Goal: Information Seeking & Learning: Check status

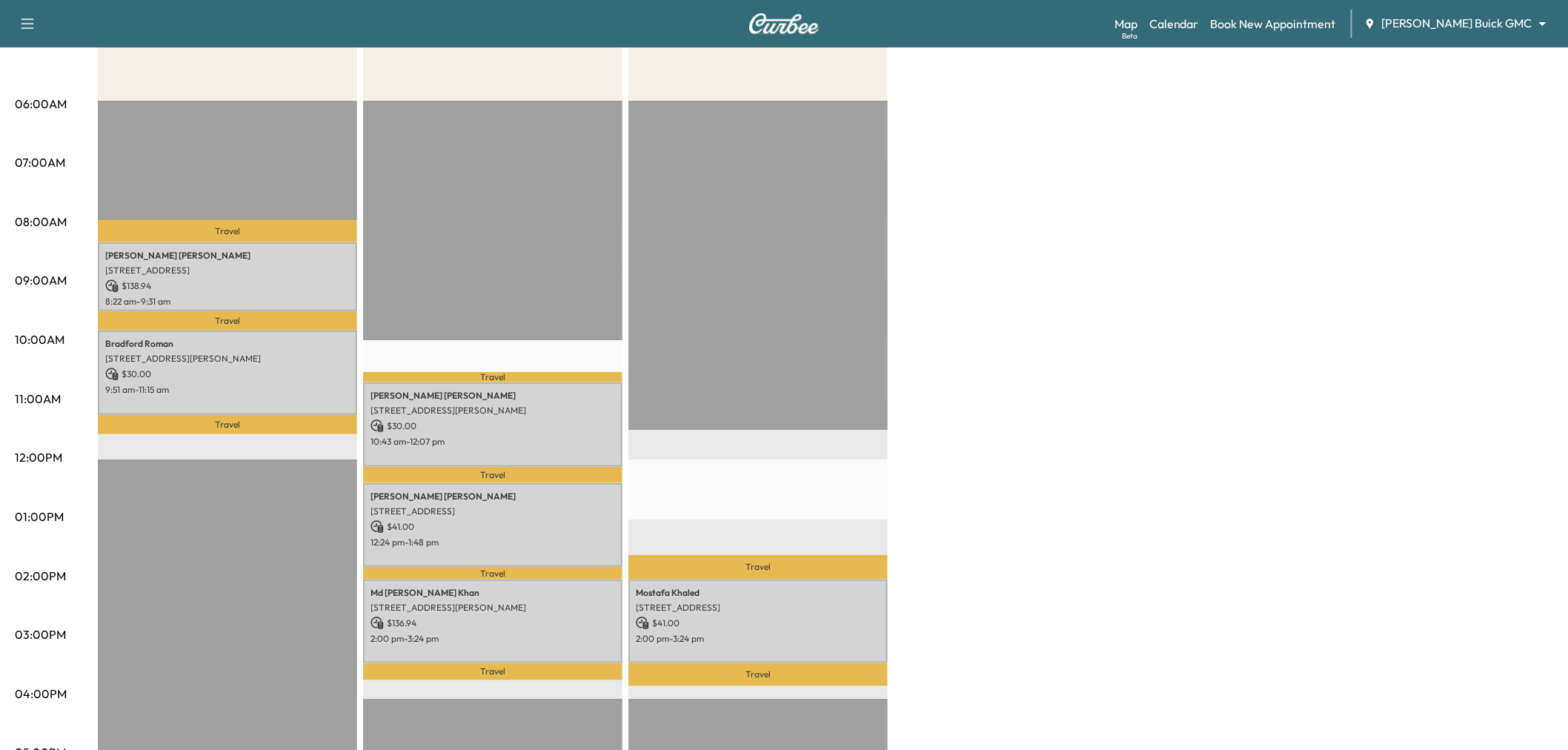
scroll to position [164, 0]
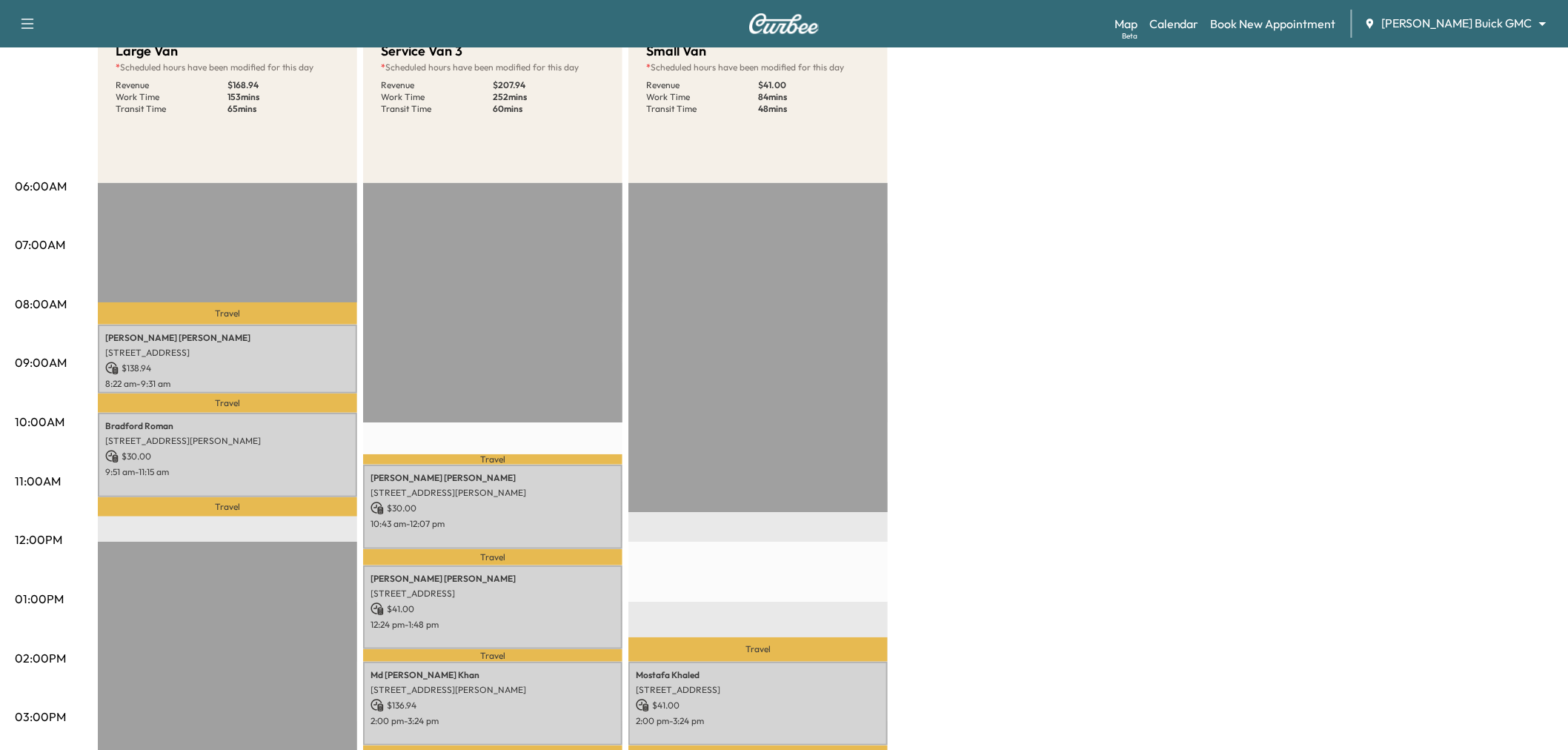
click at [1140, 350] on div "Large Van * Scheduled hours have been modified for this day Revenue $ 168.94 Wo…" at bounding box center [825, 585] width 1456 height 1112
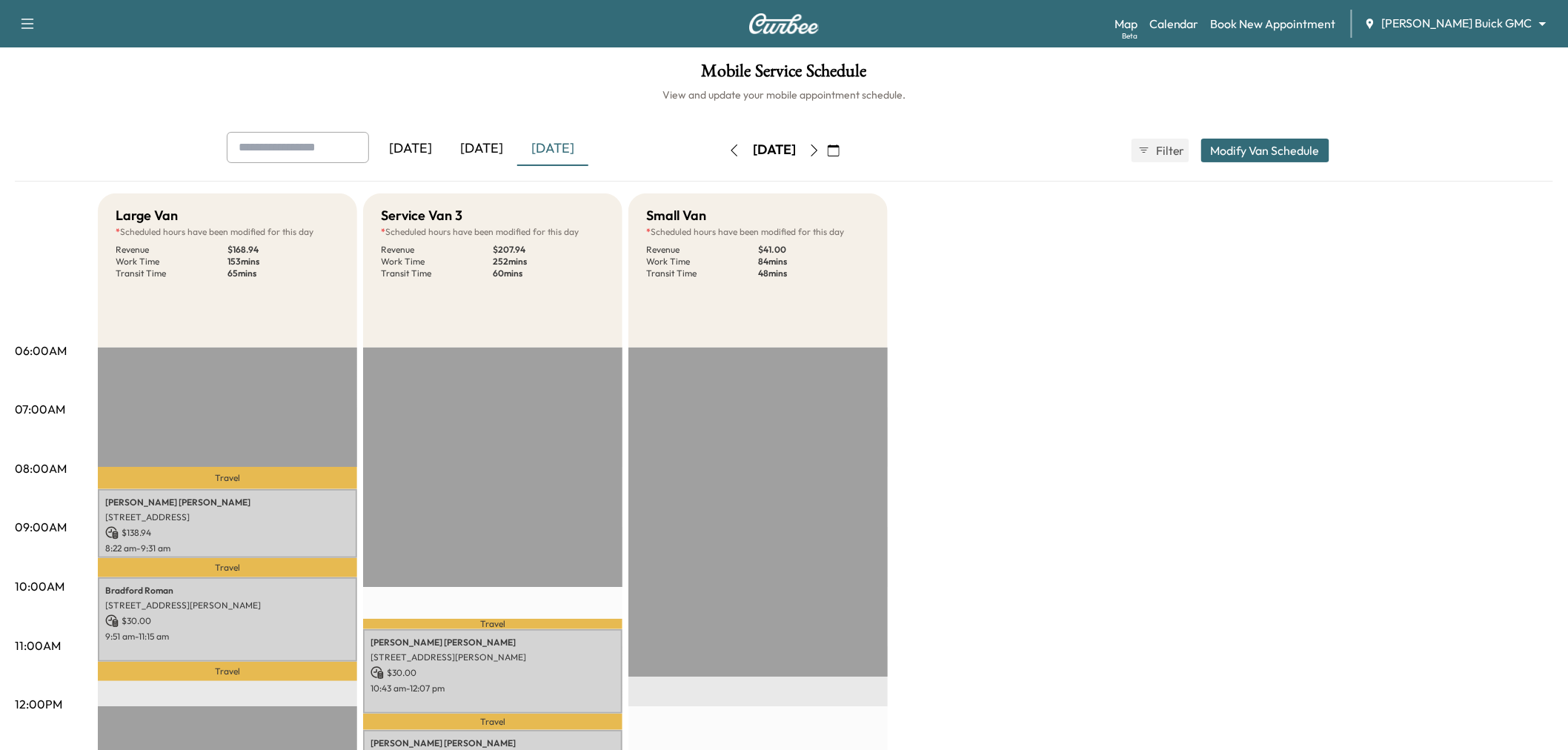
click at [499, 144] on div "[DATE]" at bounding box center [482, 149] width 71 height 34
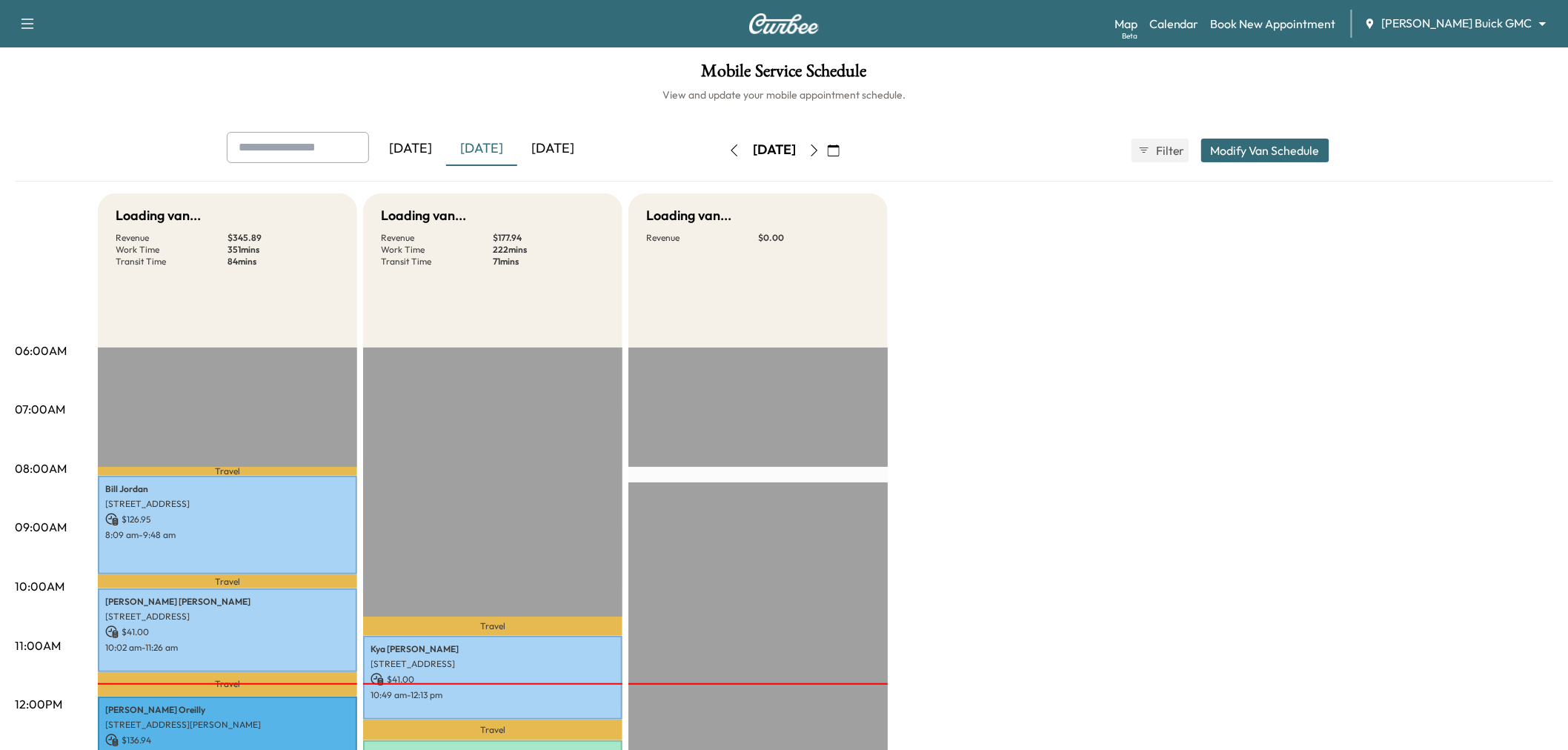
click at [563, 150] on div "[DATE]" at bounding box center [553, 149] width 71 height 34
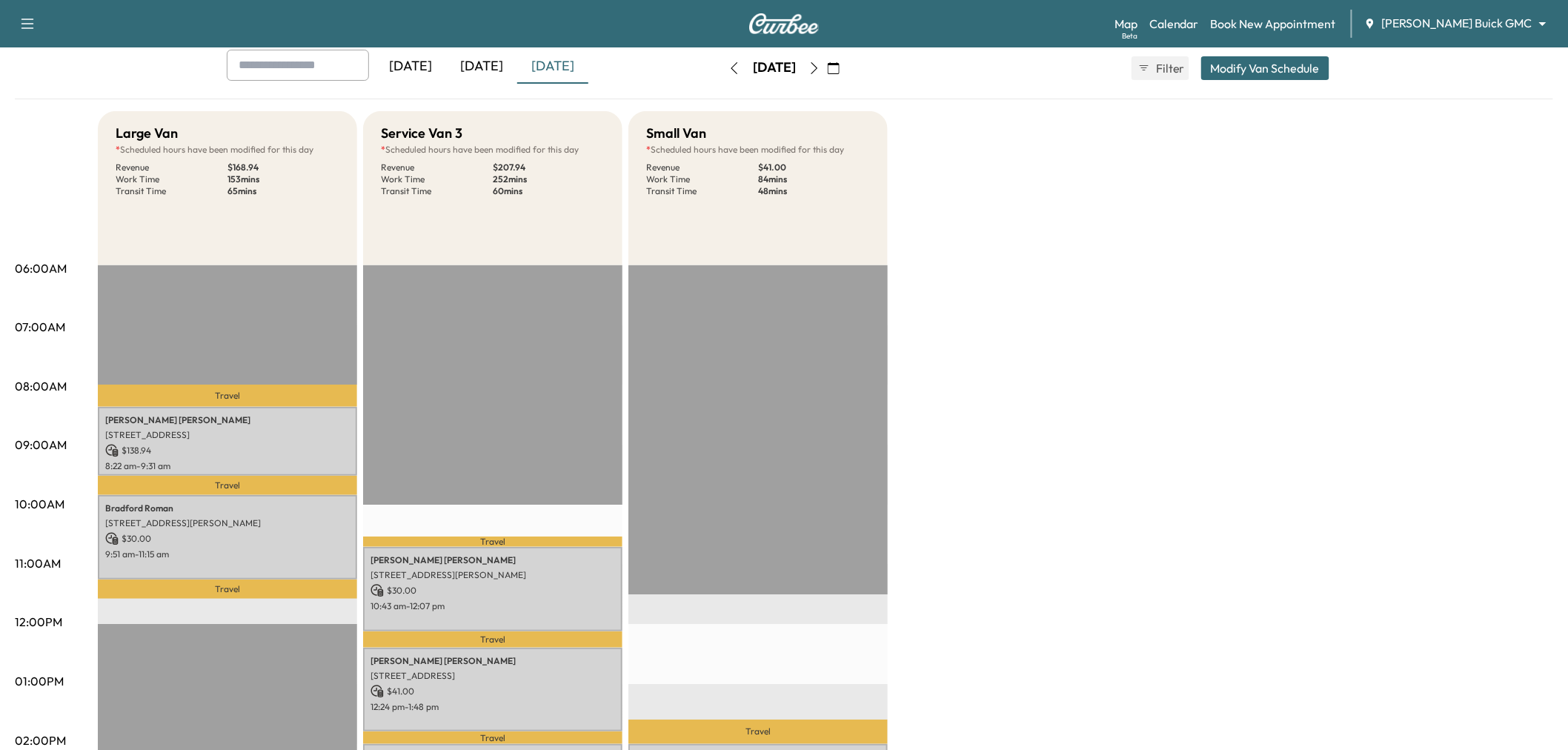
scroll to position [247, 0]
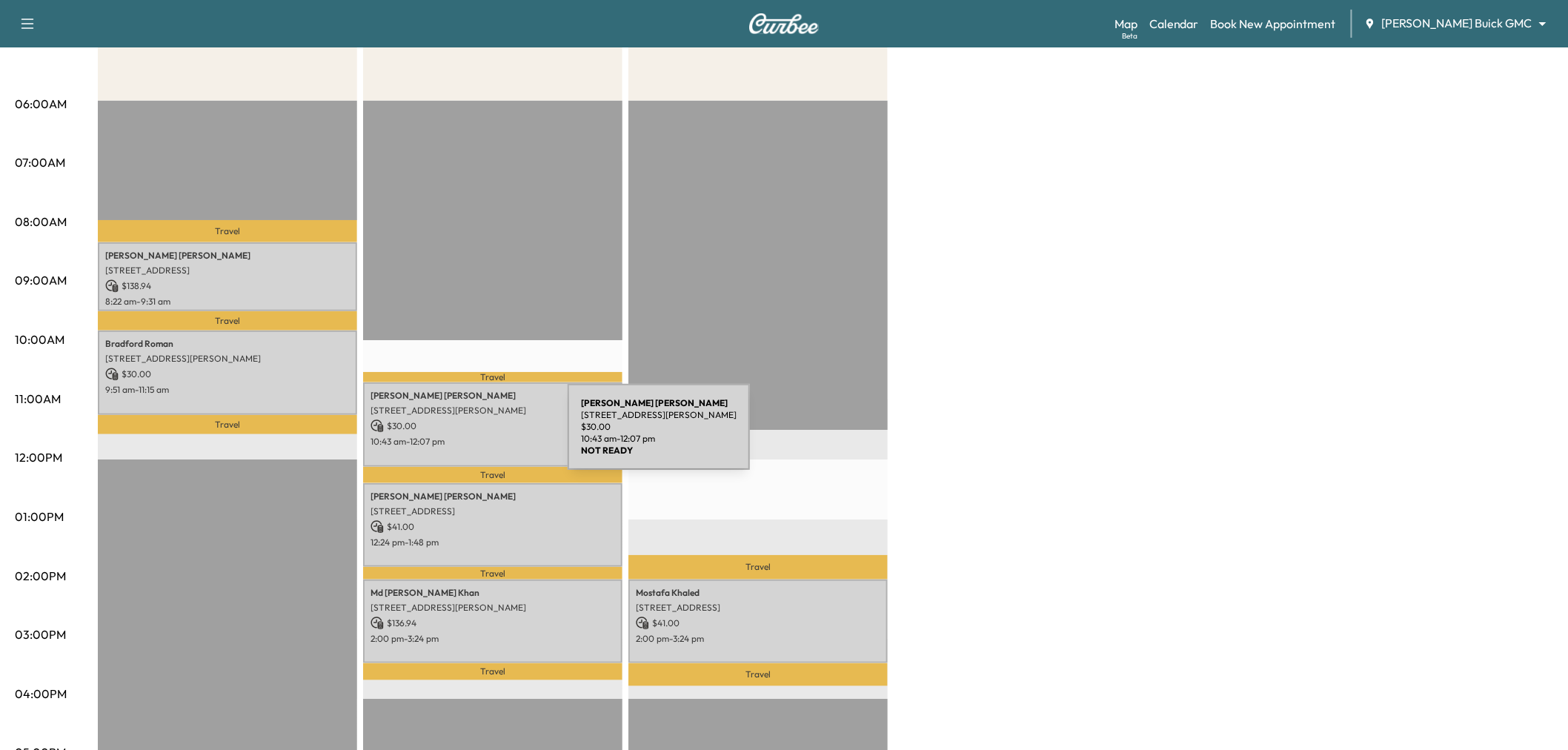
click at [457, 436] on p "10:43 am - 12:07 pm" at bounding box center [493, 442] width 245 height 12
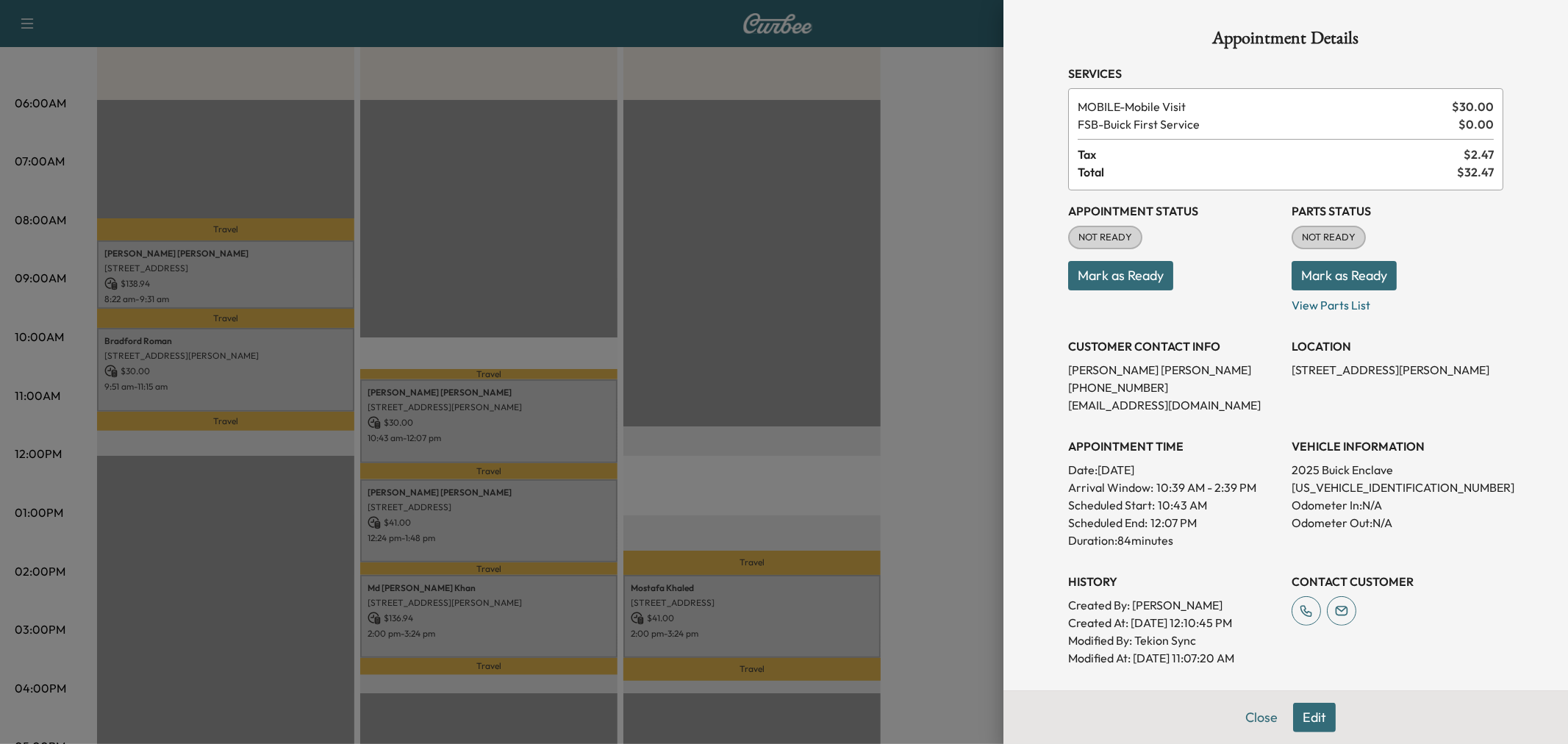
click at [576, 425] on div at bounding box center [784, 372] width 1568 height 744
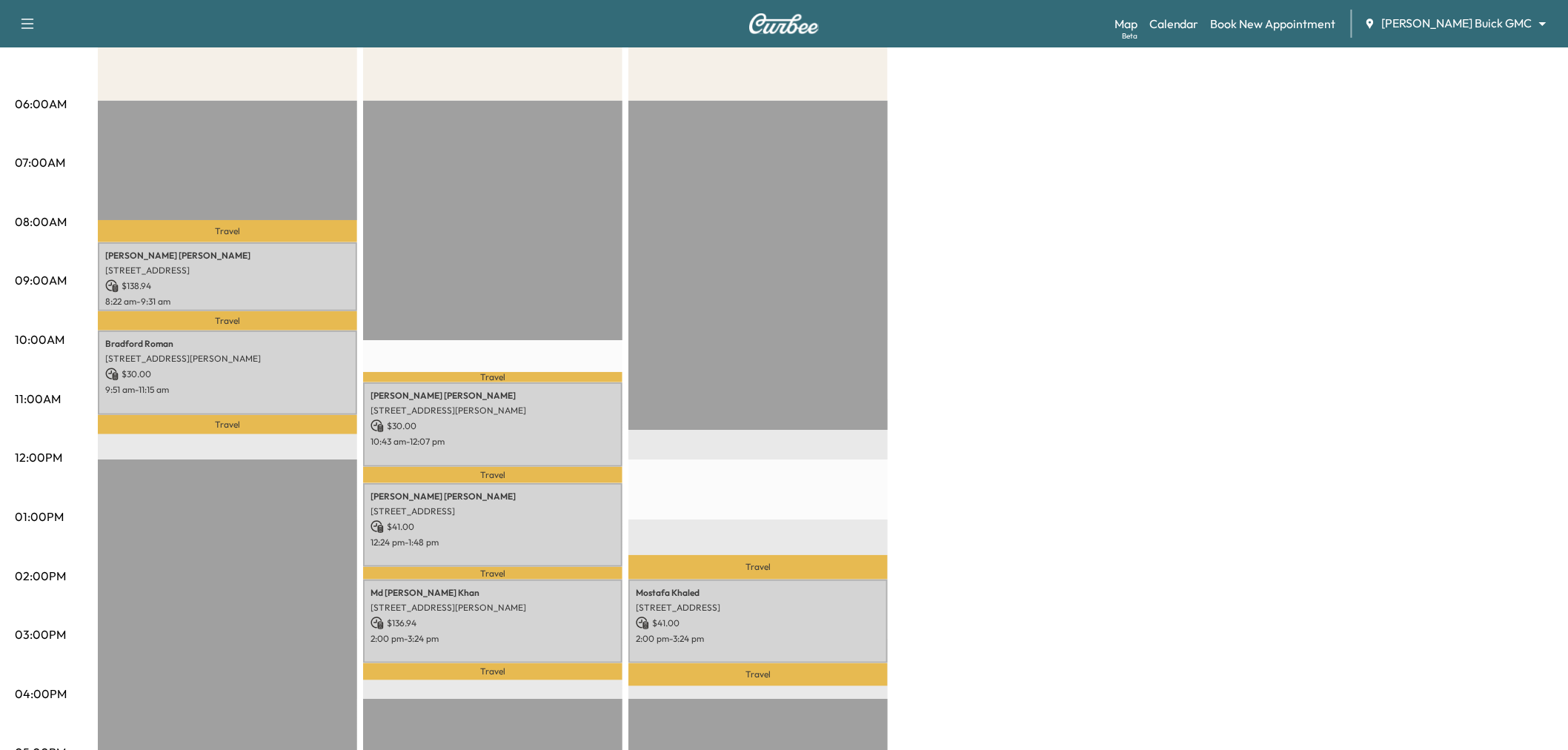
click at [768, 501] on div "Travel Mostafa Khaled 6033 East Northwest Highway, 1089, Dallas, TX 75231, US $…" at bounding box center [758, 579] width 259 height 957
click at [605, 512] on p "6619 Gold Dust Trail, Dallas, TX 75252, USA" at bounding box center [493, 512] width 245 height 12
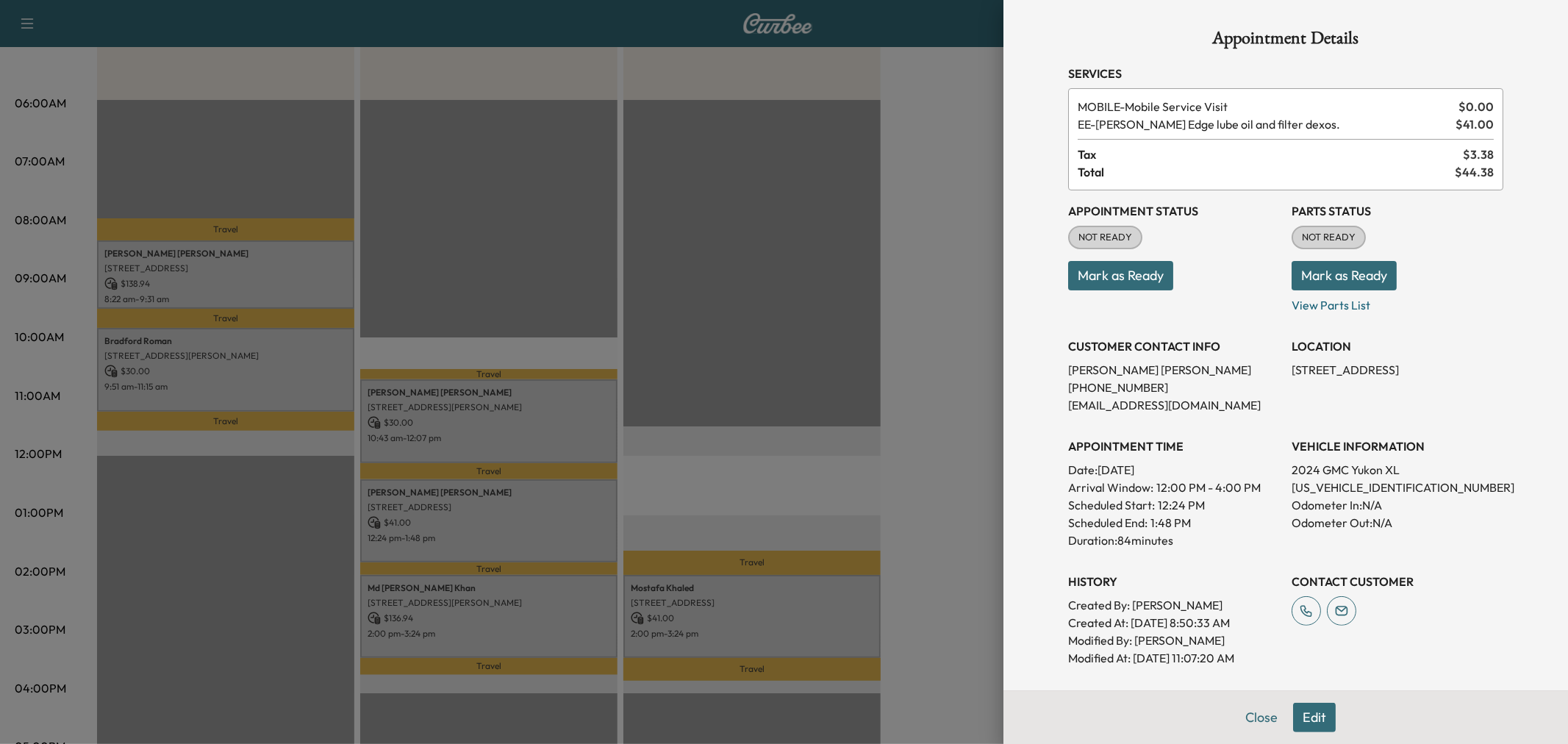
click at [721, 479] on div at bounding box center [784, 372] width 1568 height 744
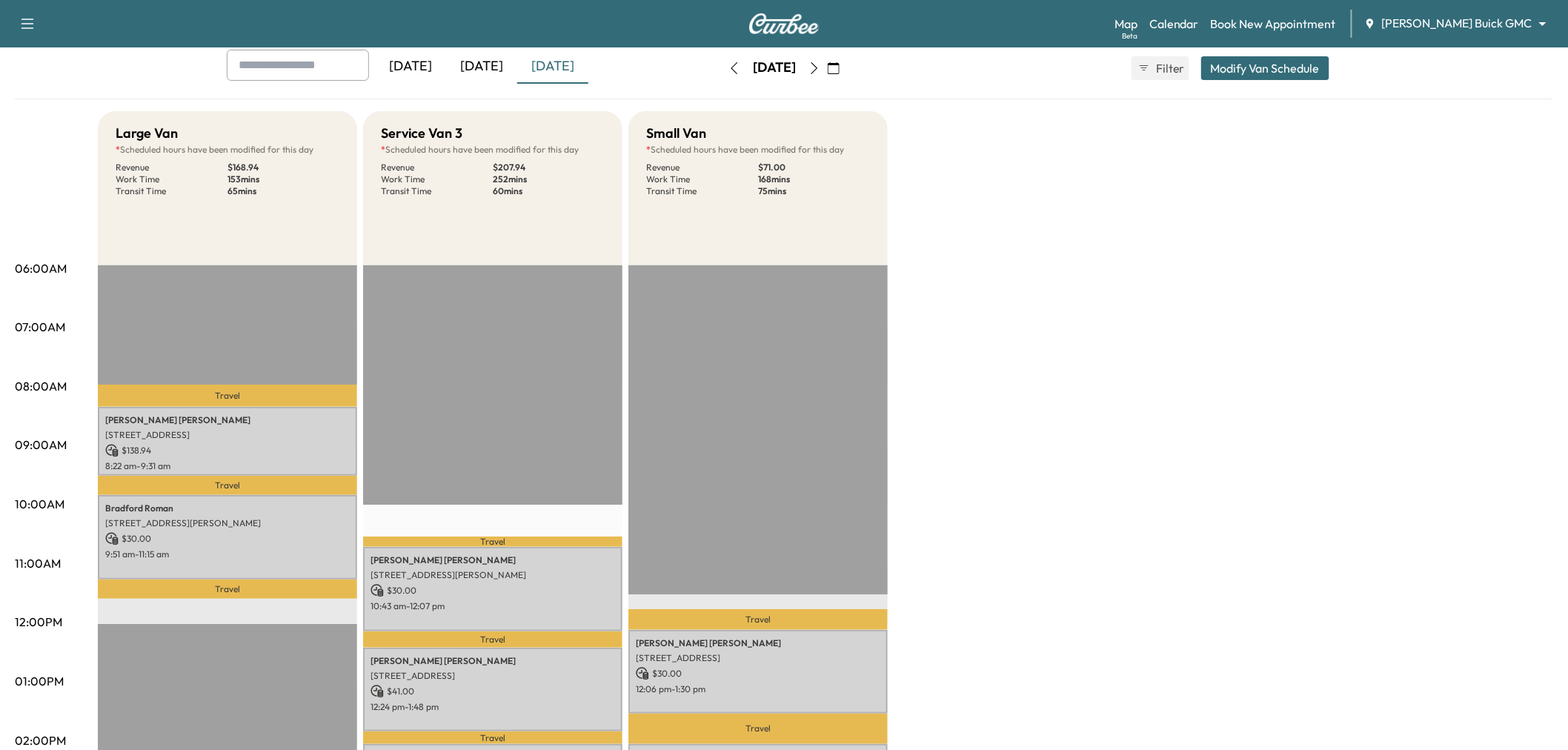
scroll to position [0, 0]
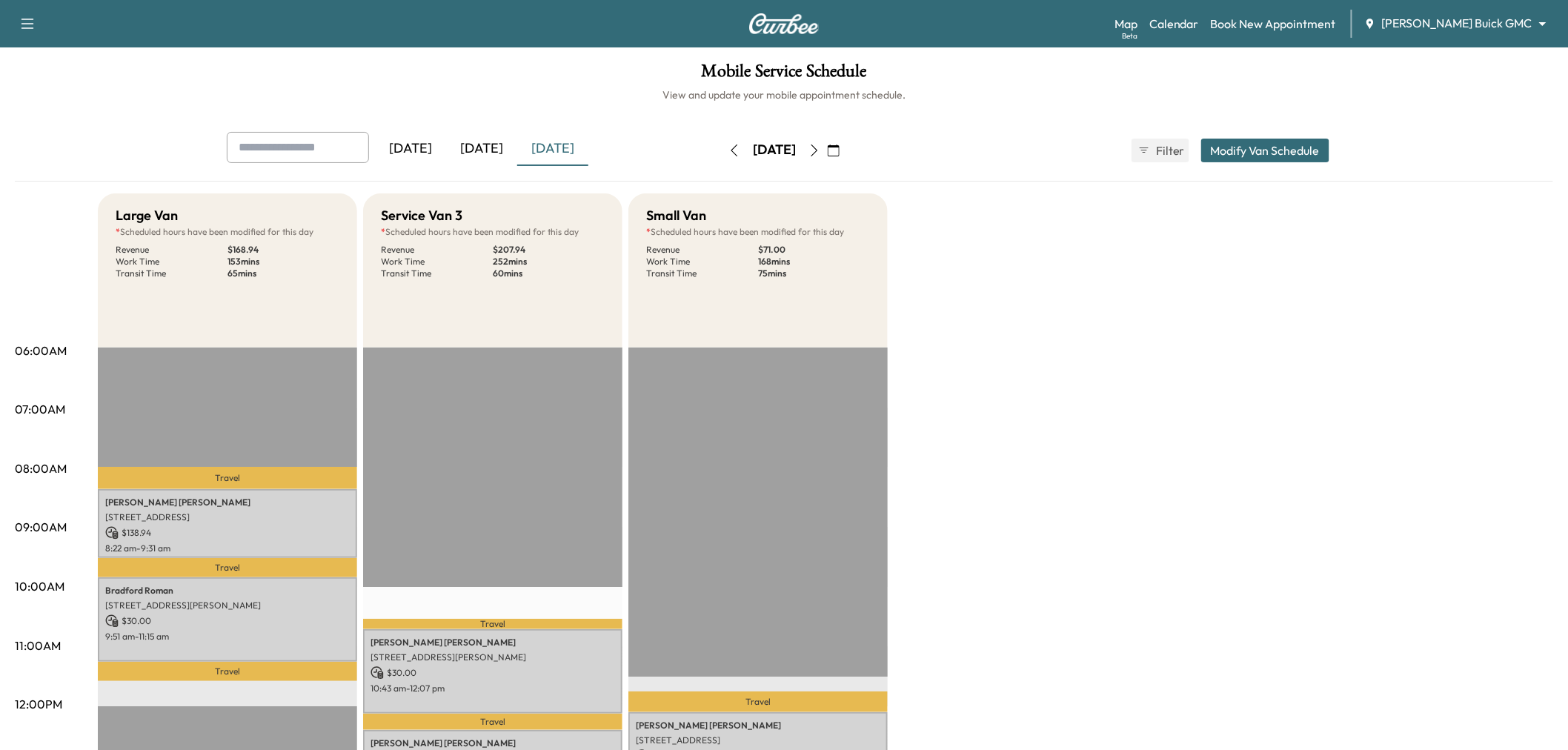
click at [1100, 329] on div "Large Van * Scheduled hours have been modified for this day Revenue $ 168.94 Wo…" at bounding box center [825, 749] width 1456 height 1112
click at [493, 148] on div "[DATE]" at bounding box center [482, 149] width 71 height 34
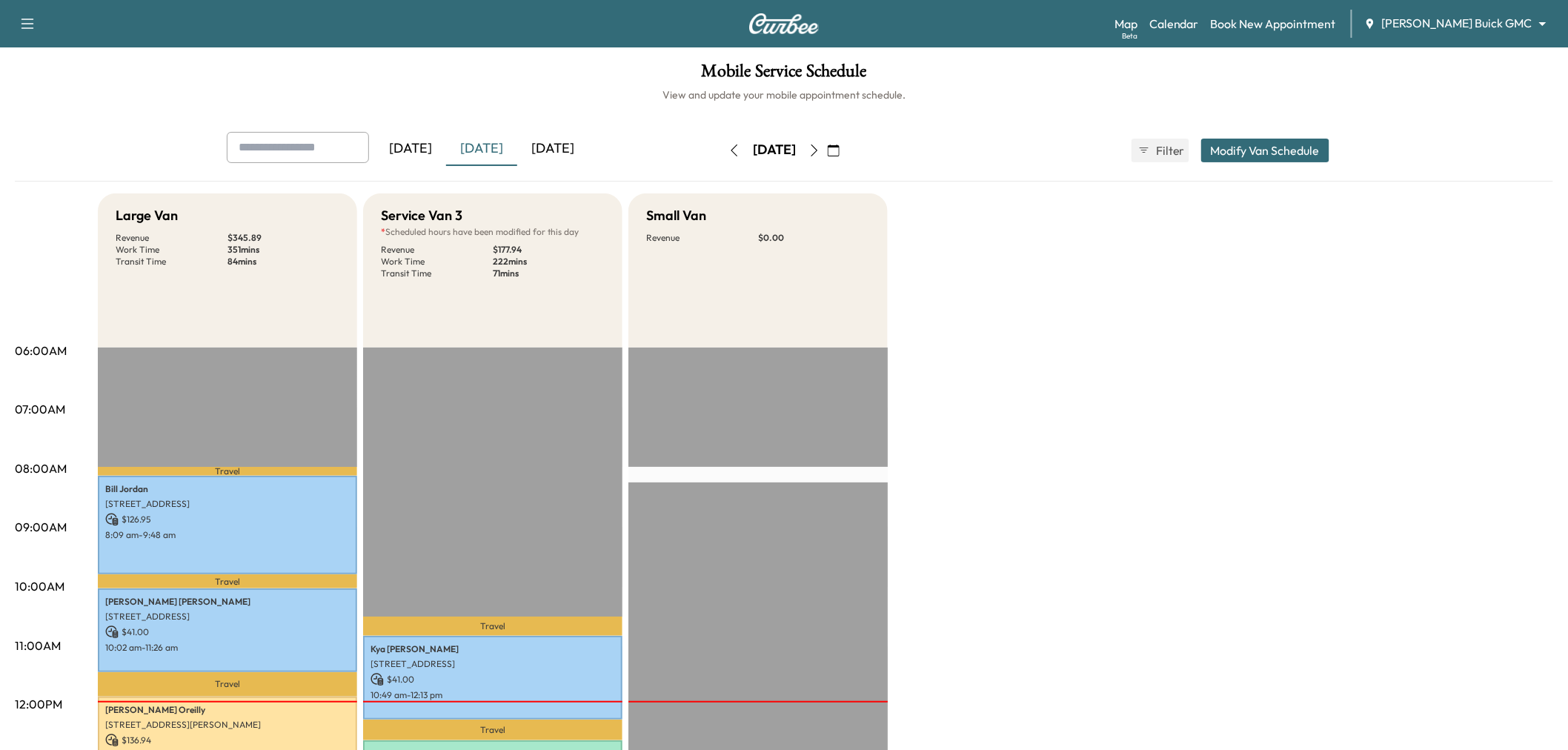
click at [566, 157] on div "[DATE]" at bounding box center [553, 149] width 71 height 34
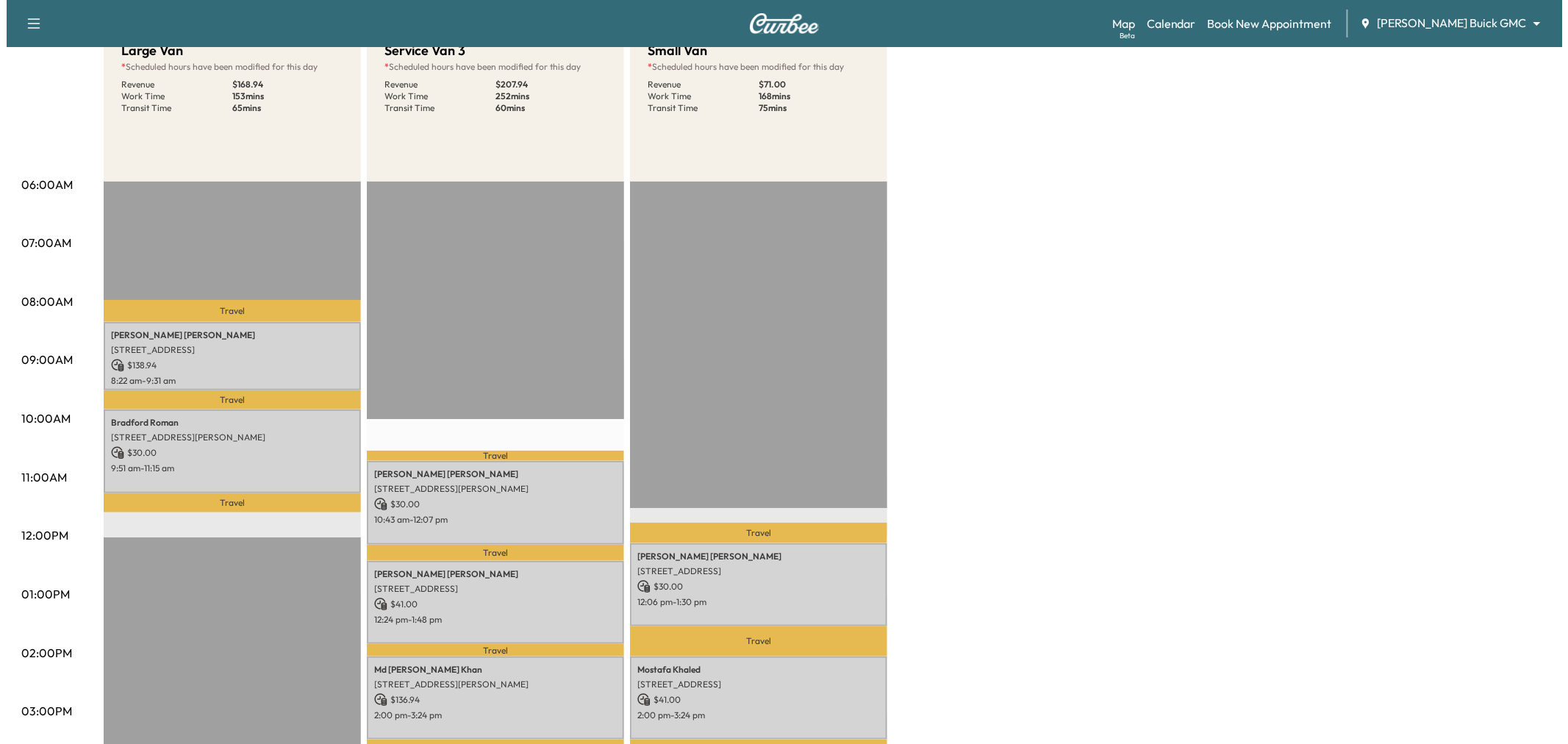
scroll to position [326, 0]
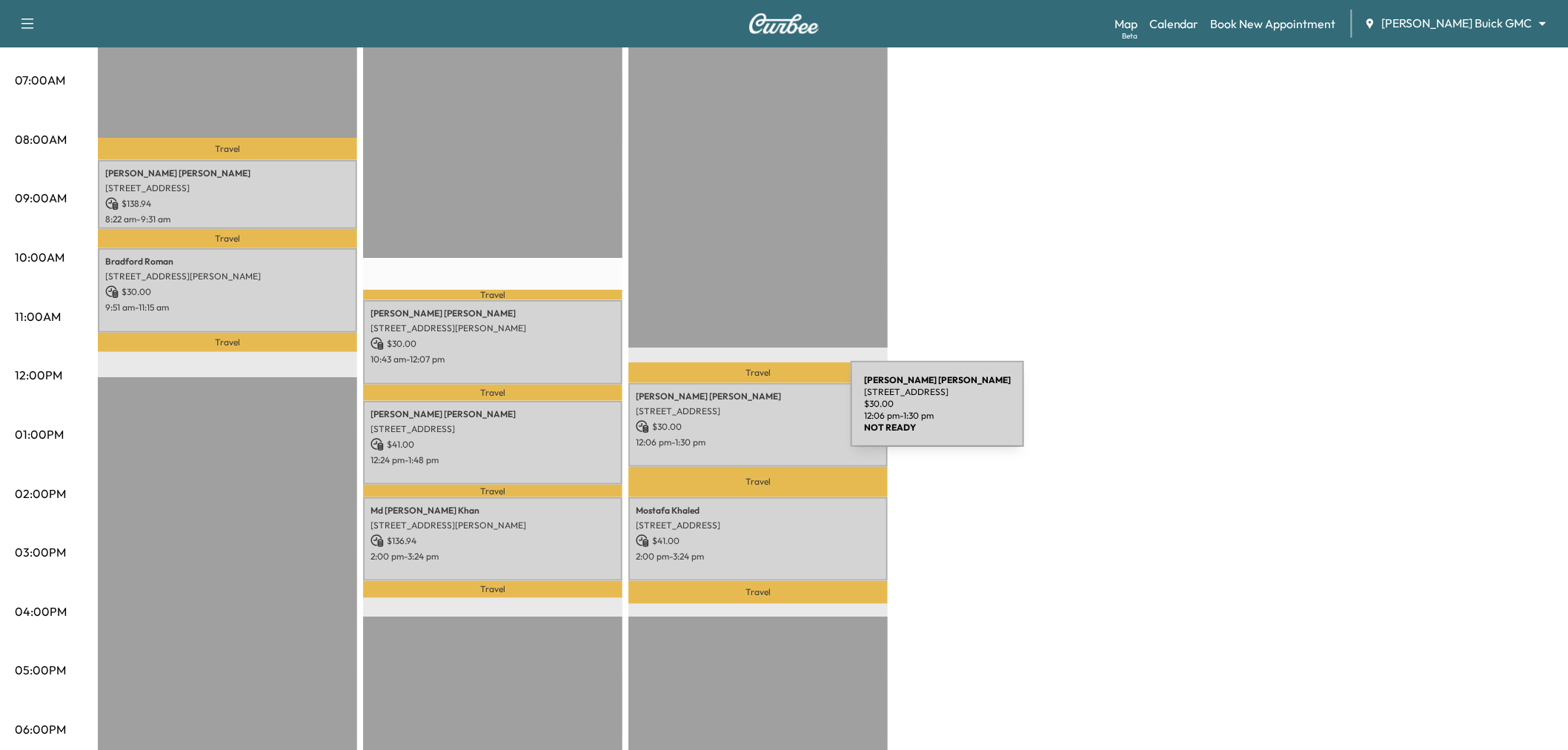
click at [744, 420] on p "$ 30.00" at bounding box center [758, 426] width 245 height 13
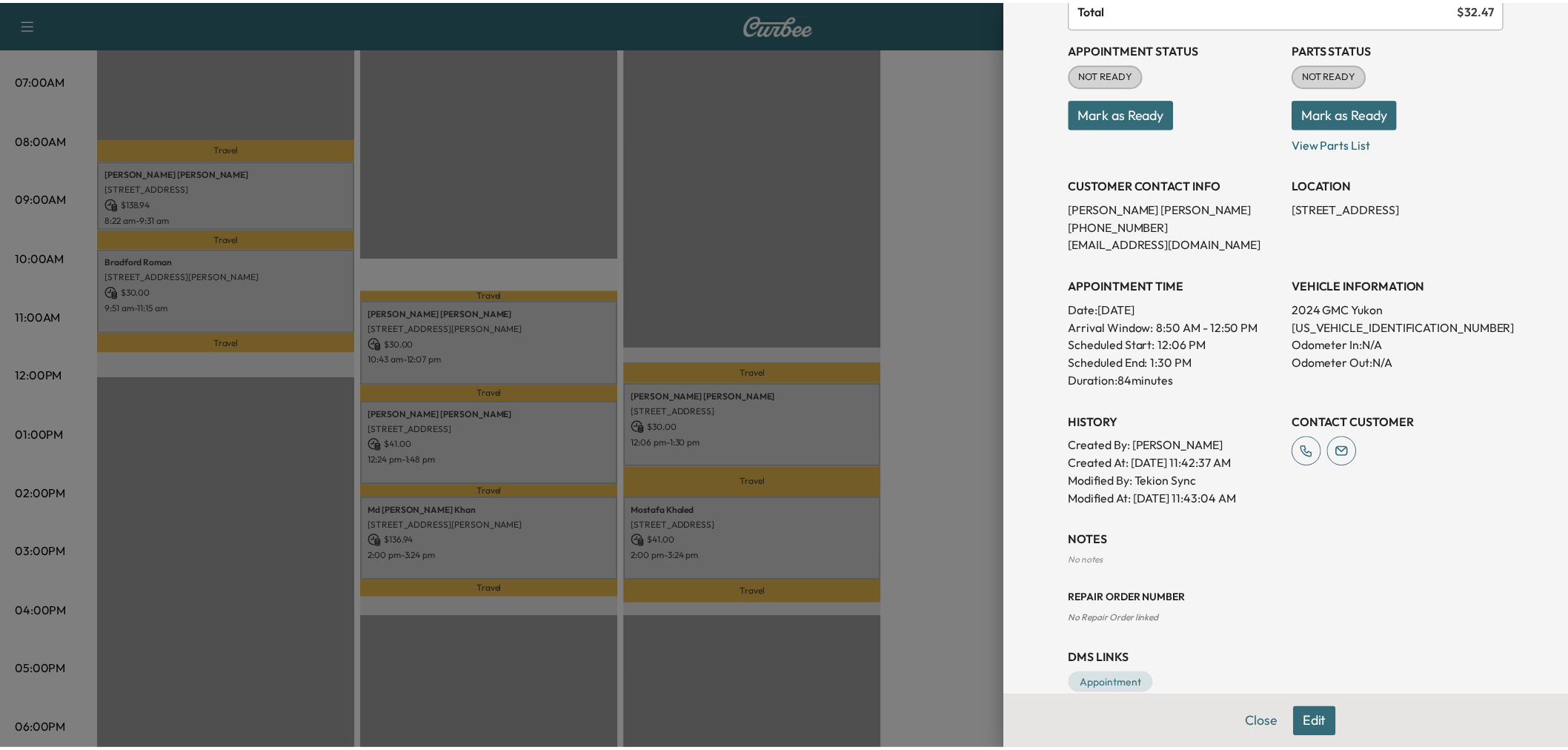
scroll to position [0, 0]
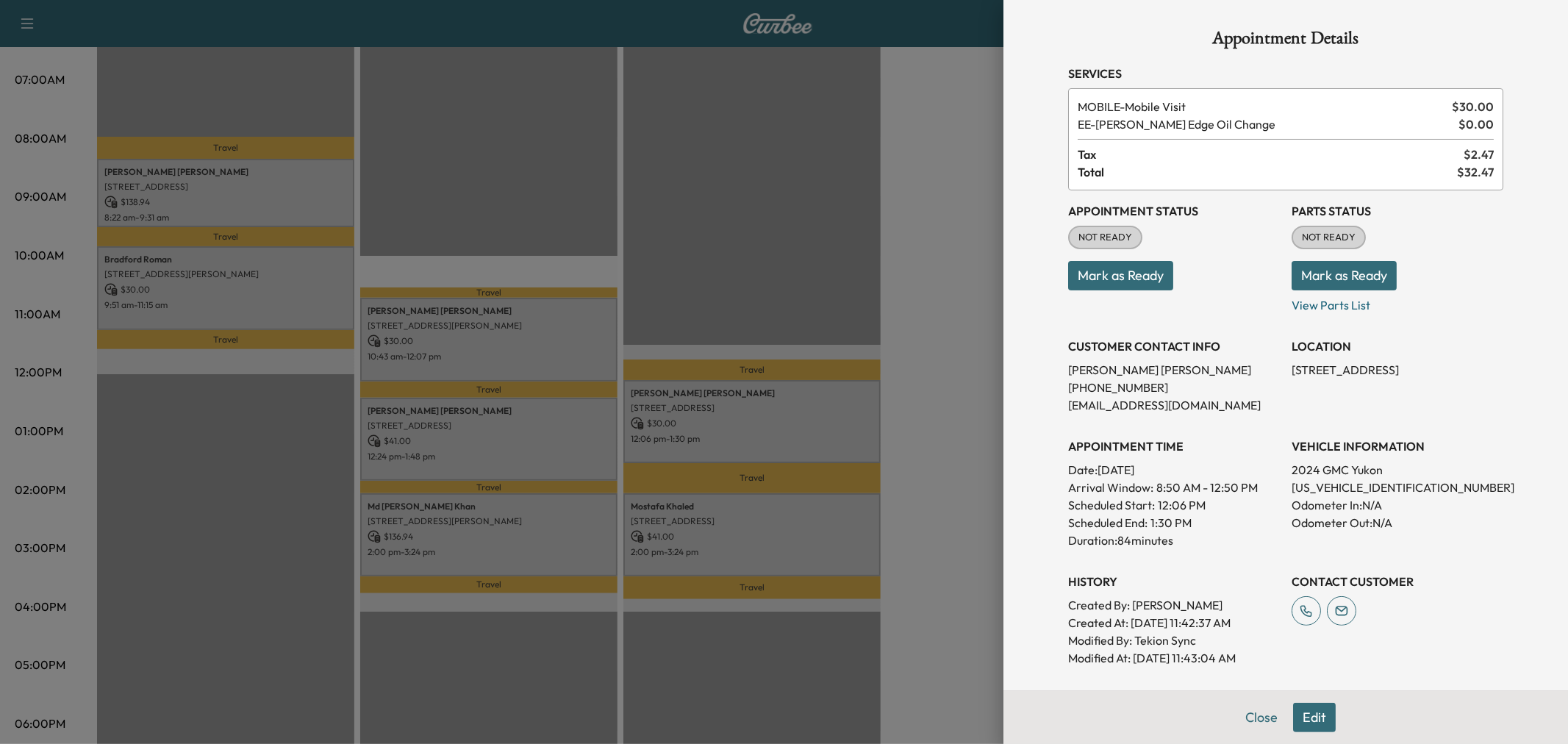
click at [757, 270] on div at bounding box center [784, 372] width 1568 height 744
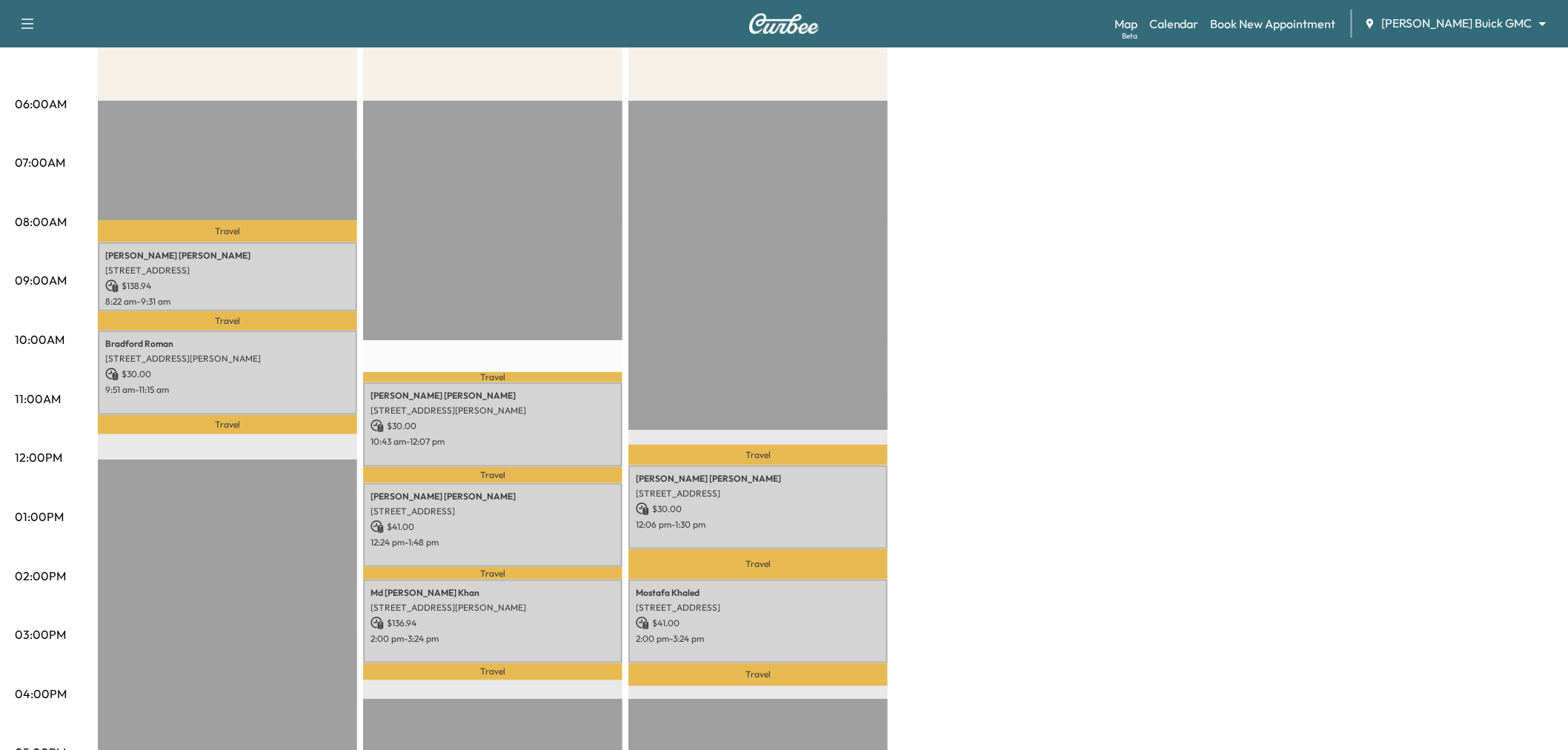
scroll to position [329, 0]
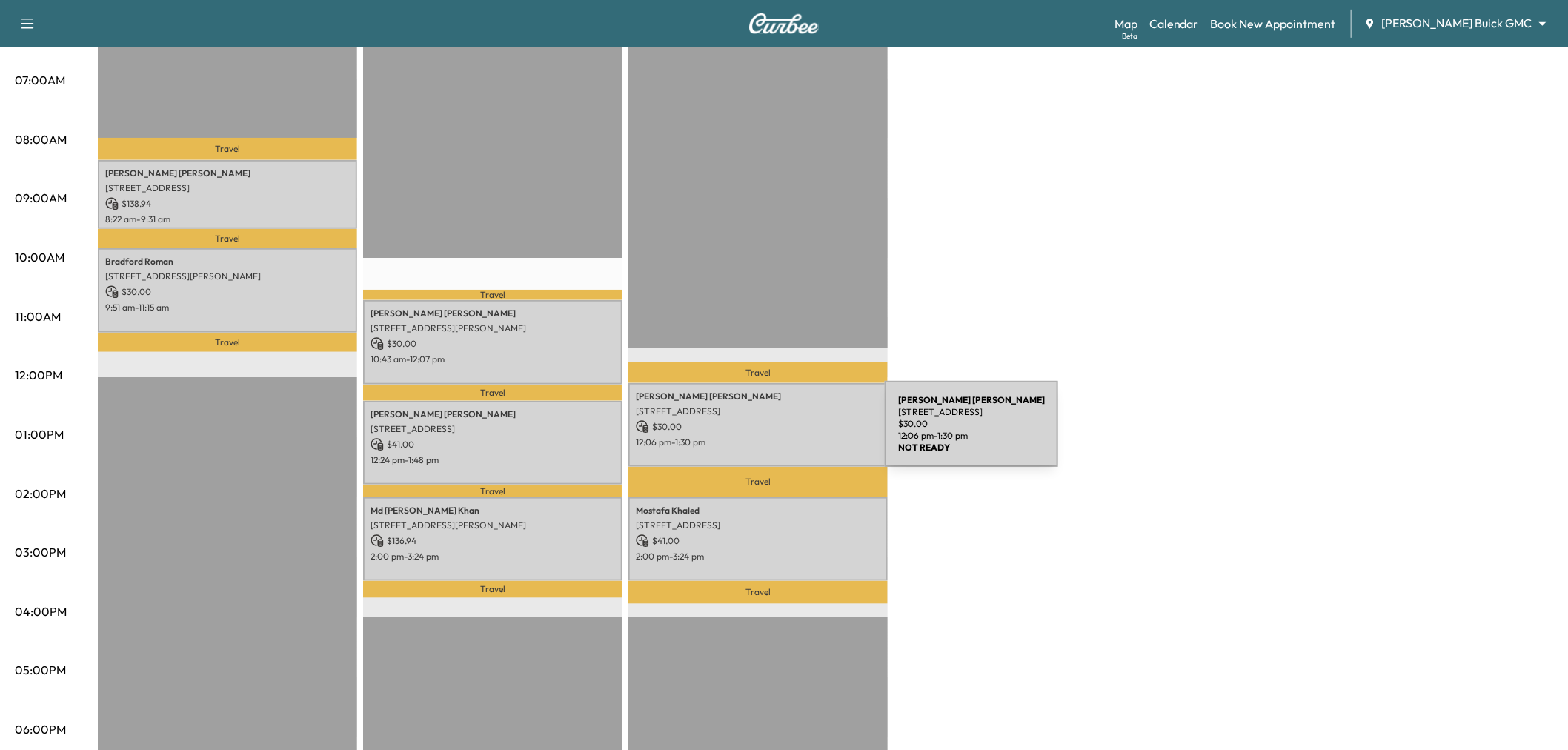
click at [774, 437] on p "12:06 pm - 1:30 pm" at bounding box center [758, 443] width 245 height 12
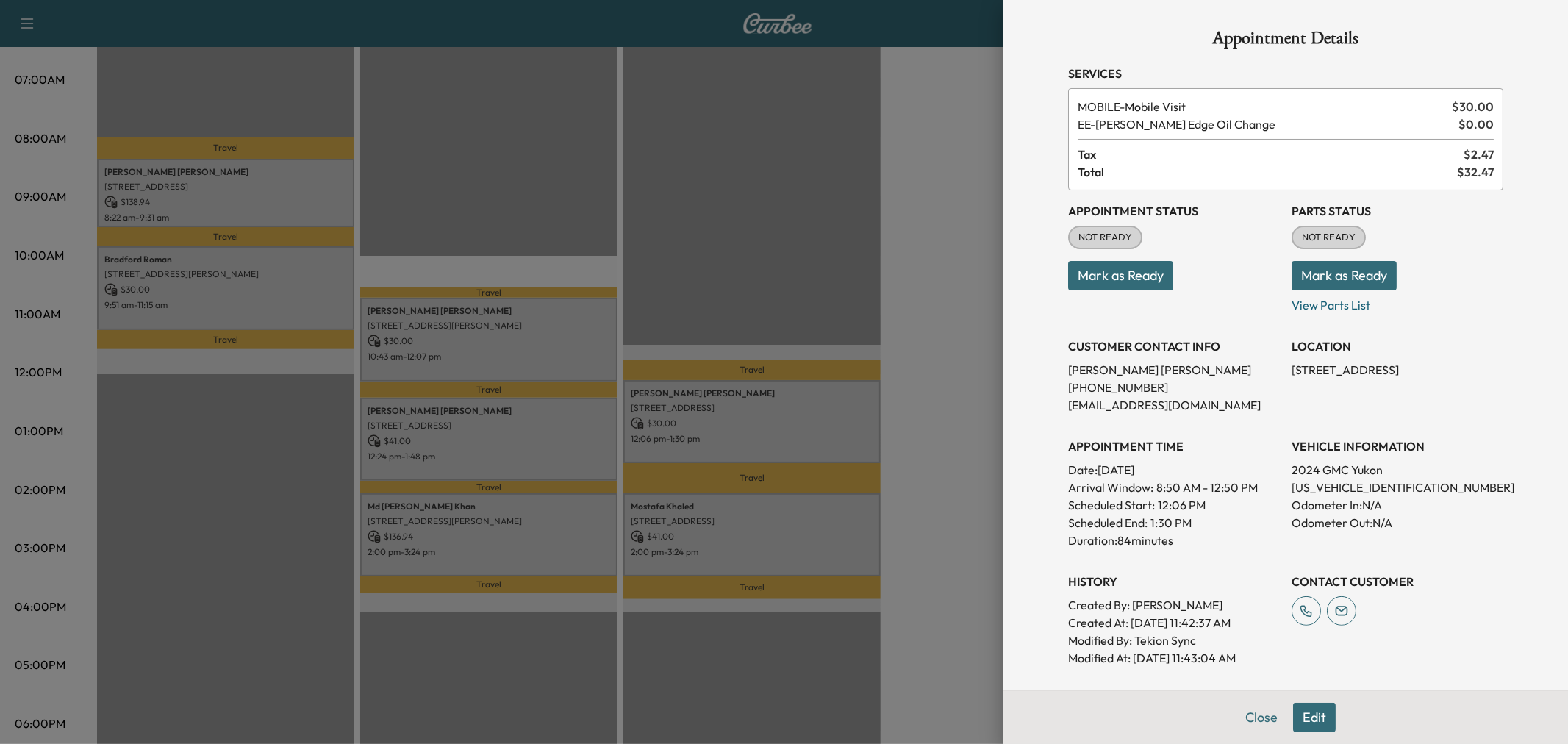
click at [783, 270] on div at bounding box center [784, 372] width 1568 height 744
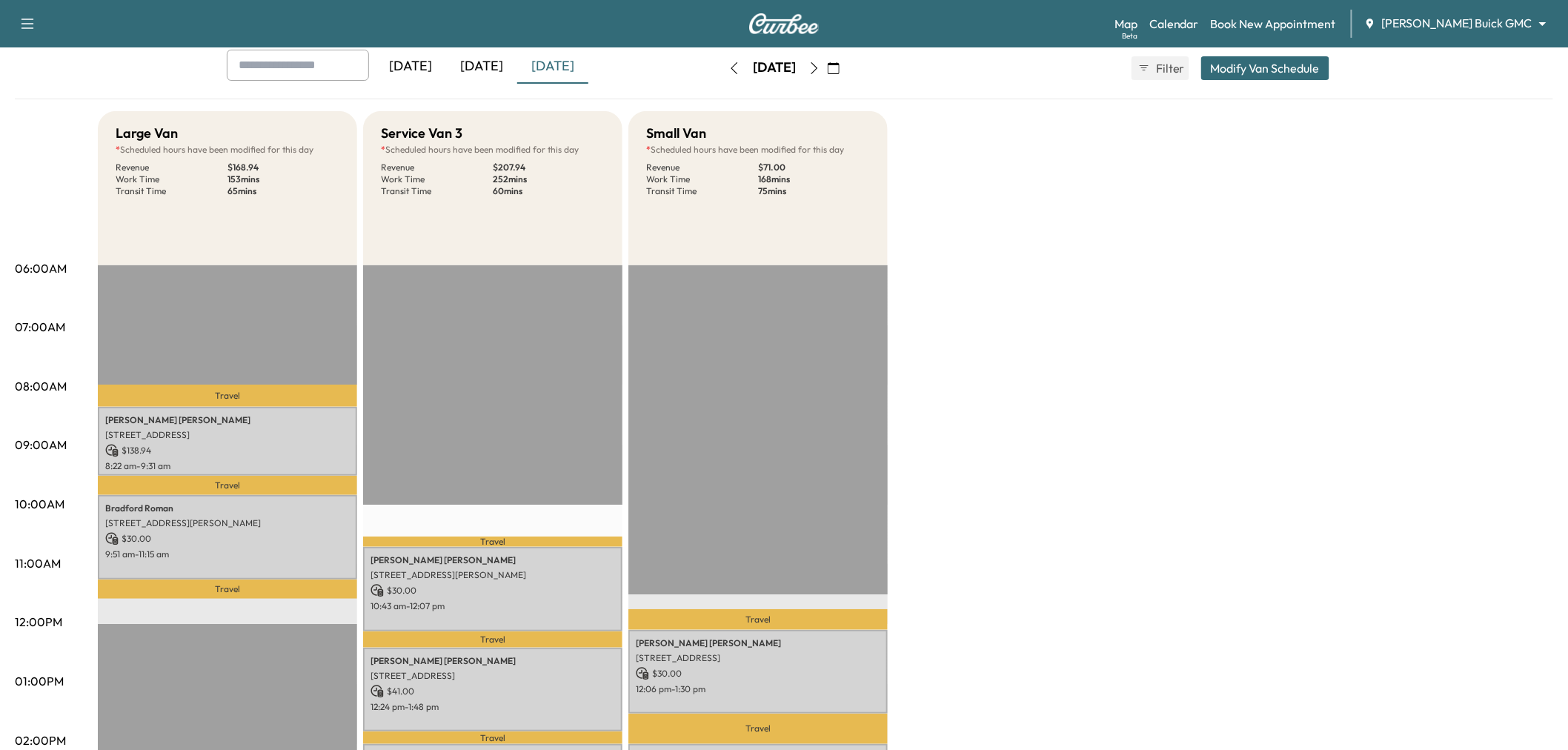
scroll to position [247, 0]
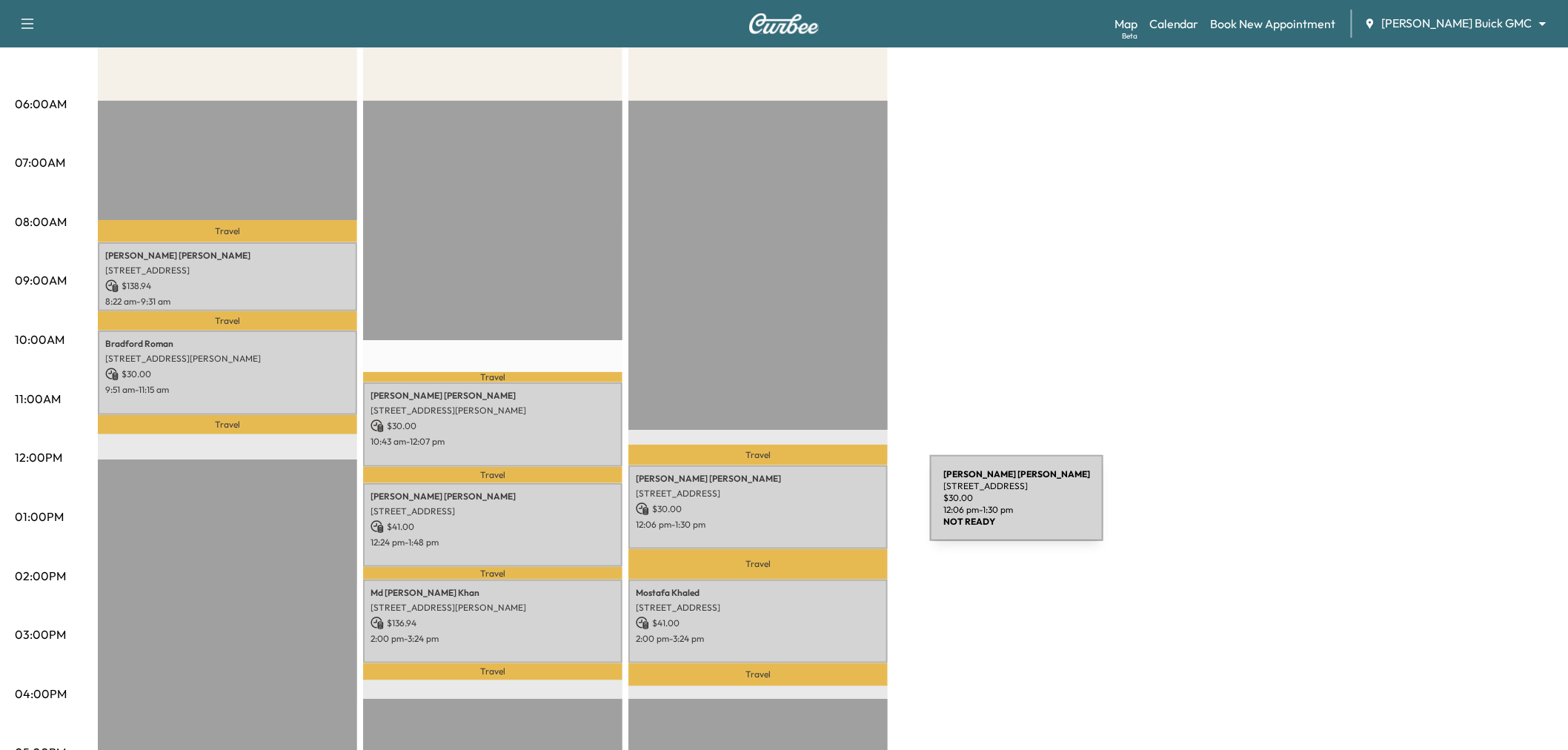
click at [819, 507] on p "$ 30.00" at bounding box center [758, 508] width 245 height 13
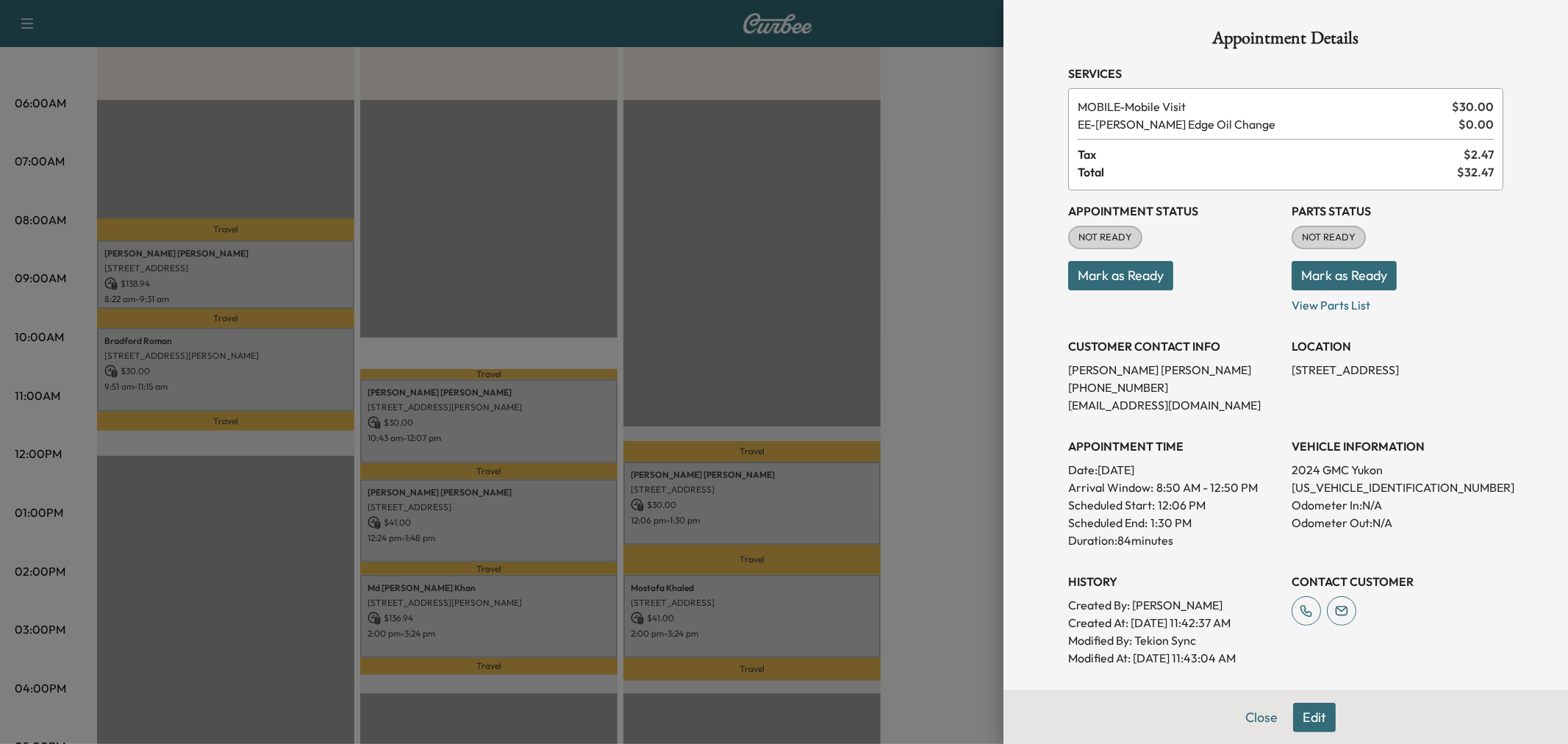
click at [846, 503] on div at bounding box center [784, 372] width 1568 height 744
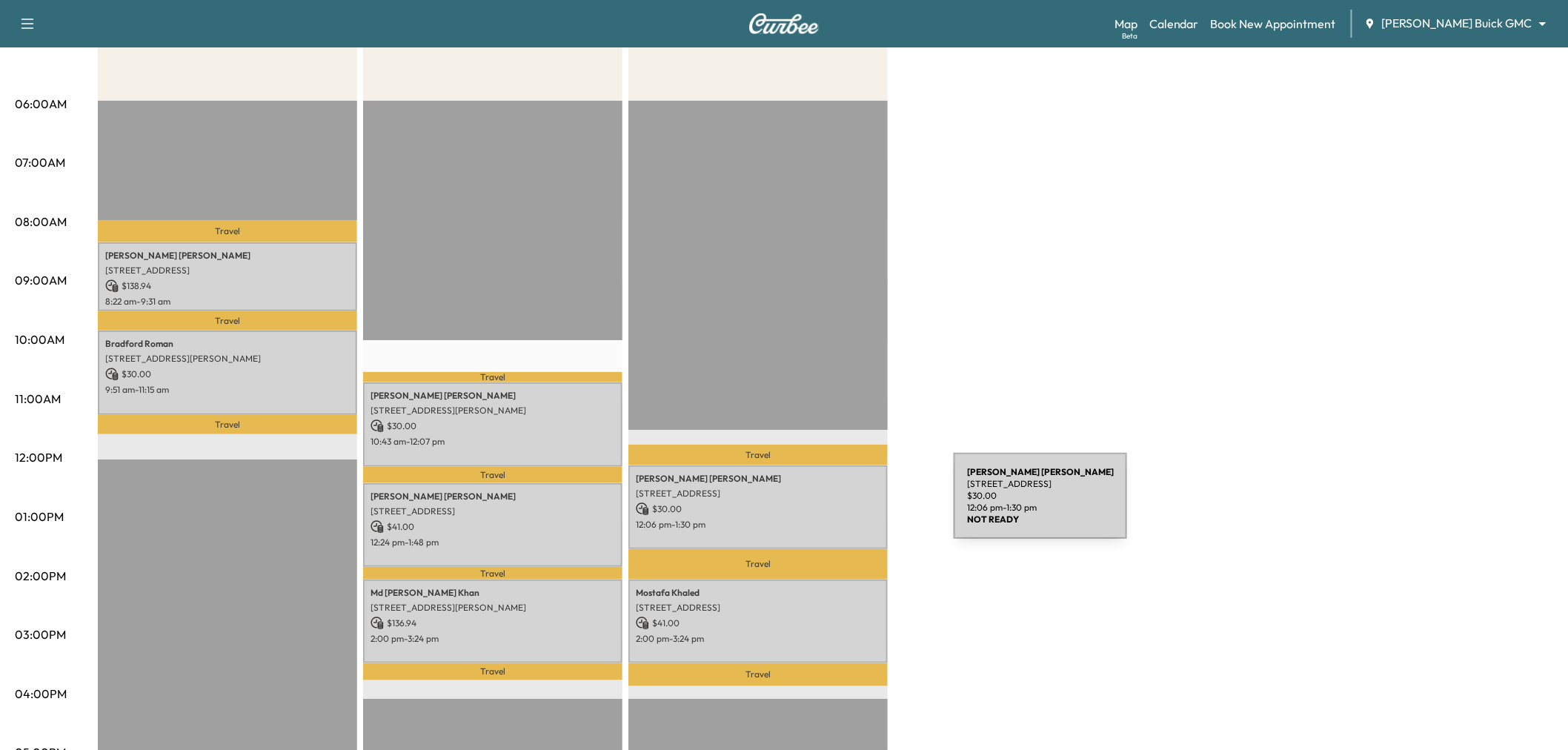
click at [842, 505] on p "$ 30.00" at bounding box center [758, 508] width 245 height 13
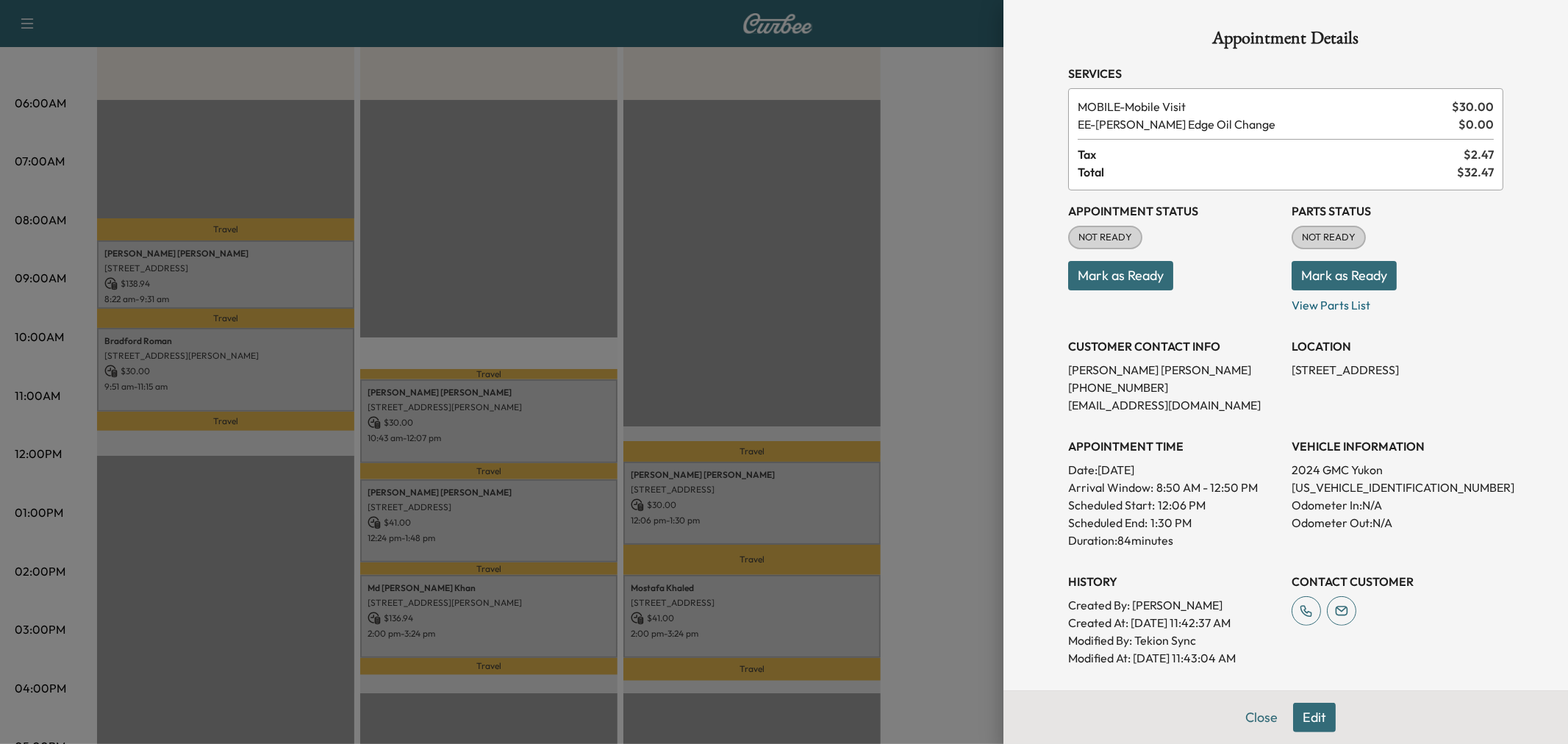
click at [916, 469] on div at bounding box center [784, 372] width 1568 height 744
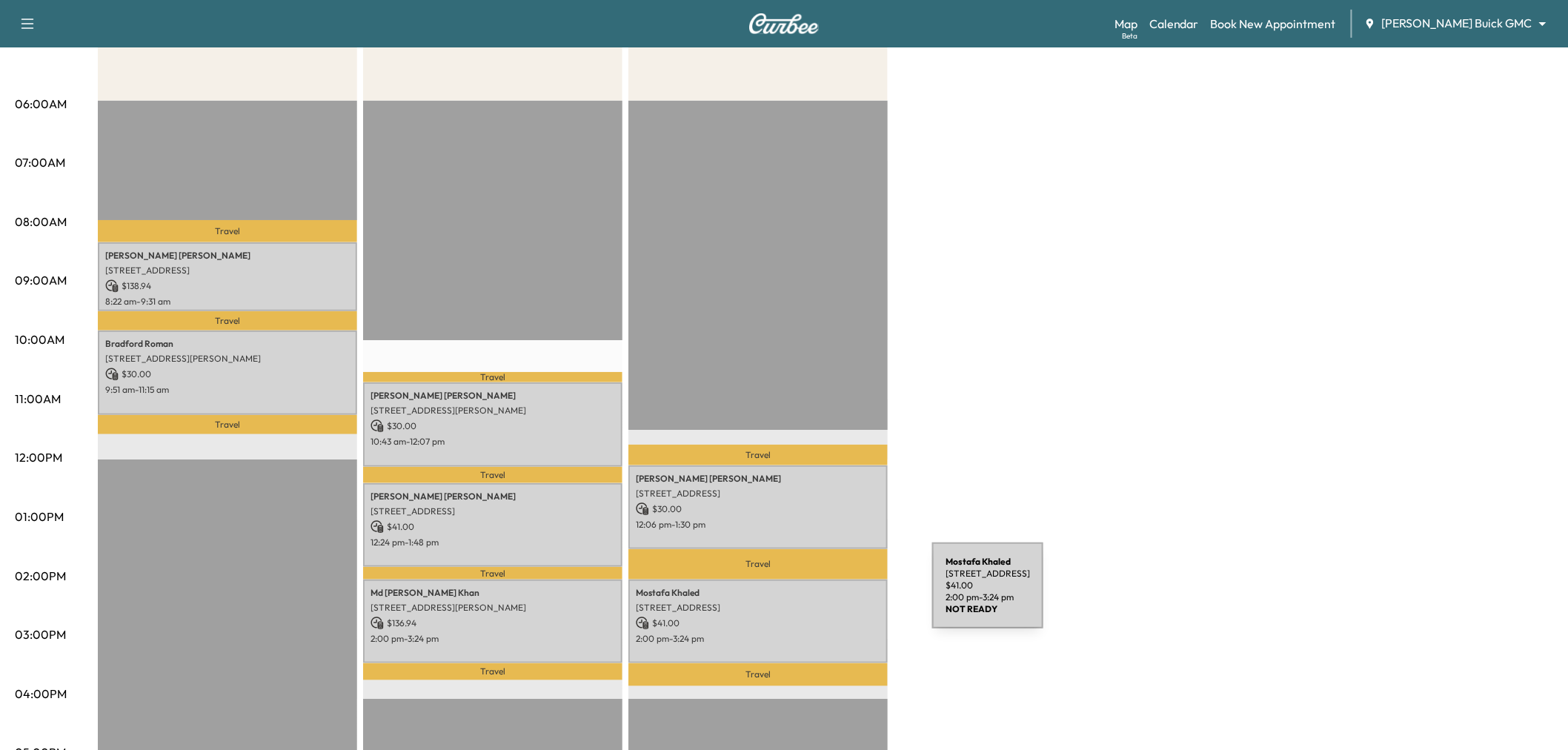
click at [821, 602] on p "6033 East Northwest Highway, 1089, Dallas, TX 75231, US" at bounding box center [758, 608] width 245 height 12
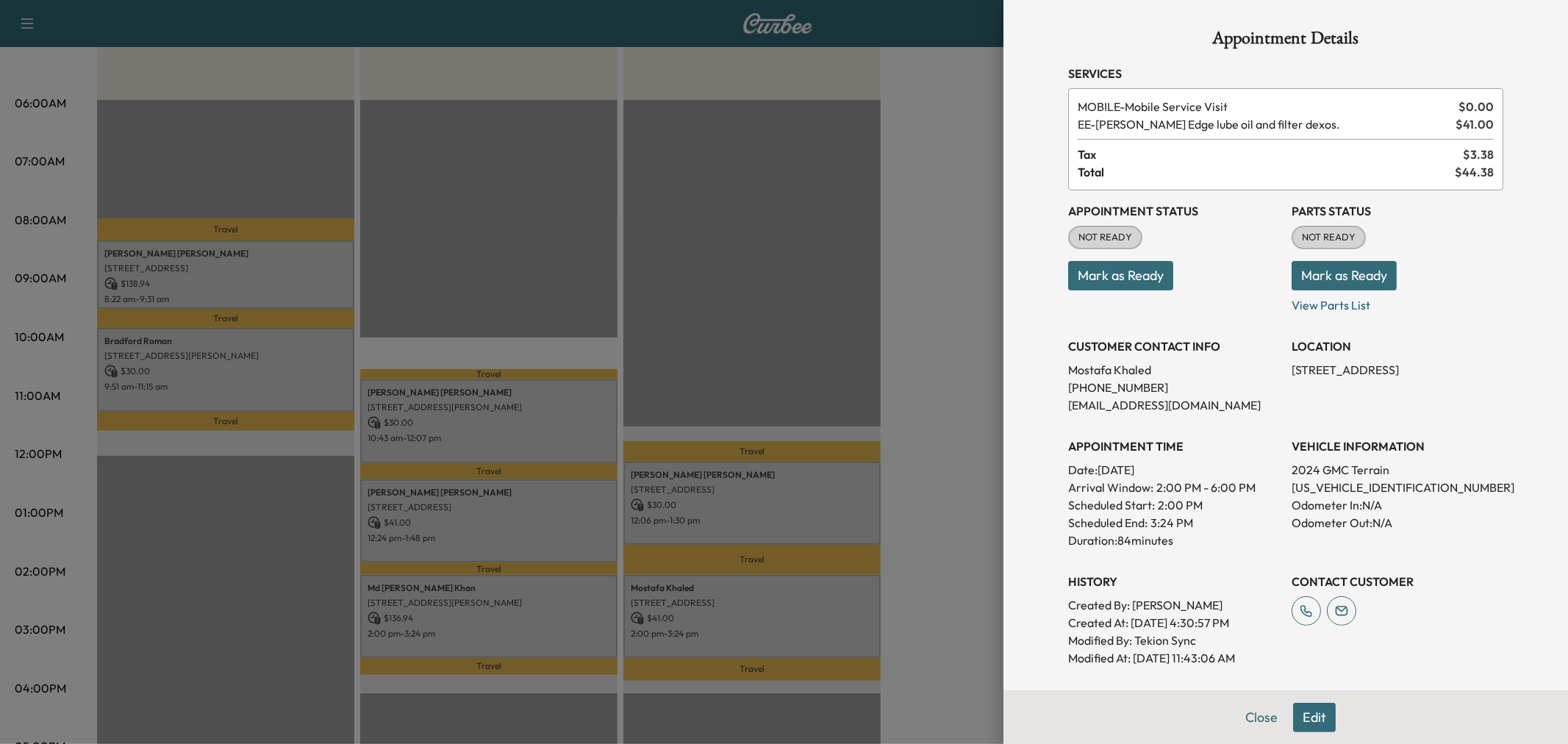
click at [784, 513] on div at bounding box center [784, 372] width 1568 height 744
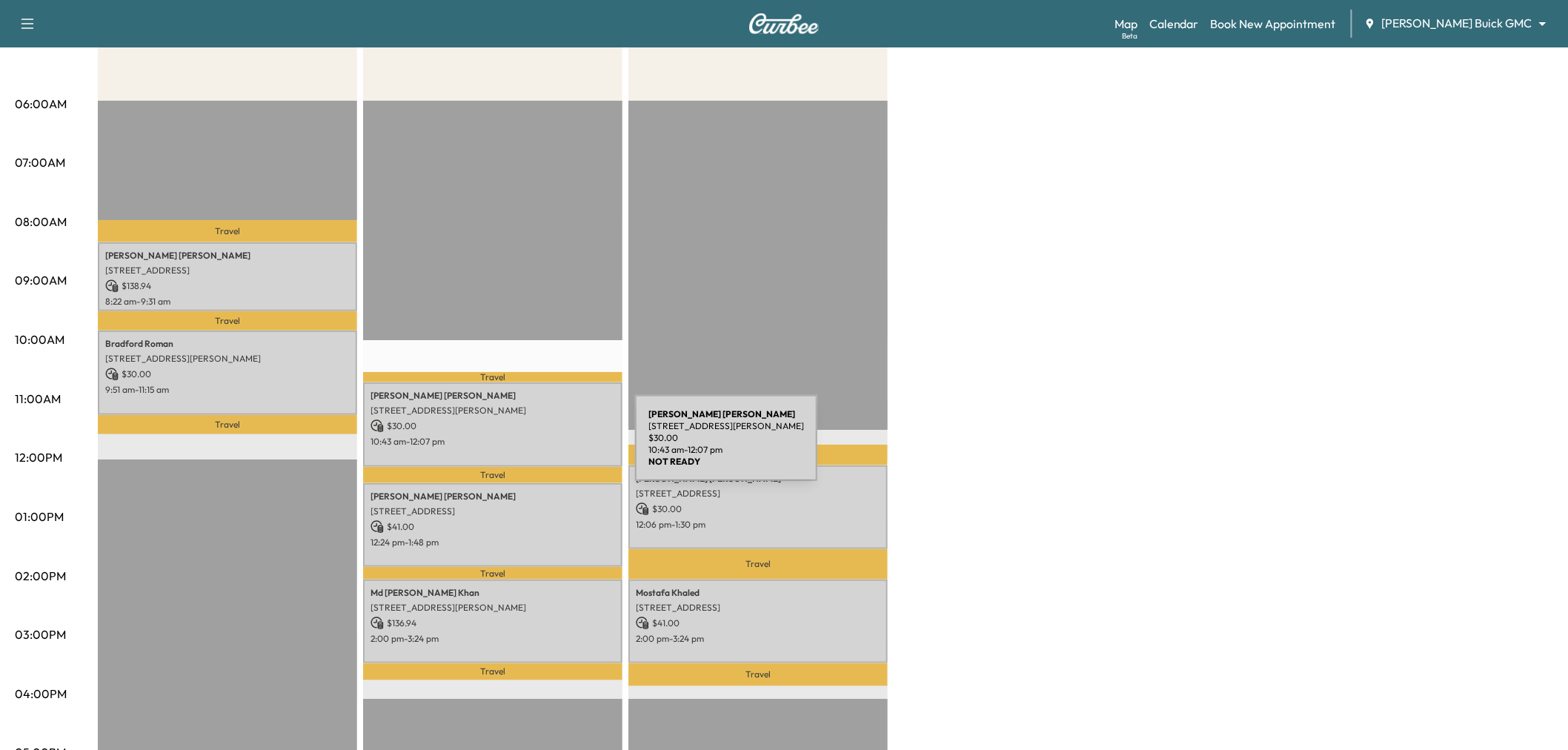
click at [526, 449] on div "Angelia Robinson 2595 Preston Rd, Frisco, TX 75034, USA $ 30.00 10:43 am - 12:0…" at bounding box center [493, 424] width 259 height 84
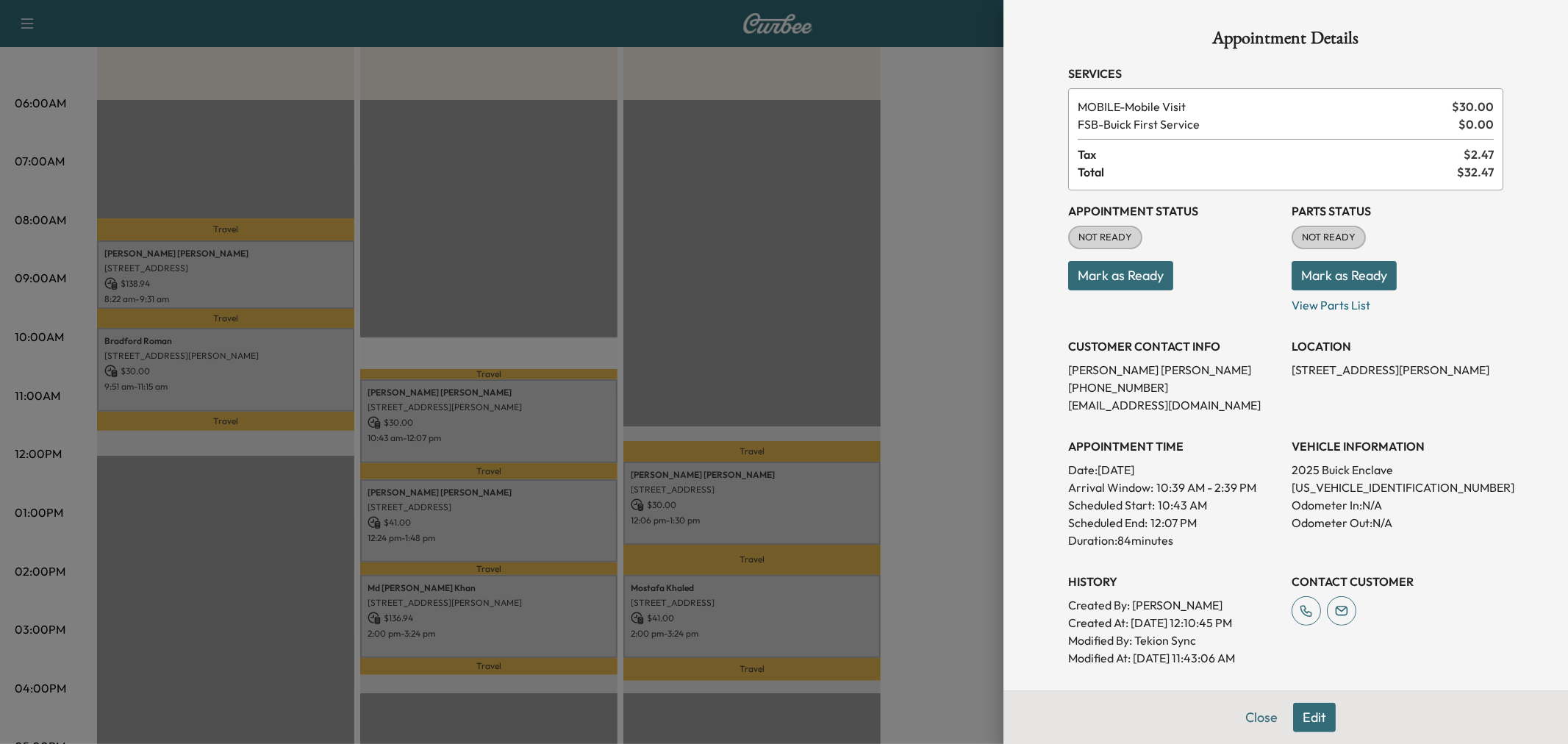
click at [560, 422] on div at bounding box center [784, 372] width 1568 height 744
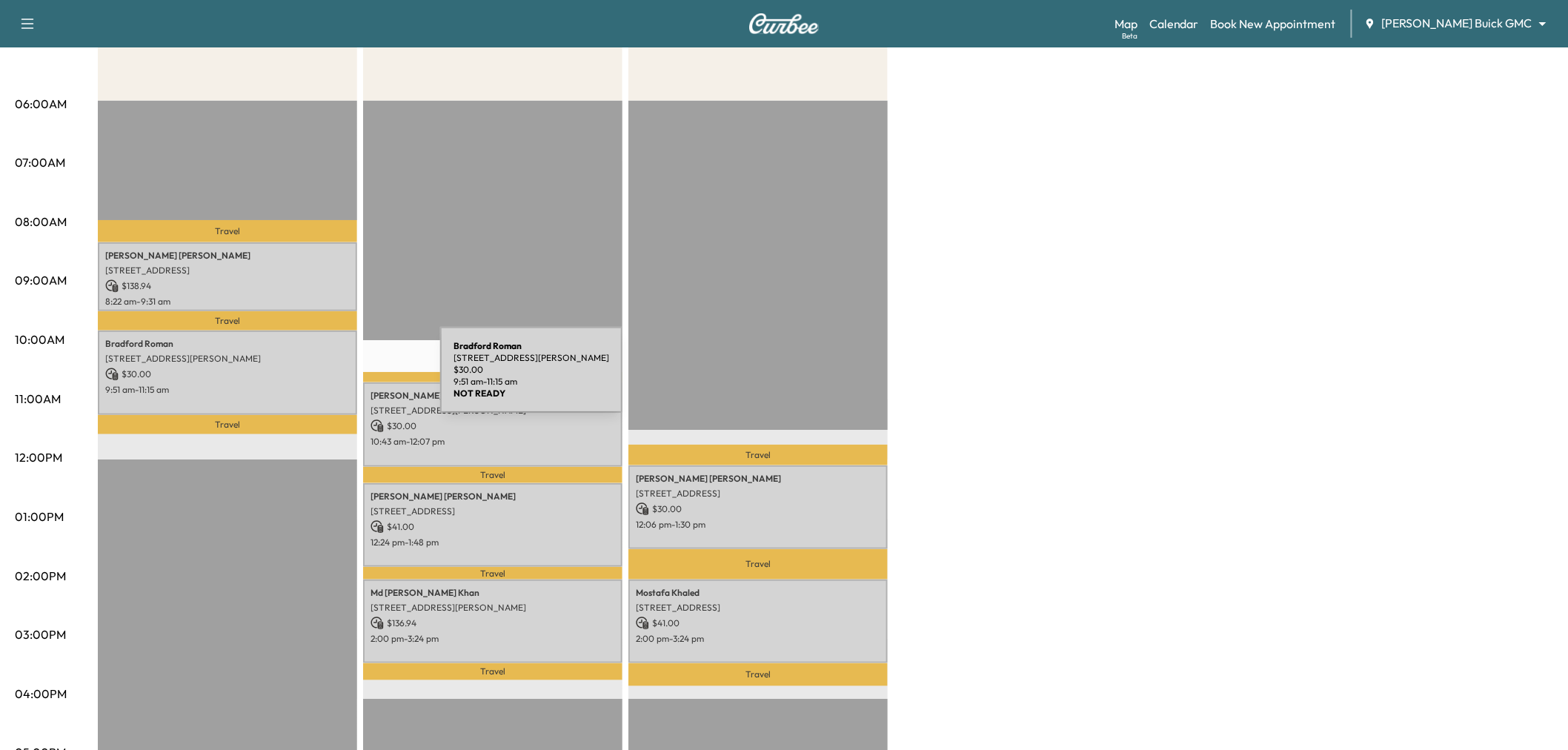
click at [272, 360] on p "8013 CANTERBURY TER, MCKINNEY, TX 75072, USA" at bounding box center [227, 358] width 245 height 12
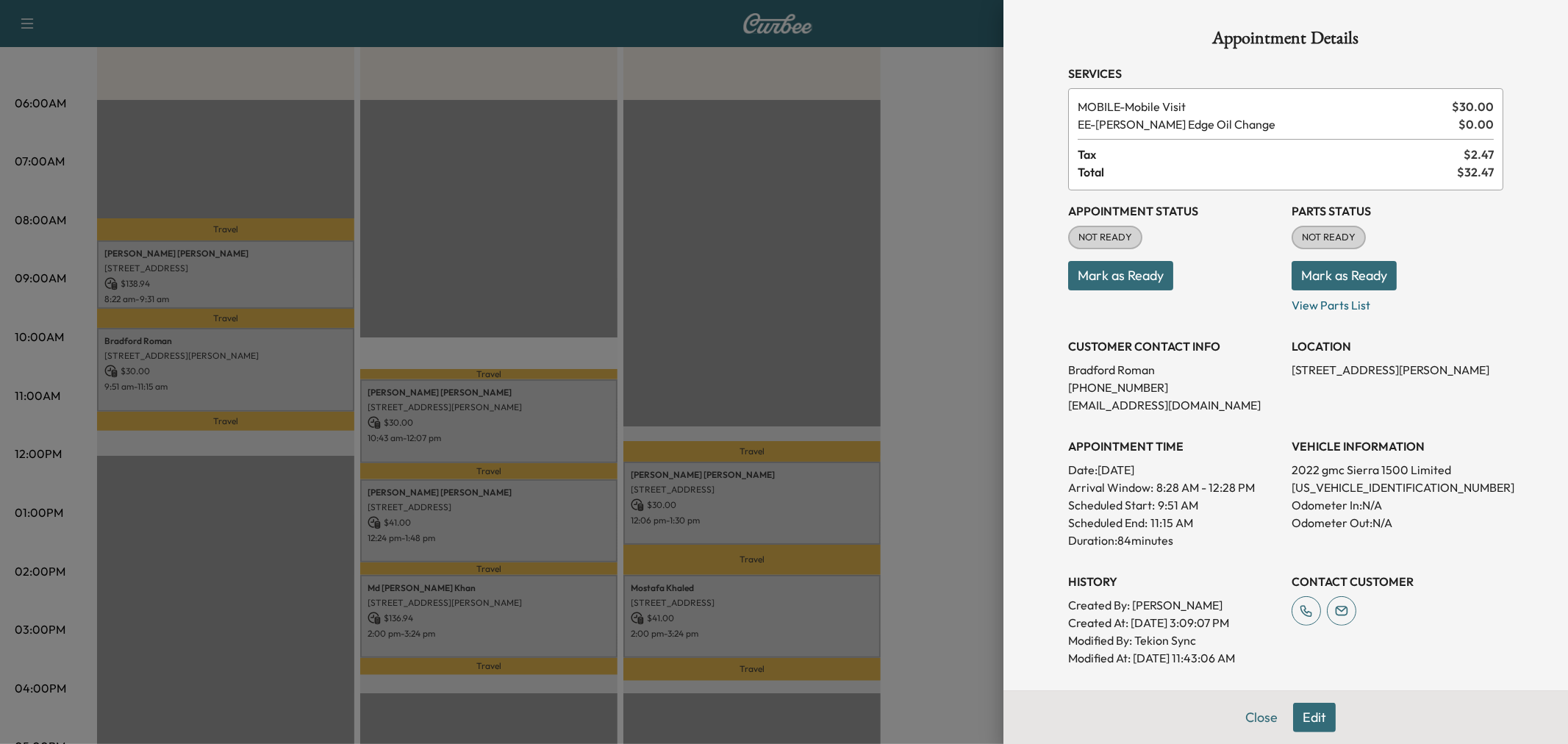
click at [902, 350] on div at bounding box center [784, 372] width 1568 height 744
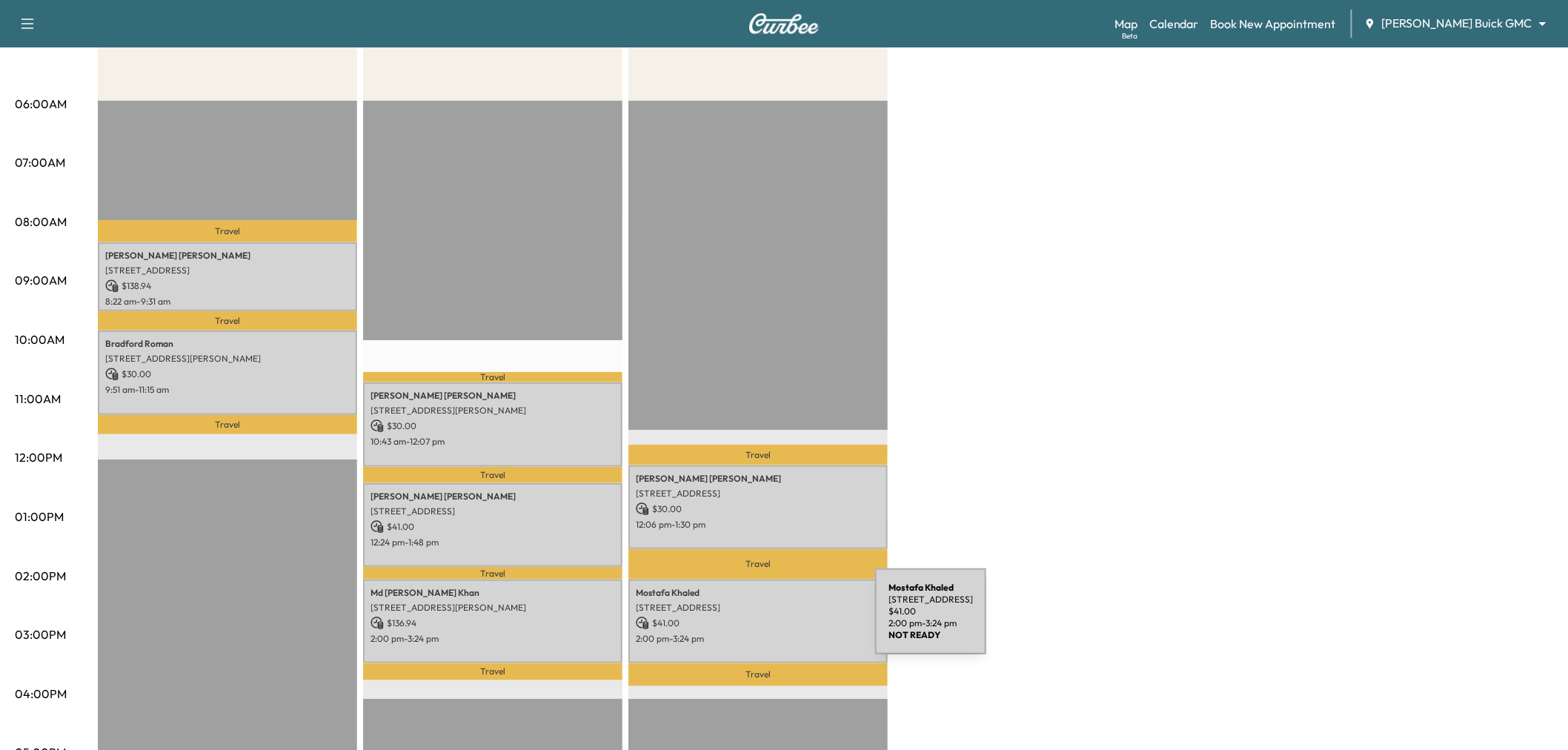
click at [764, 620] on p "$ 41.00" at bounding box center [758, 623] width 245 height 13
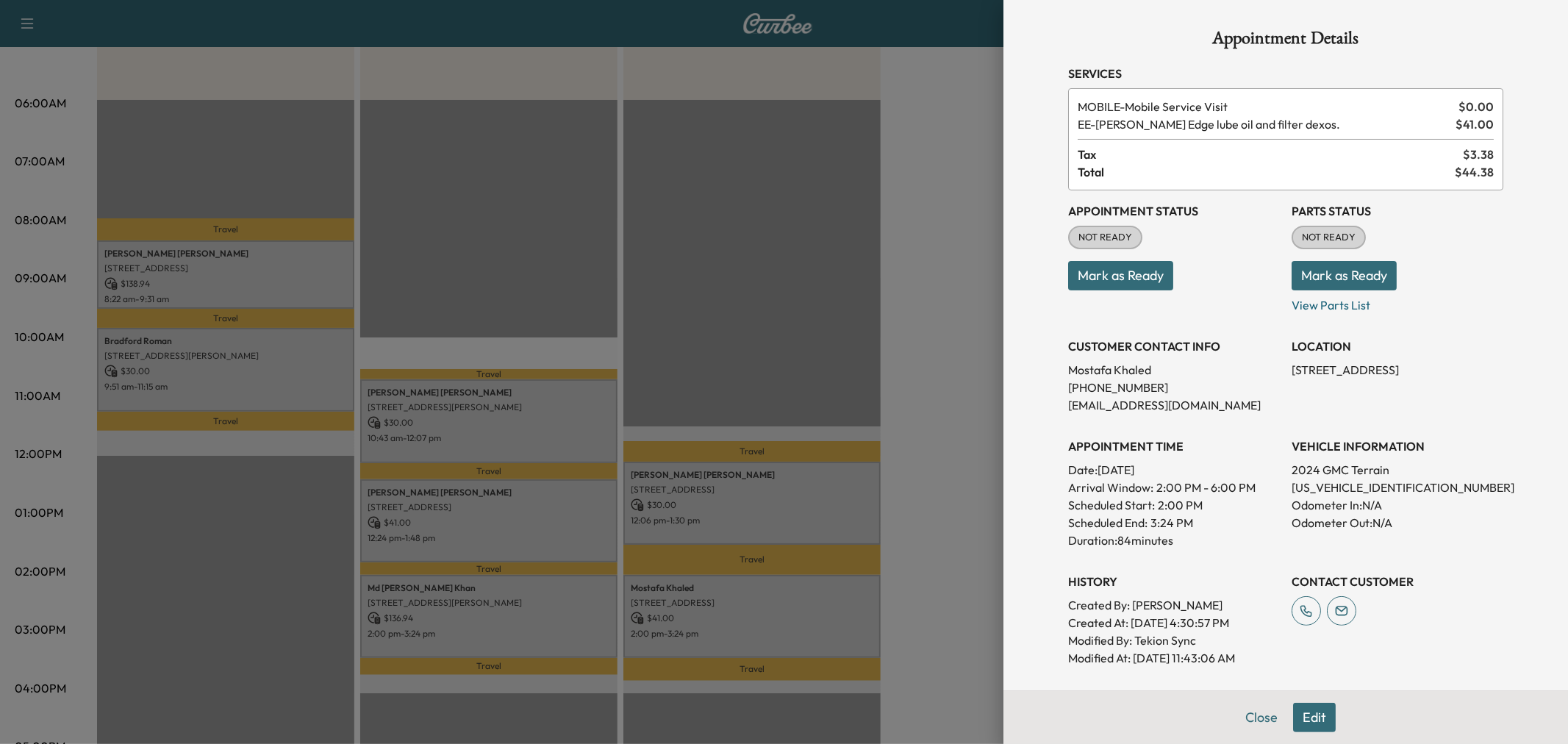
click at [730, 478] on div at bounding box center [784, 372] width 1568 height 744
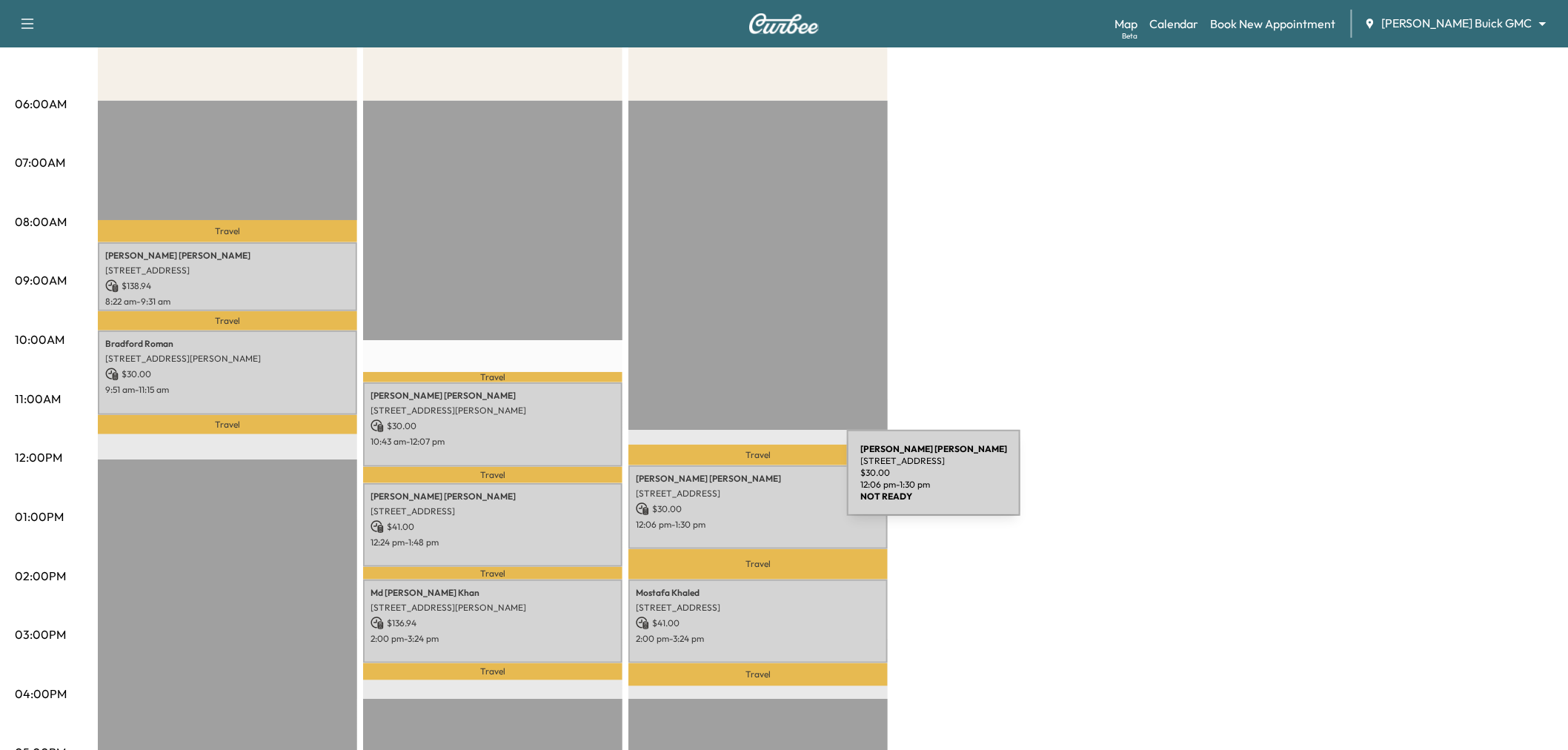
click at [736, 487] on p "634 Havencrest Ln, Coppell, TX 75019, USA" at bounding box center [758, 493] width 245 height 12
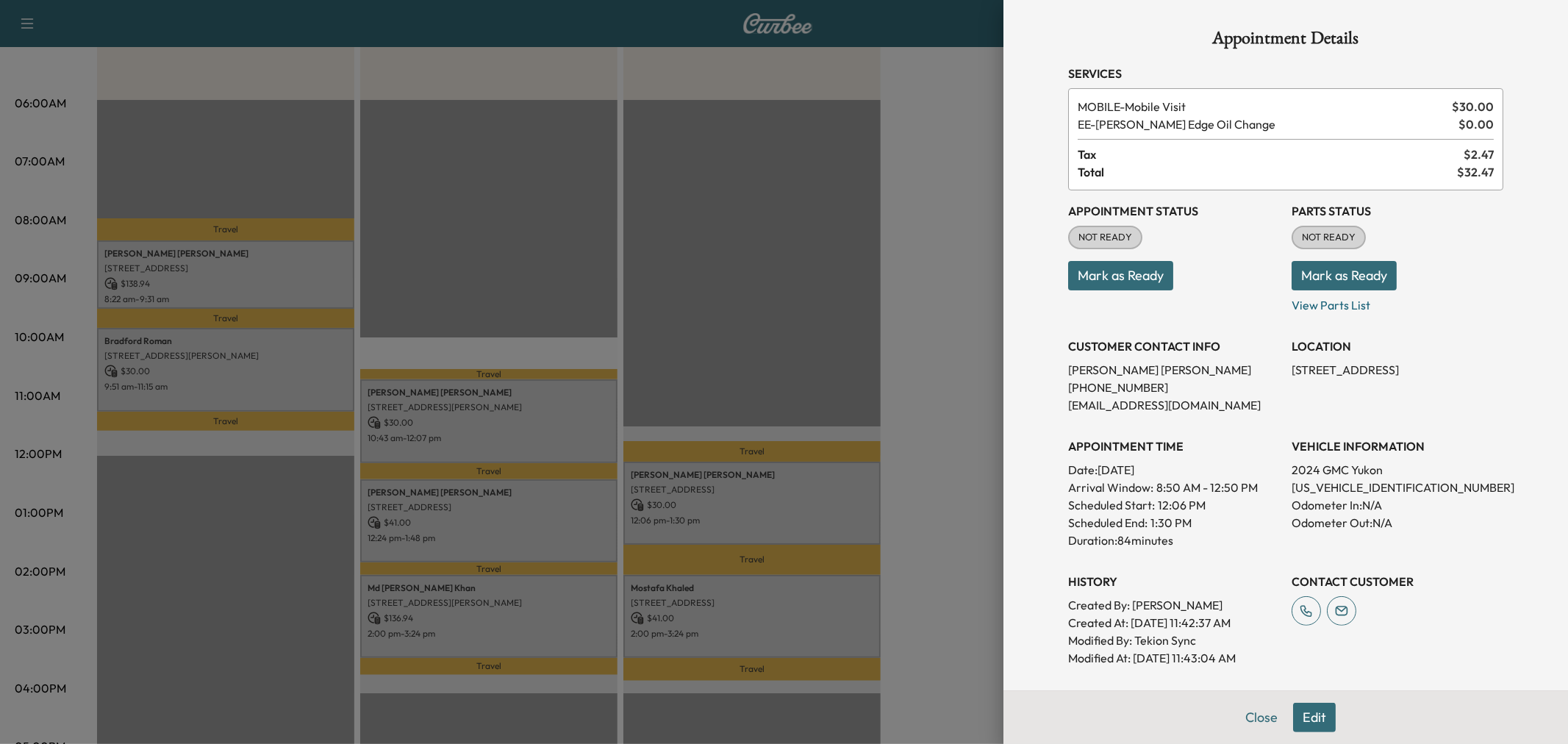
click at [810, 583] on div at bounding box center [784, 372] width 1568 height 744
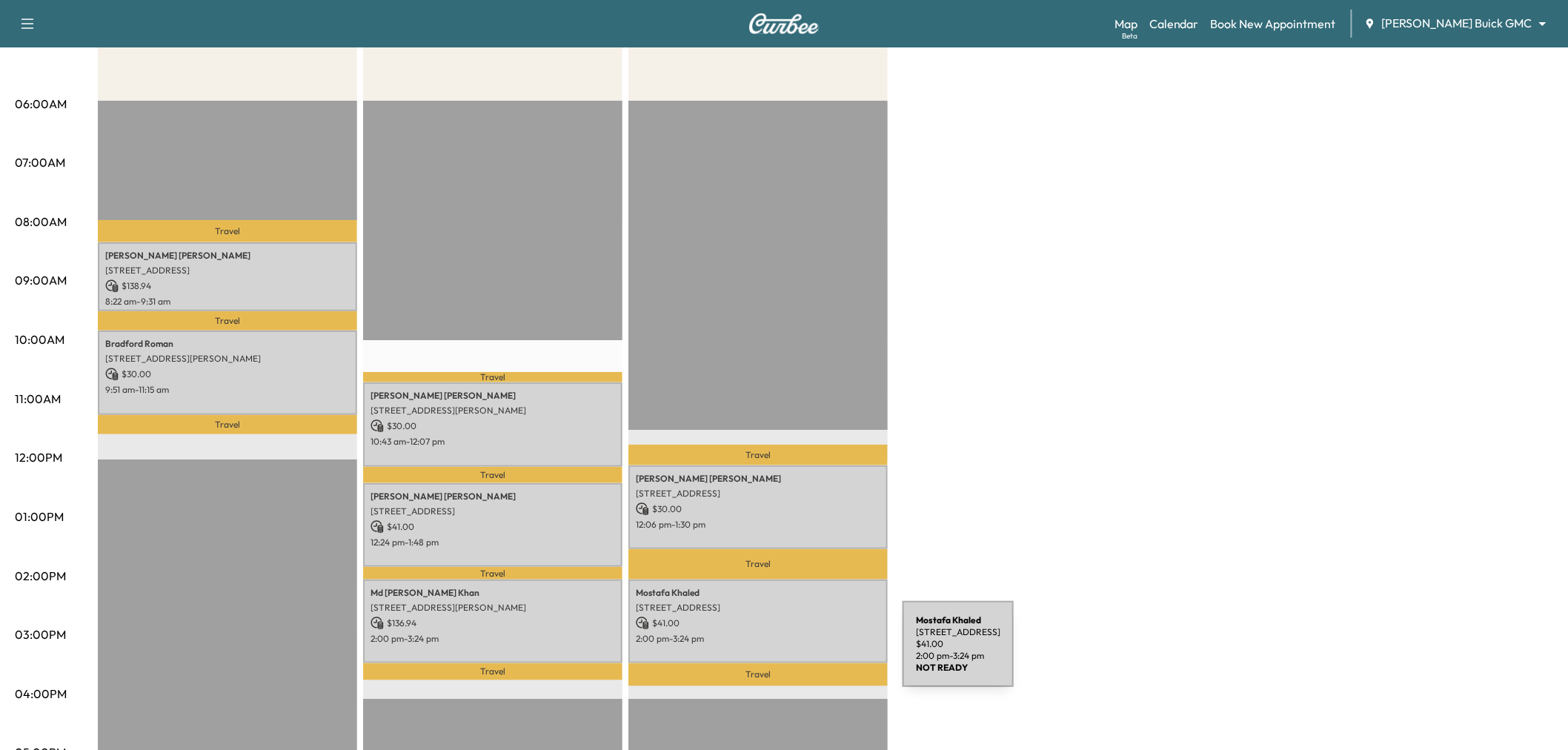
click at [782, 663] on p "Travel" at bounding box center [758, 674] width 259 height 23
click at [787, 633] on p "2:00 pm - 3:24 pm" at bounding box center [758, 639] width 245 height 12
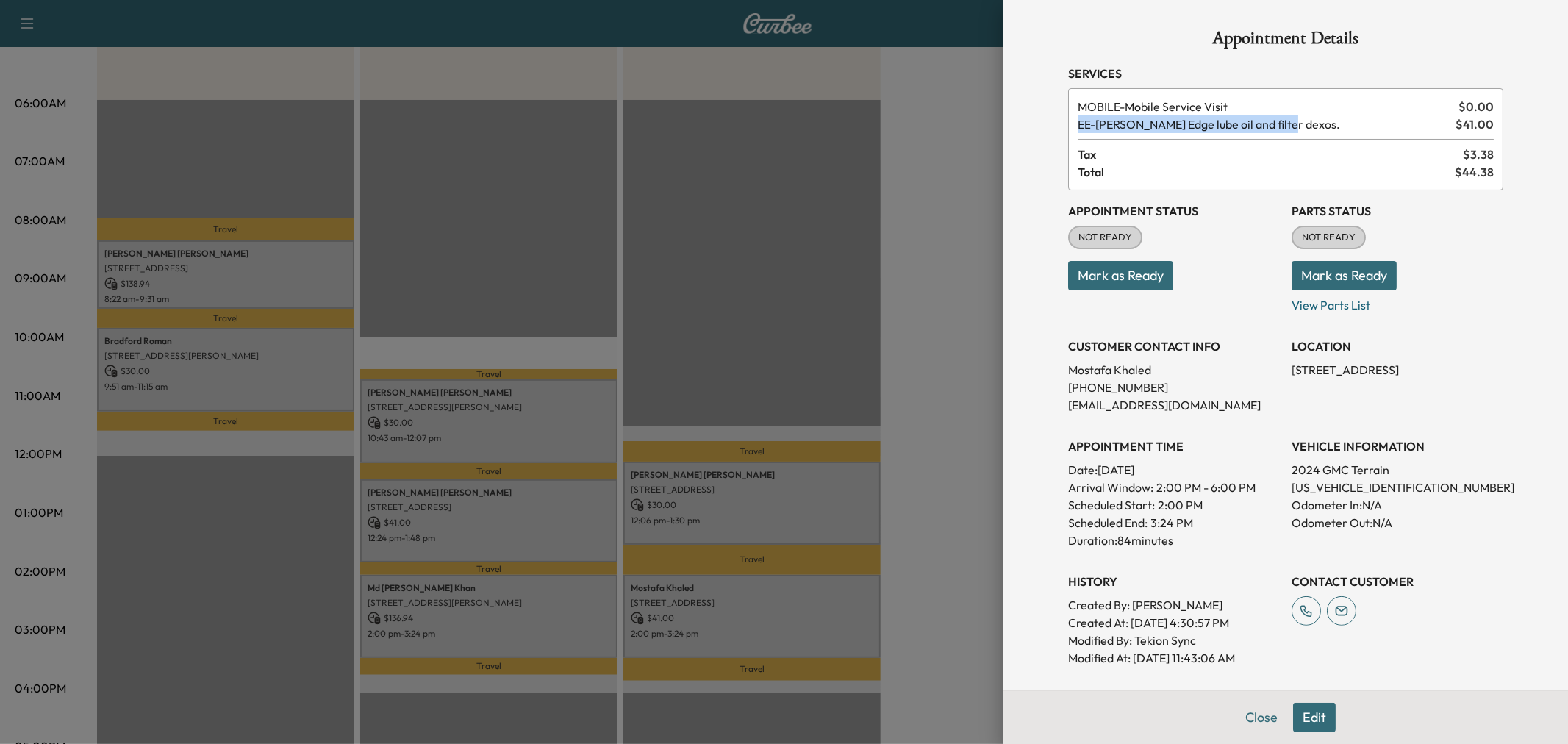
drag, startPoint x: 1067, startPoint y: 119, endPoint x: 1284, endPoint y: 123, distance: 217.0
click at [1284, 123] on span "EE - Ewing Edge lube oil and filter dexos." at bounding box center [1263, 124] width 372 height 17
click at [1285, 123] on span "EE - Ewing Edge lube oil and filter dexos." at bounding box center [1263, 124] width 372 height 17
click at [902, 290] on div at bounding box center [784, 372] width 1568 height 744
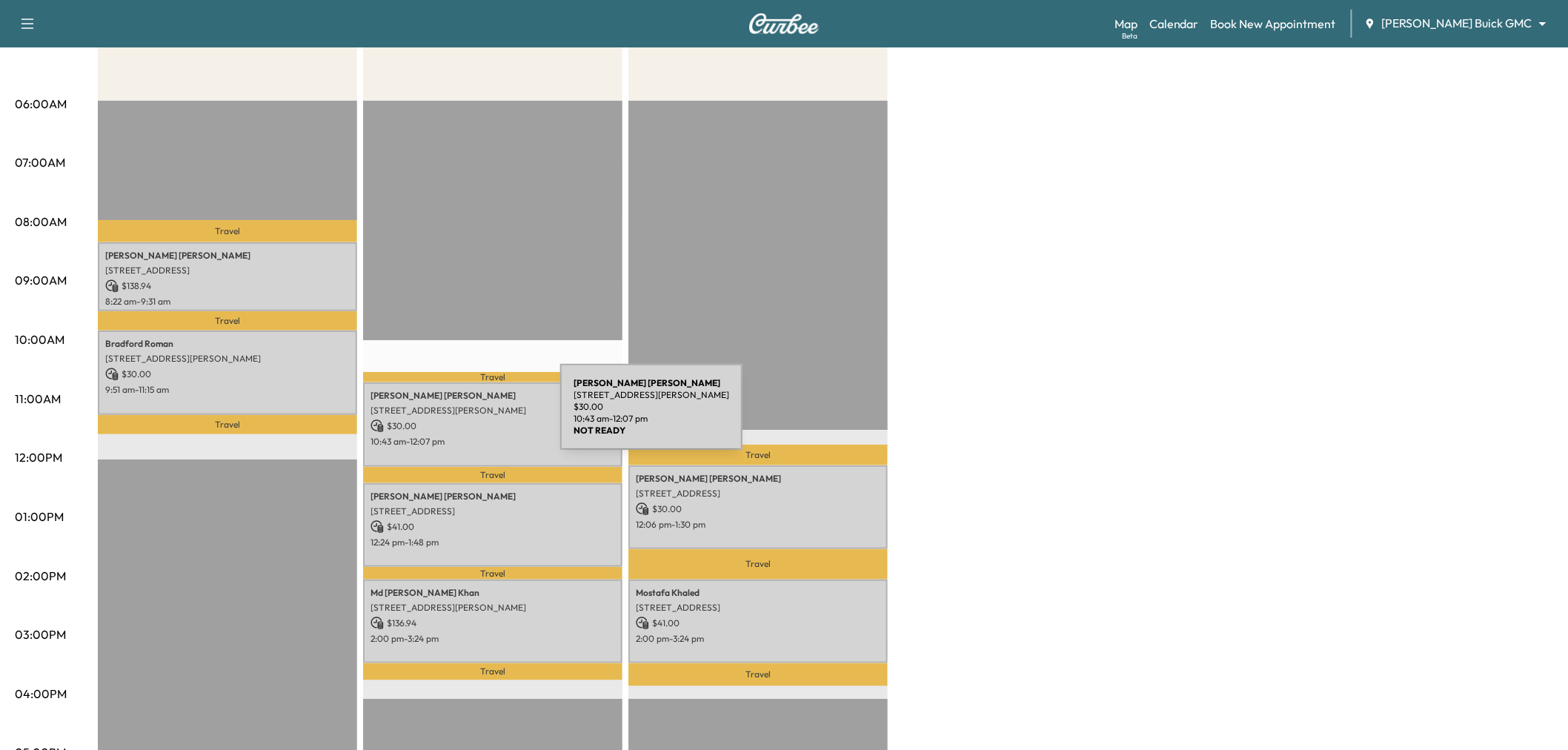
click at [450, 419] on p "$ 30.00" at bounding box center [493, 425] width 245 height 13
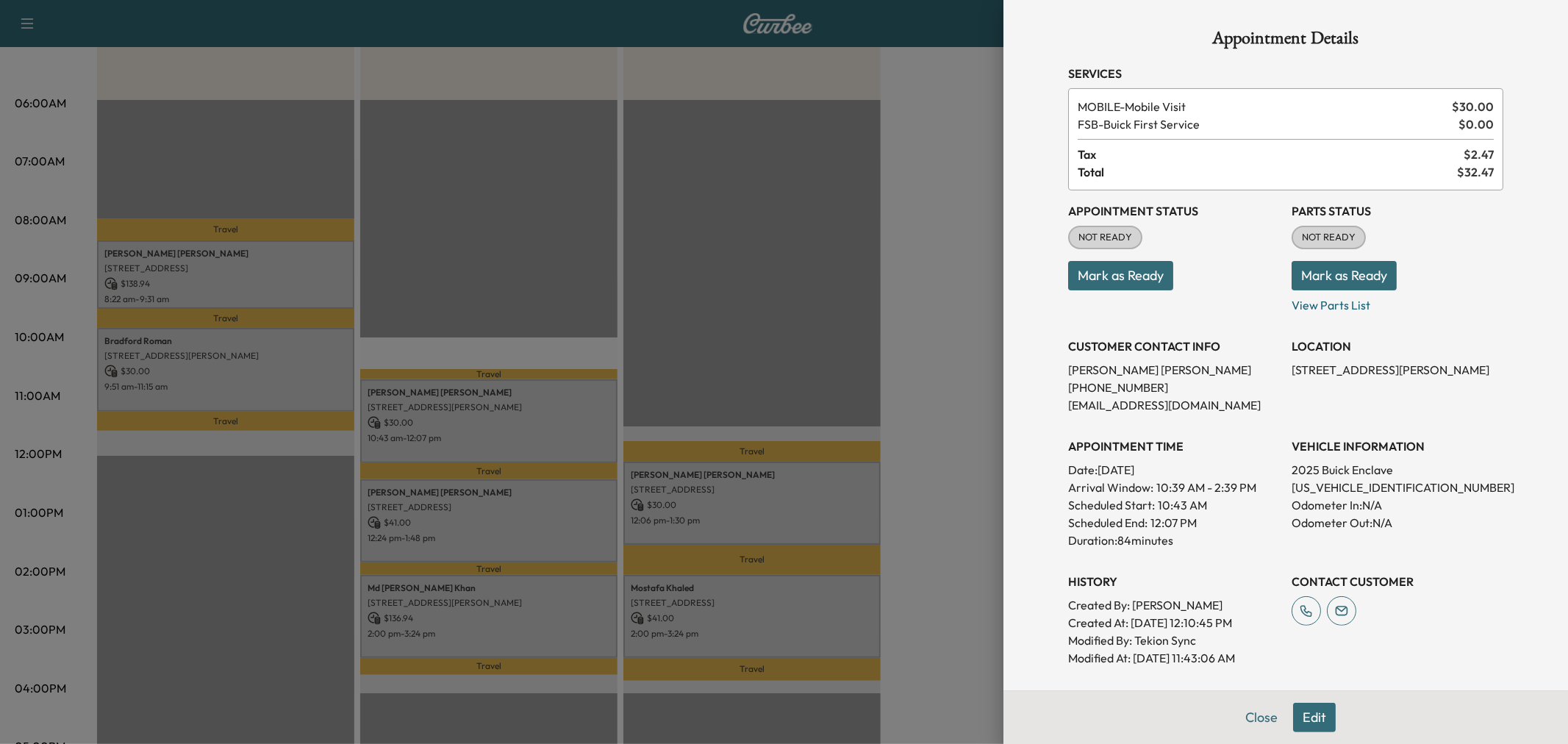
click at [547, 287] on div at bounding box center [784, 372] width 1568 height 744
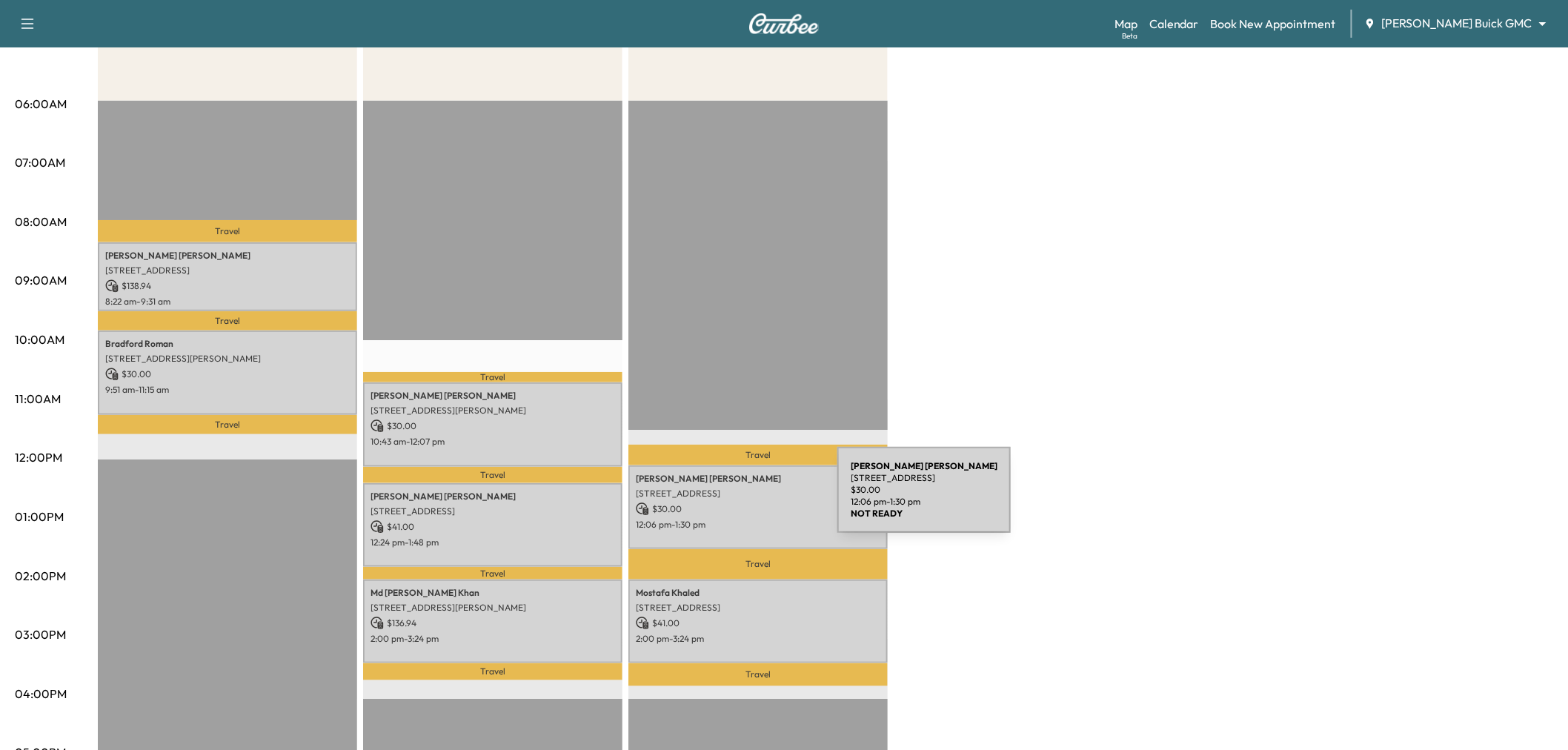
click at [727, 502] on p "$ 30.00" at bounding box center [758, 508] width 245 height 13
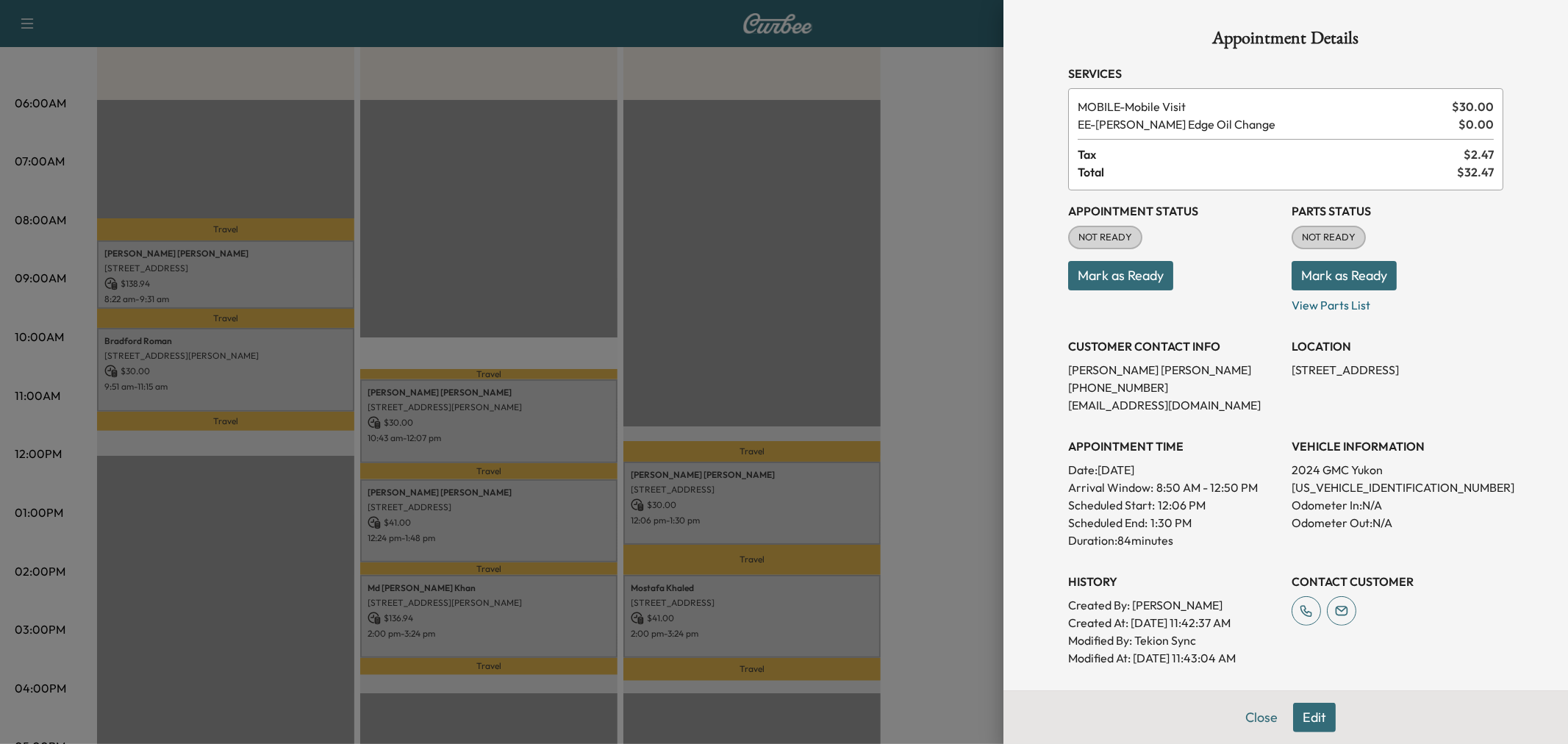
click at [855, 266] on div at bounding box center [784, 372] width 1568 height 744
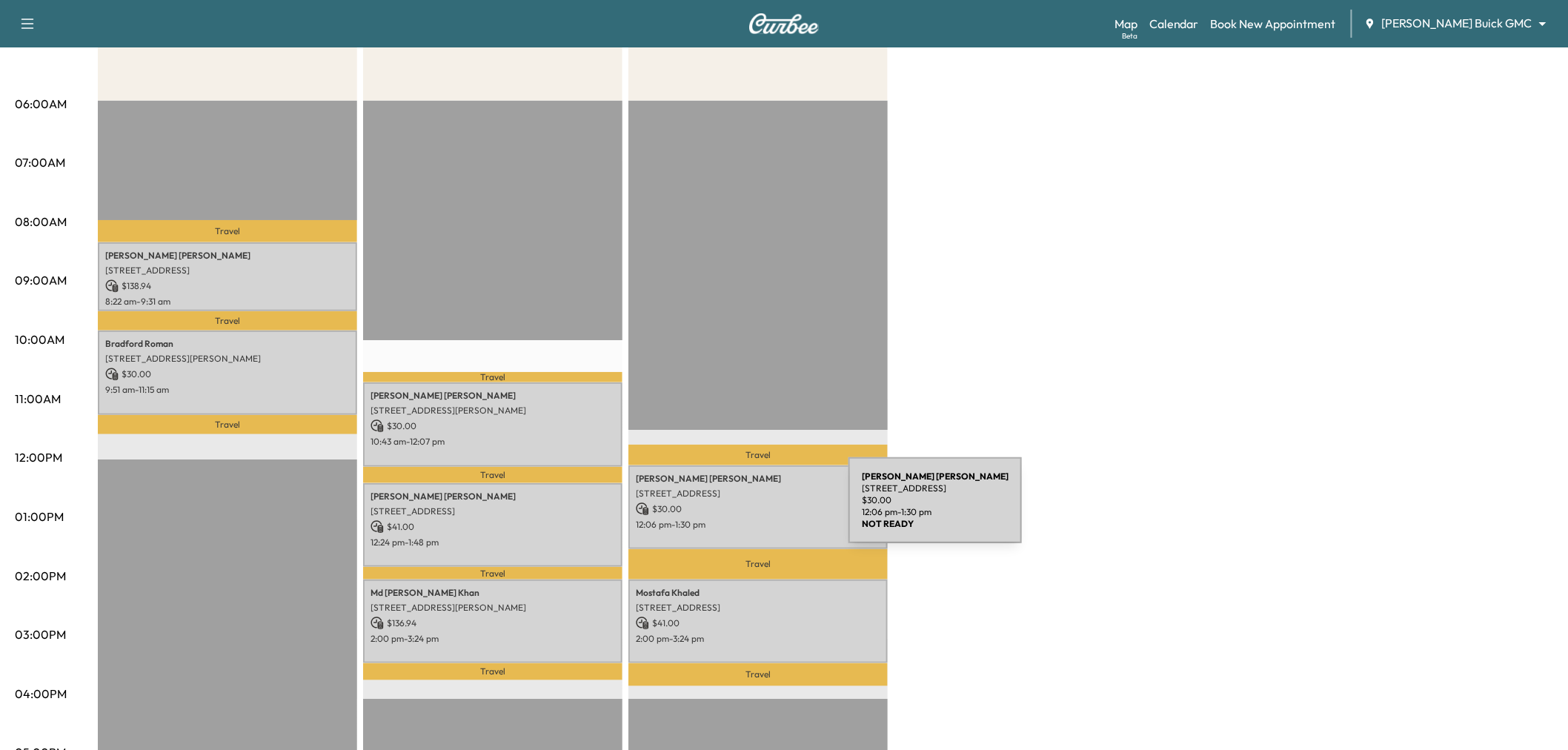
click at [737, 509] on p "$ 30.00" at bounding box center [758, 508] width 245 height 13
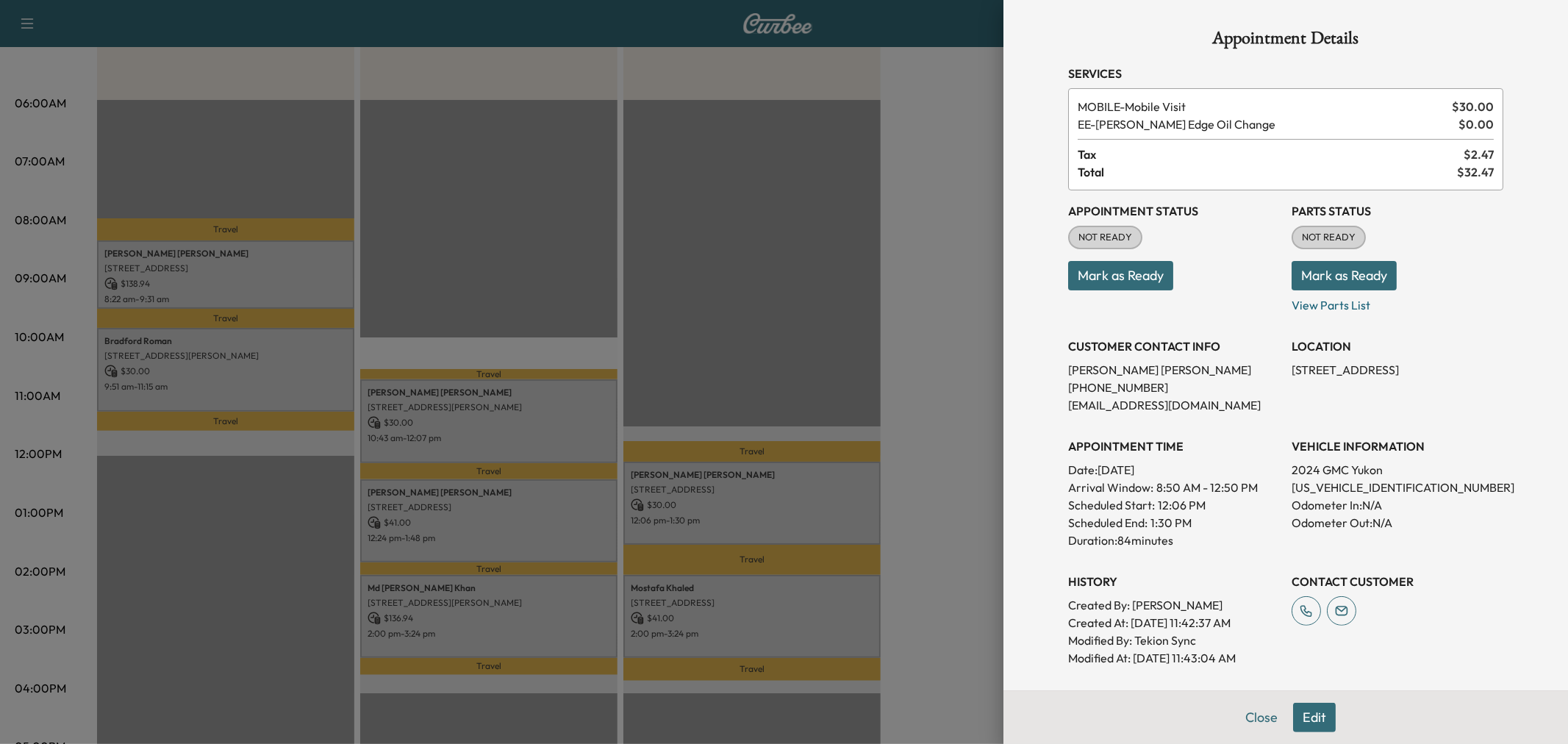
click at [736, 504] on div at bounding box center [784, 372] width 1568 height 744
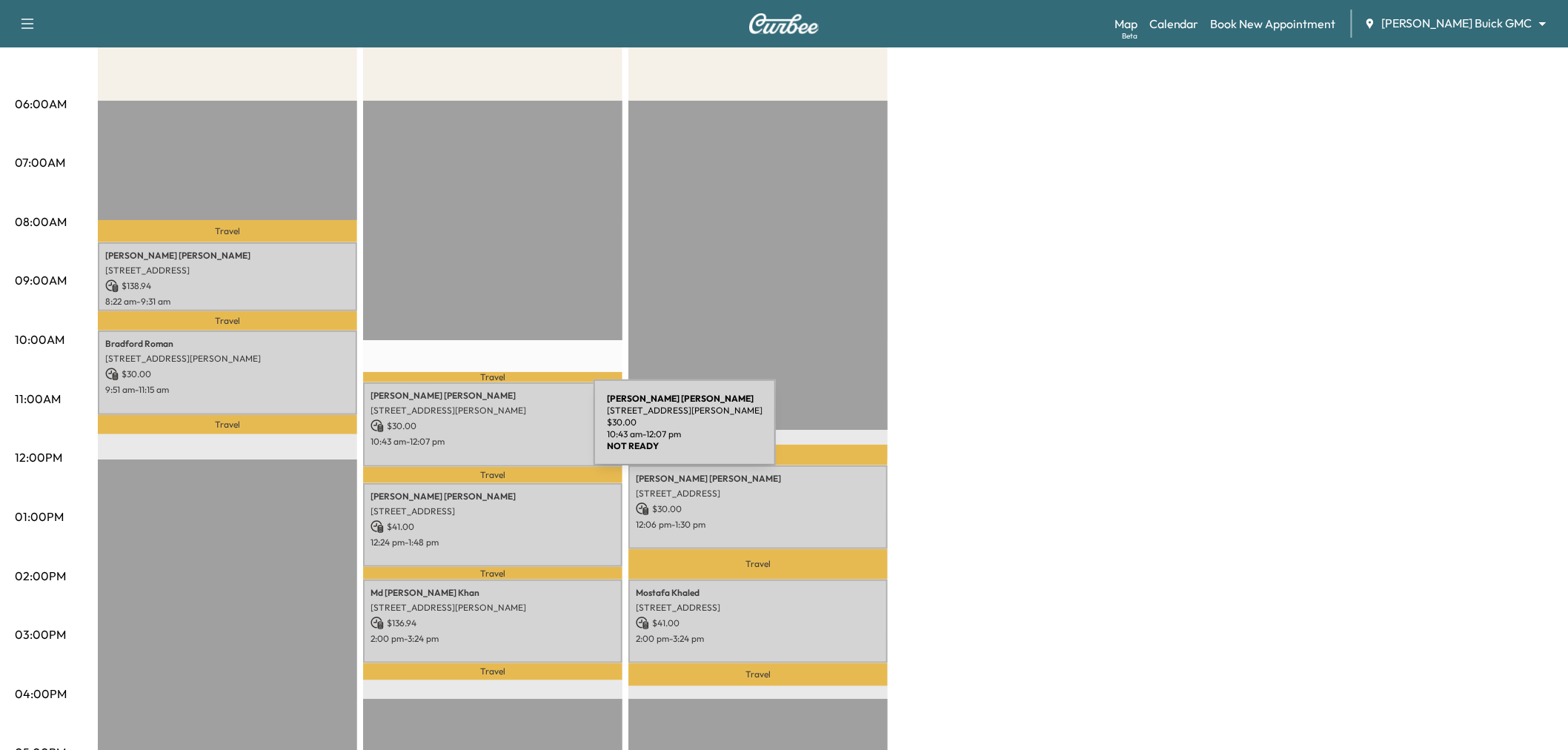
click at [483, 436] on p "10:43 am - 12:07 pm" at bounding box center [493, 442] width 245 height 12
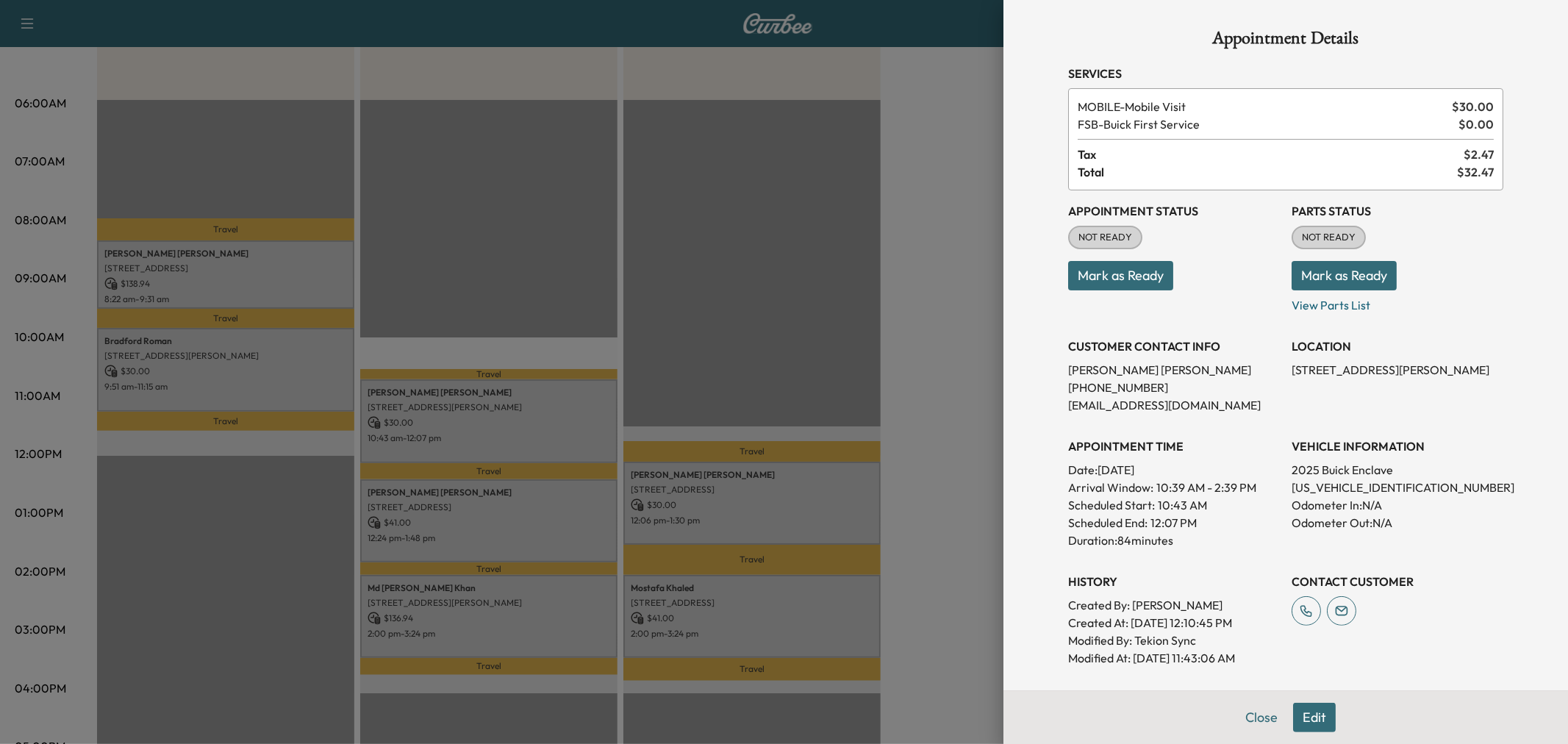
click at [520, 429] on div at bounding box center [784, 372] width 1568 height 744
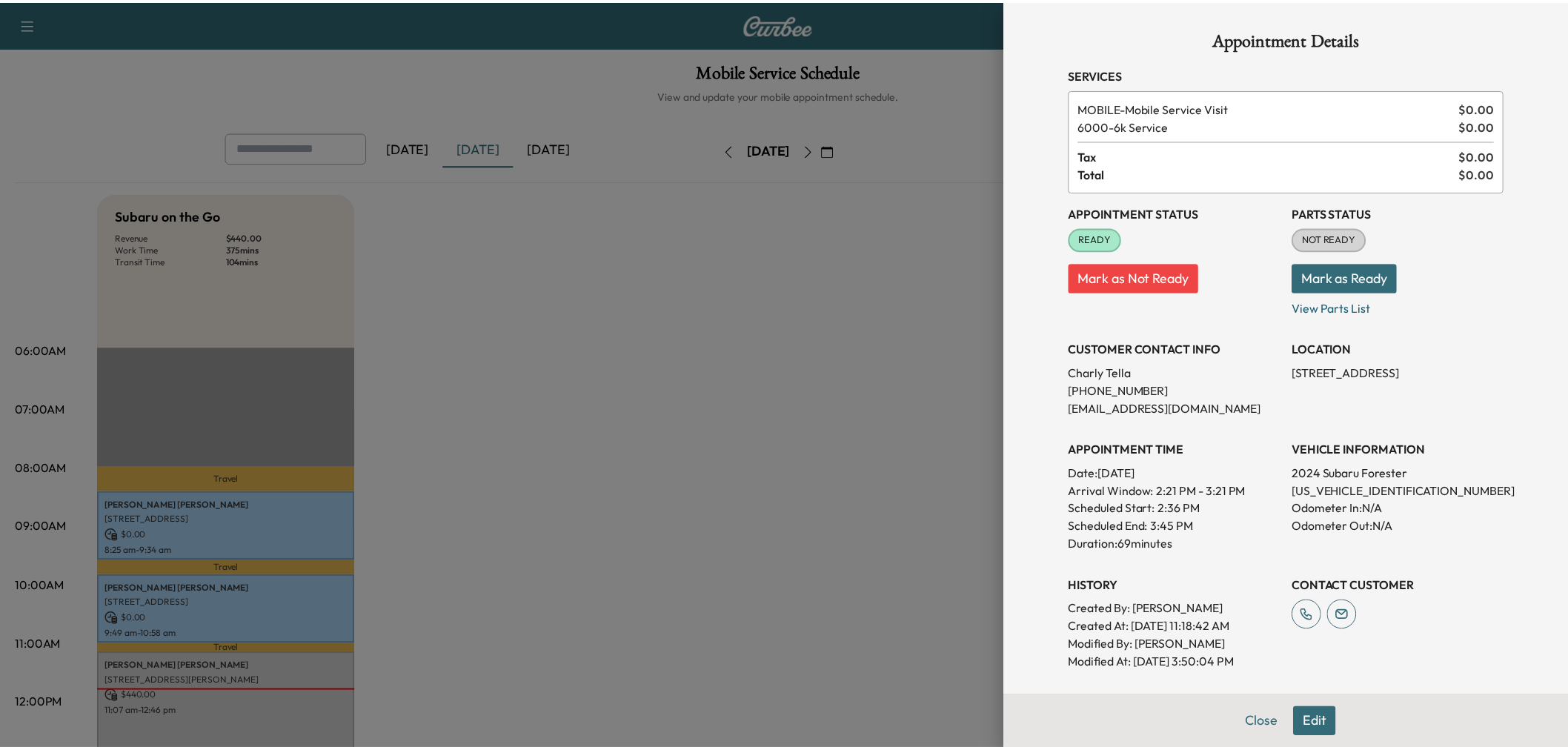
scroll to position [329, 0]
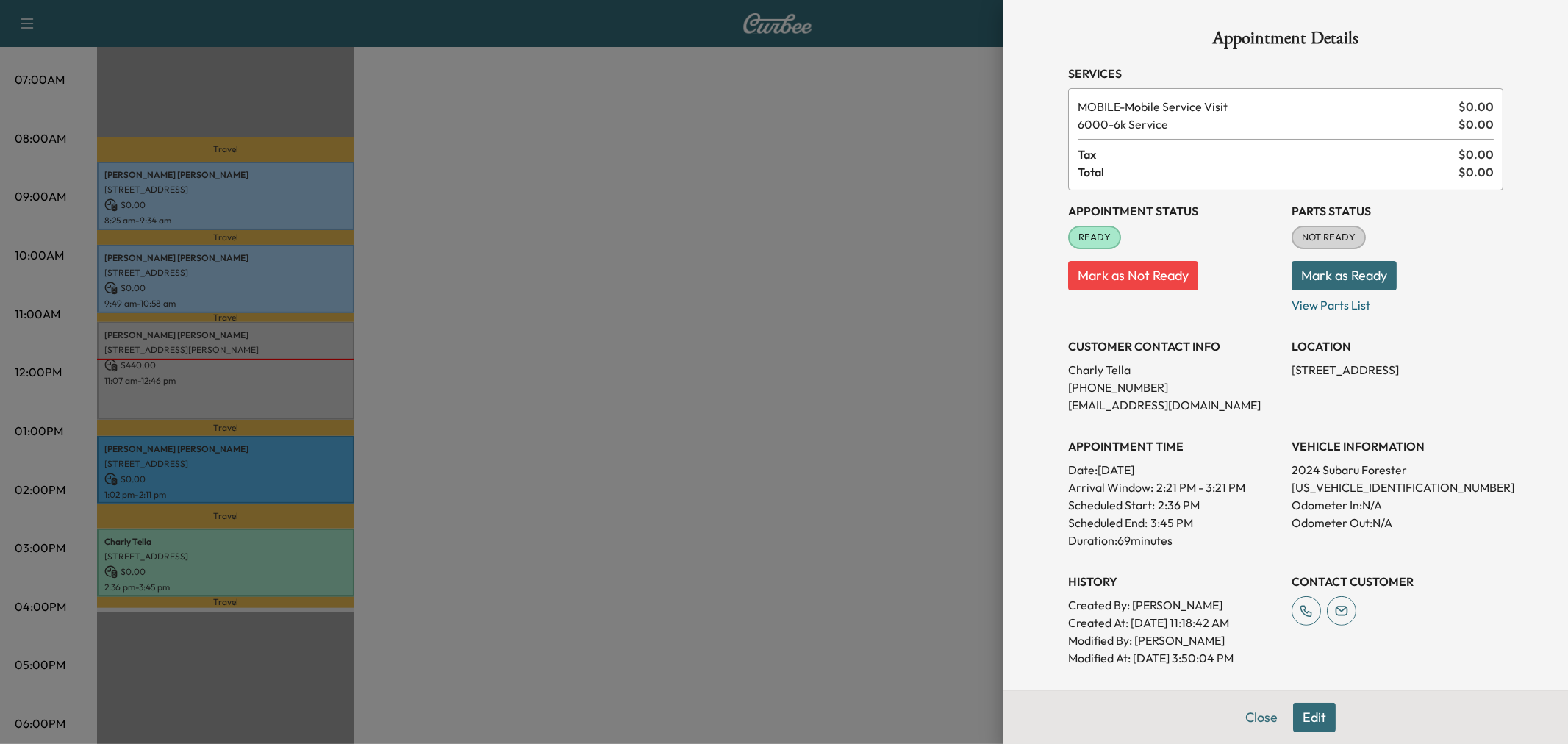
click at [671, 315] on div at bounding box center [784, 372] width 1568 height 744
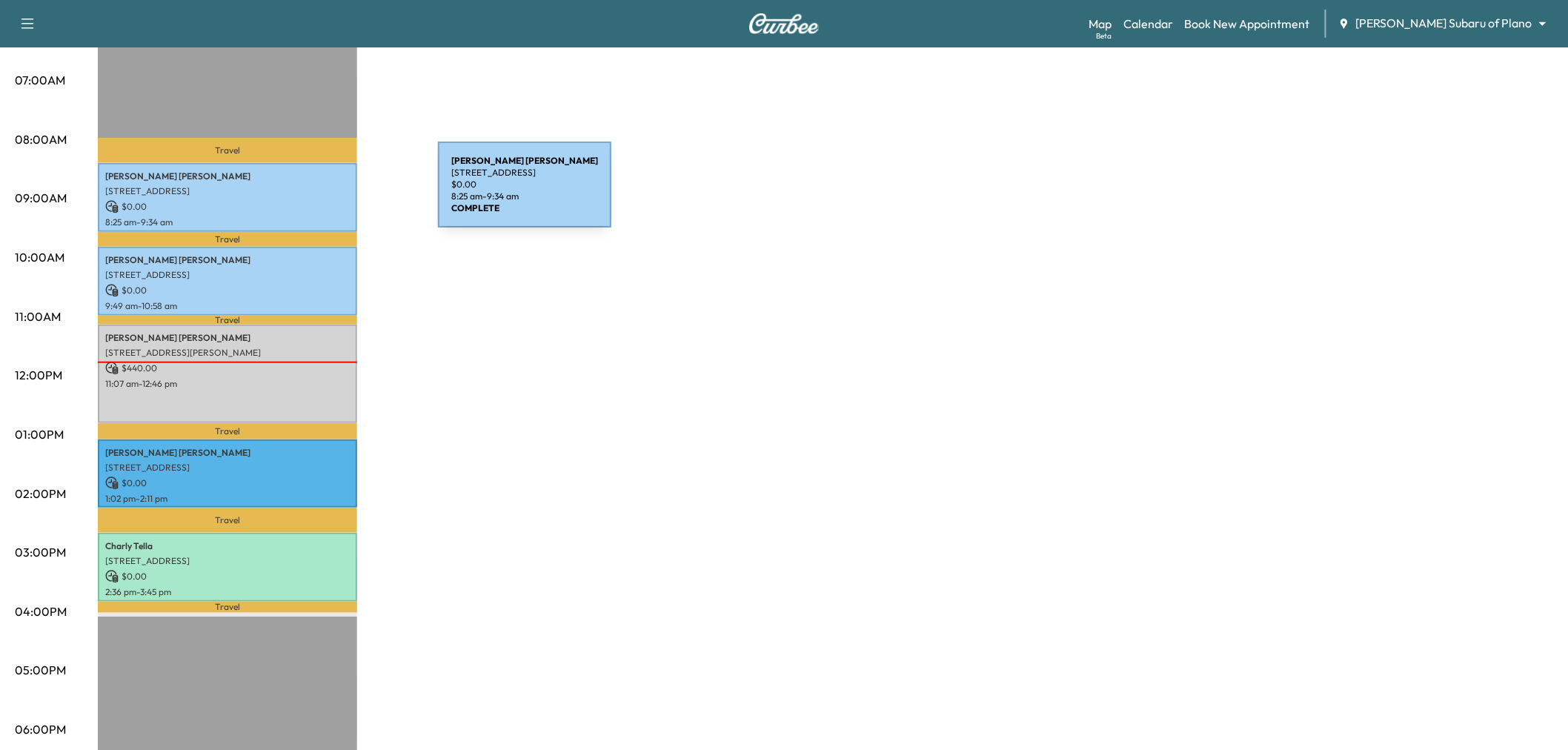
click at [327, 193] on p "770 Texana Dr, Prosper, TX 75078, USA" at bounding box center [227, 191] width 245 height 12
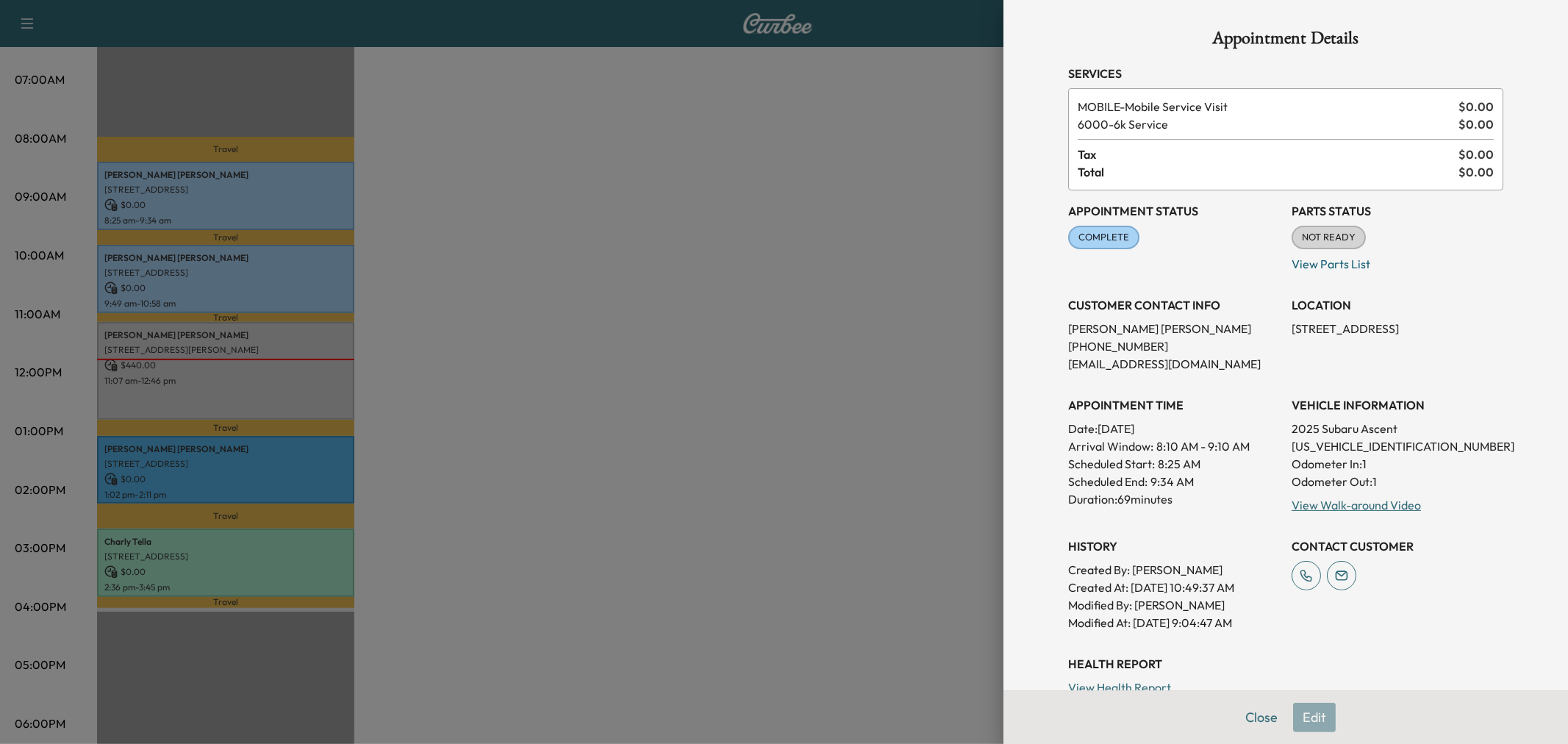
click at [319, 243] on div at bounding box center [784, 372] width 1568 height 744
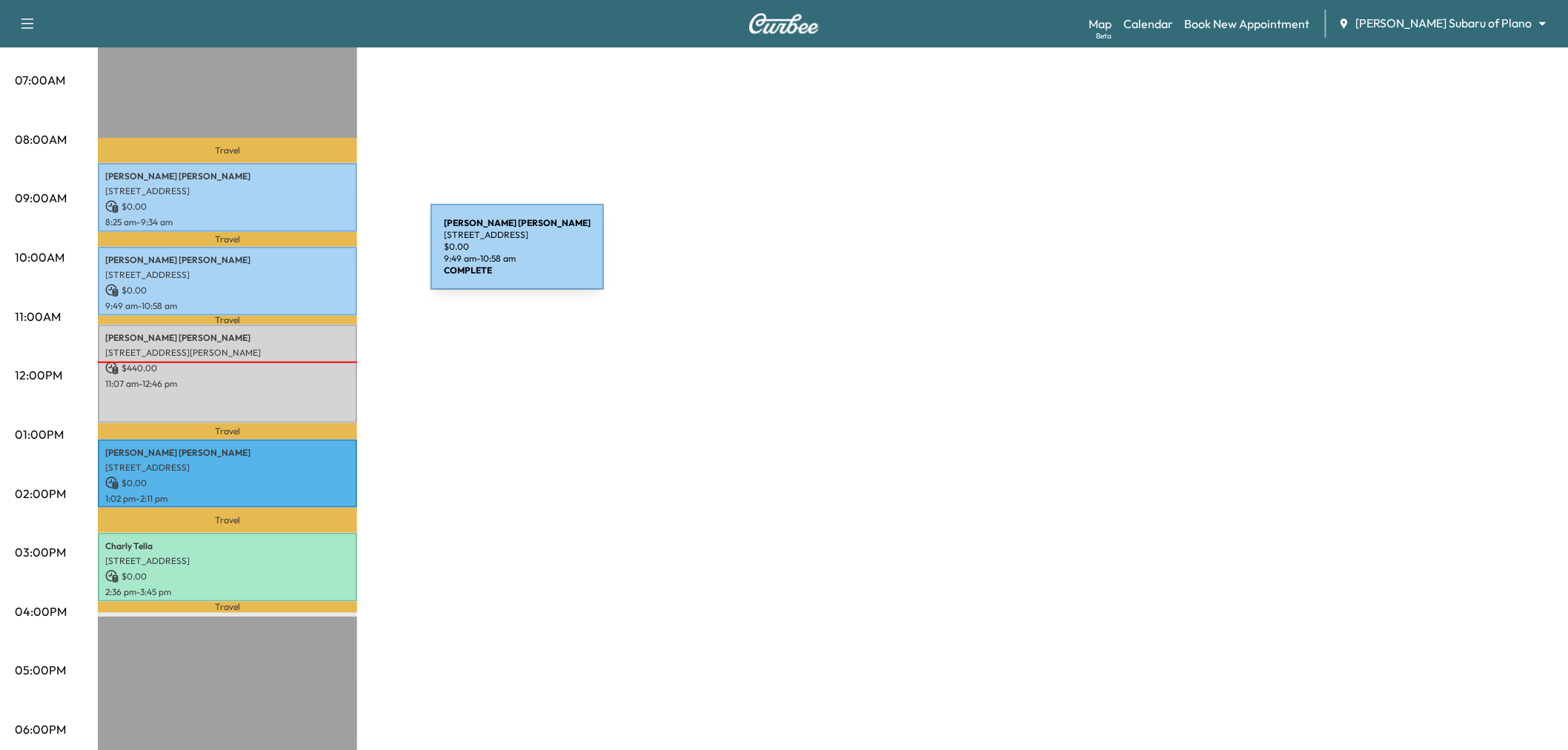
click at [319, 256] on p "EDITH WILLIAMS" at bounding box center [227, 260] width 245 height 12
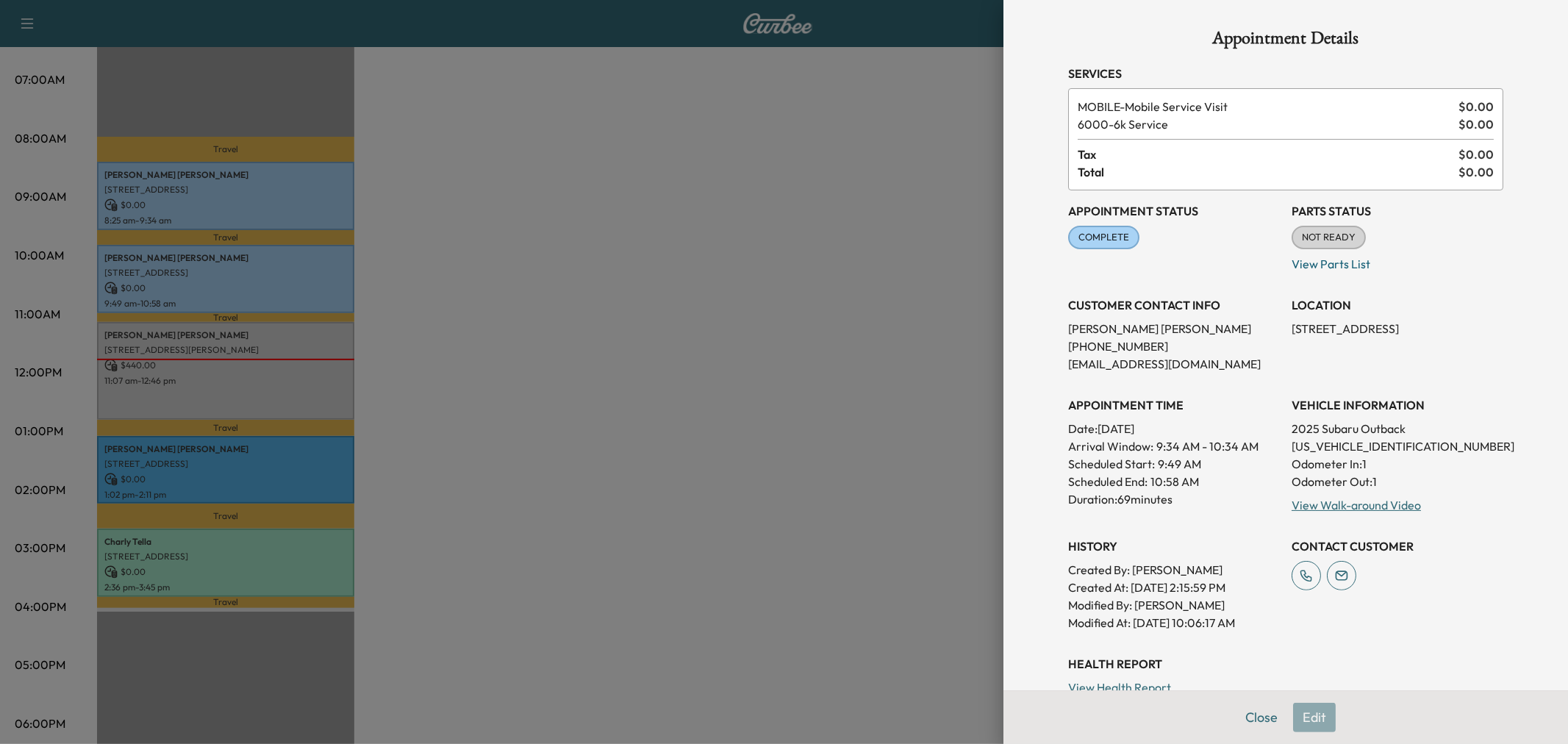
click at [324, 257] on div at bounding box center [784, 372] width 1568 height 744
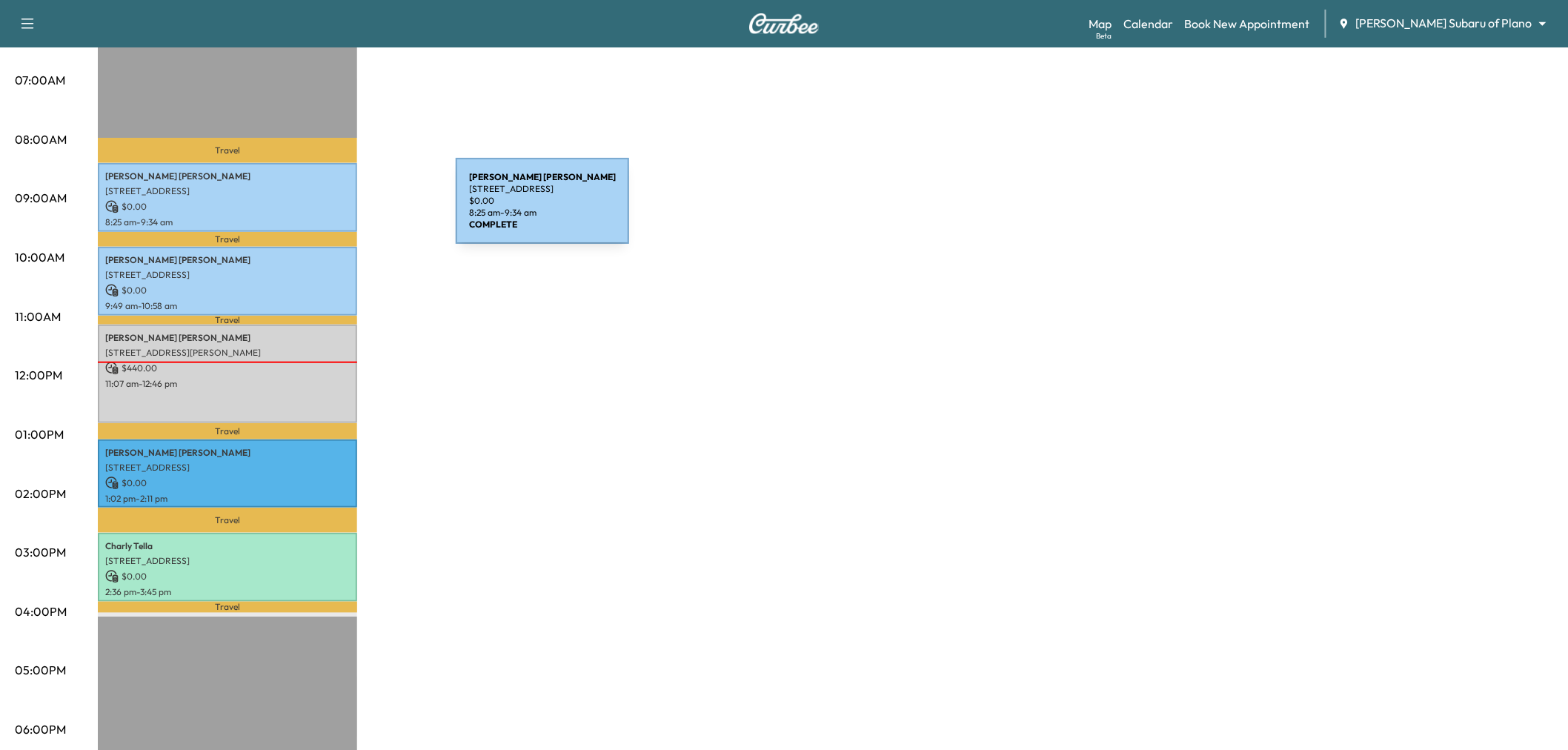
click at [314, 211] on div "Carlos Gomez 770 Texana Dr, Prosper, TX 75078, USA $ 0.00 8:25 am - 9:34 am" at bounding box center [227, 197] width 259 height 69
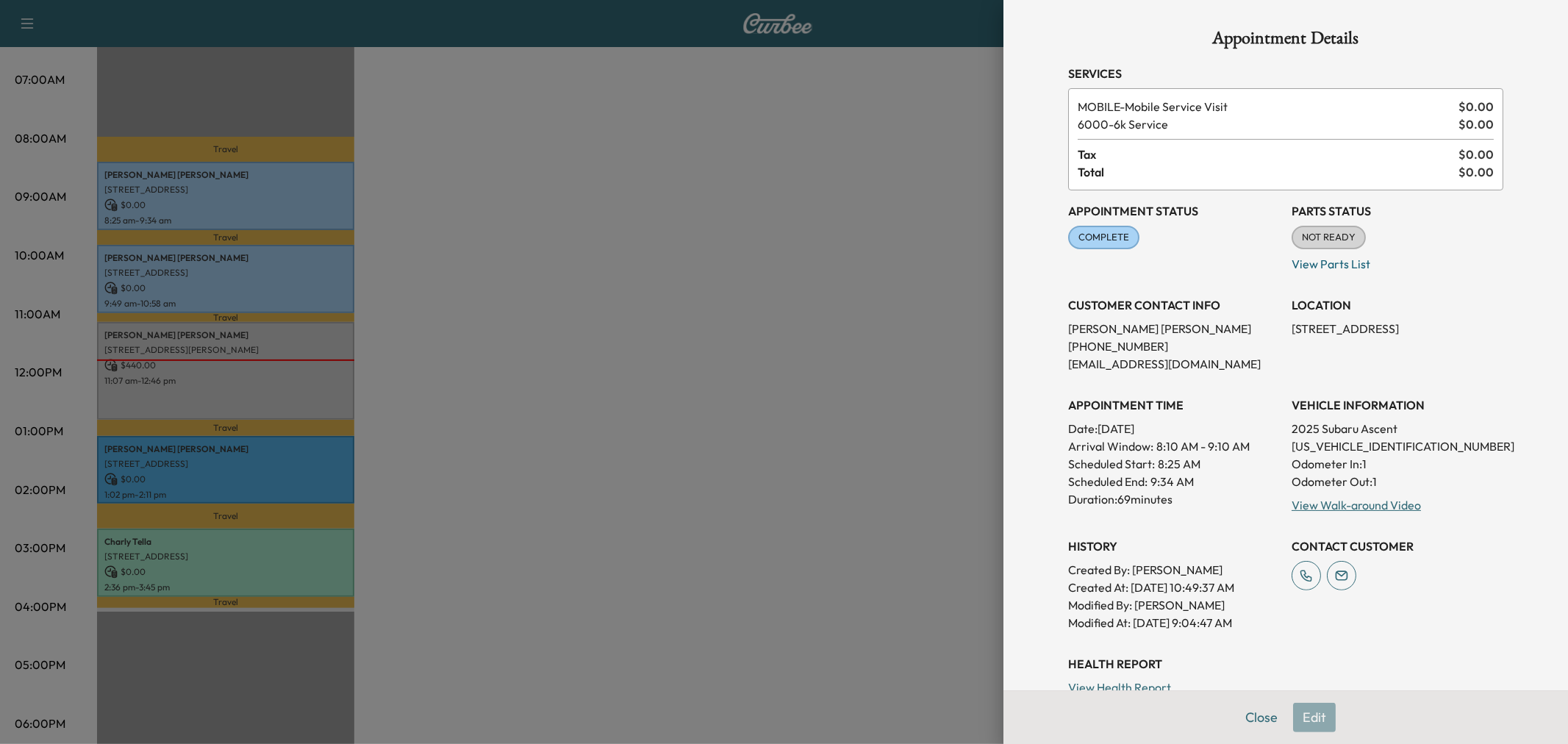
click at [312, 210] on div at bounding box center [784, 372] width 1568 height 744
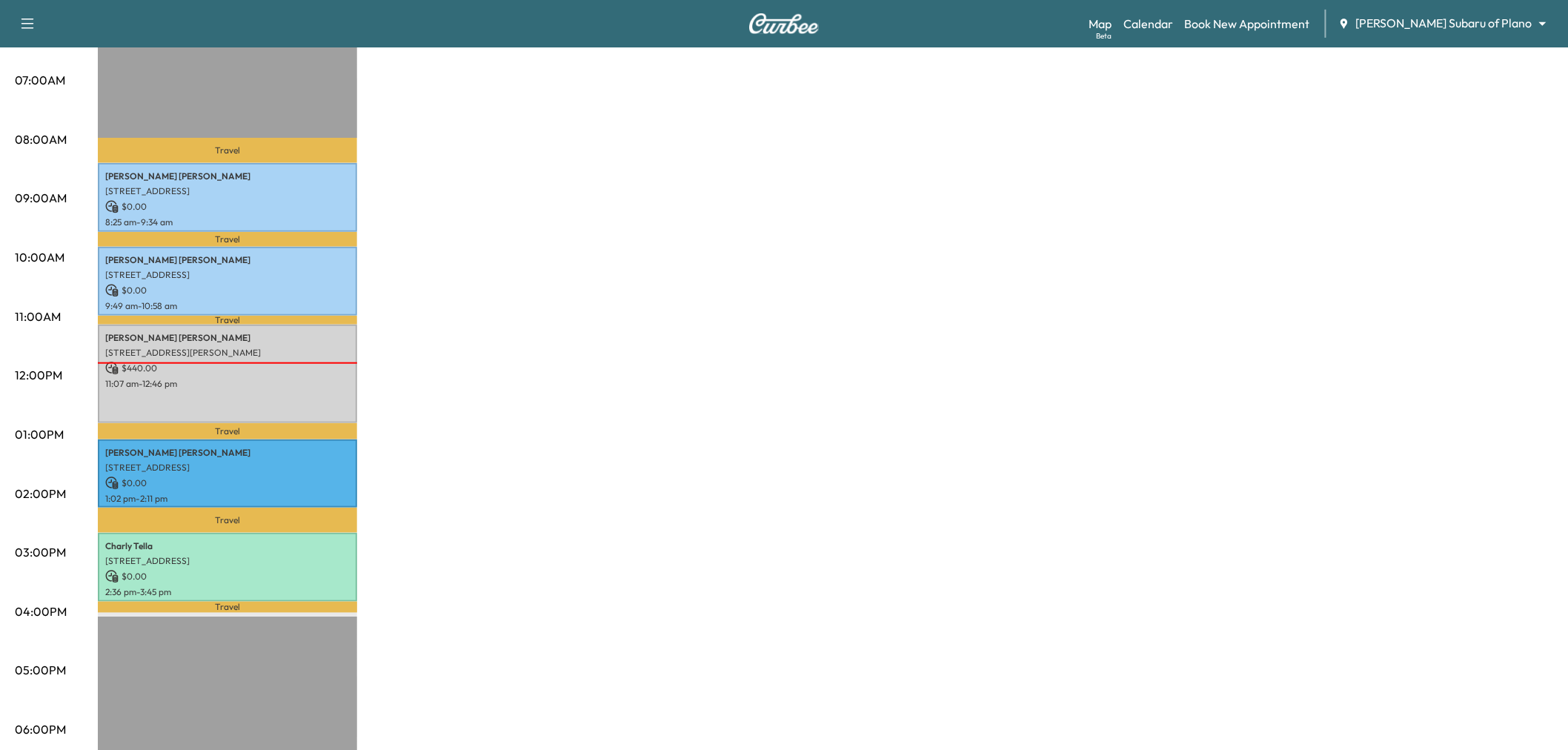
click at [567, 244] on div "Subaru on the Go Revenue $ 440.00 Work Time 375 mins Transit Time 104 mins Trav…" at bounding box center [825, 420] width 1456 height 1112
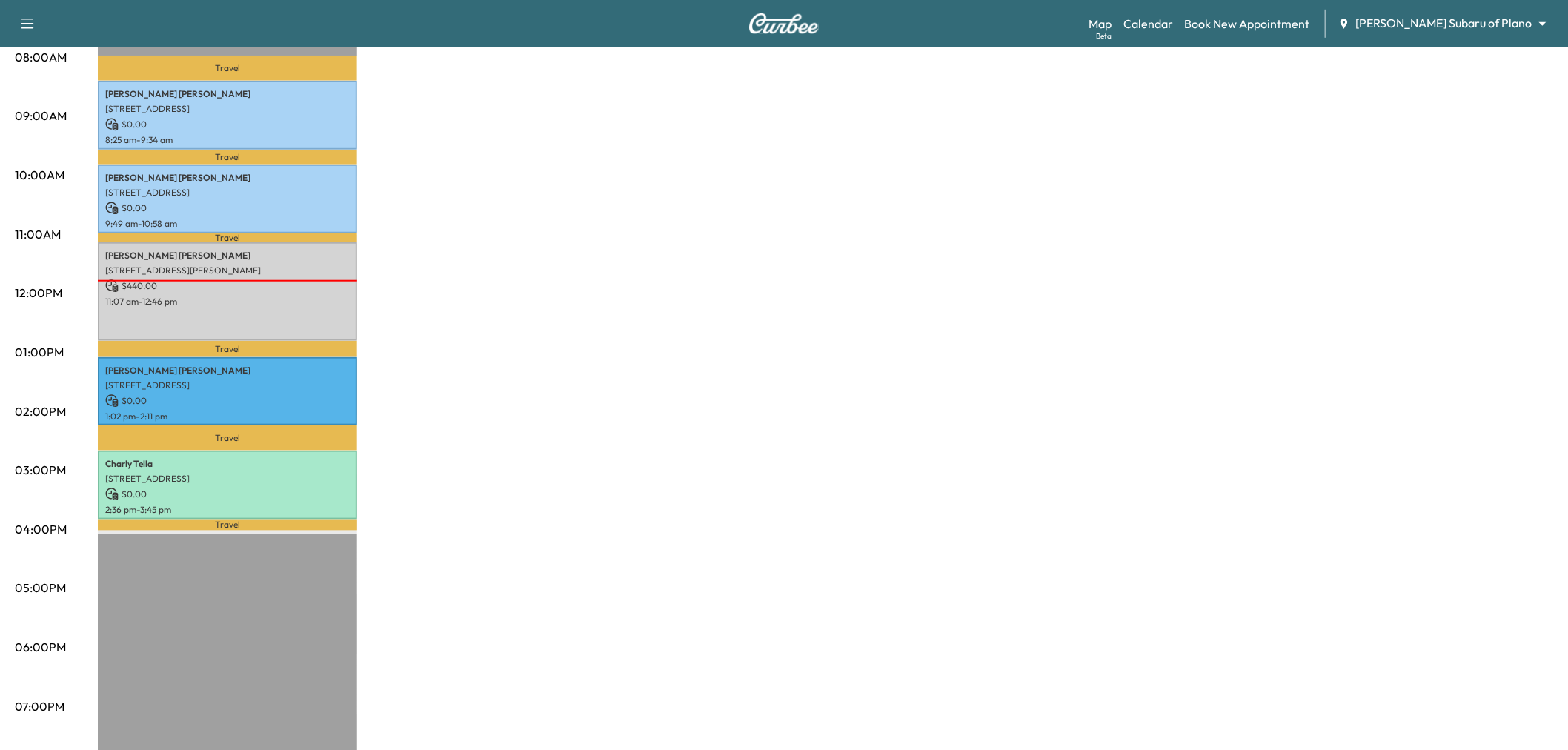
scroll to position [247, 0]
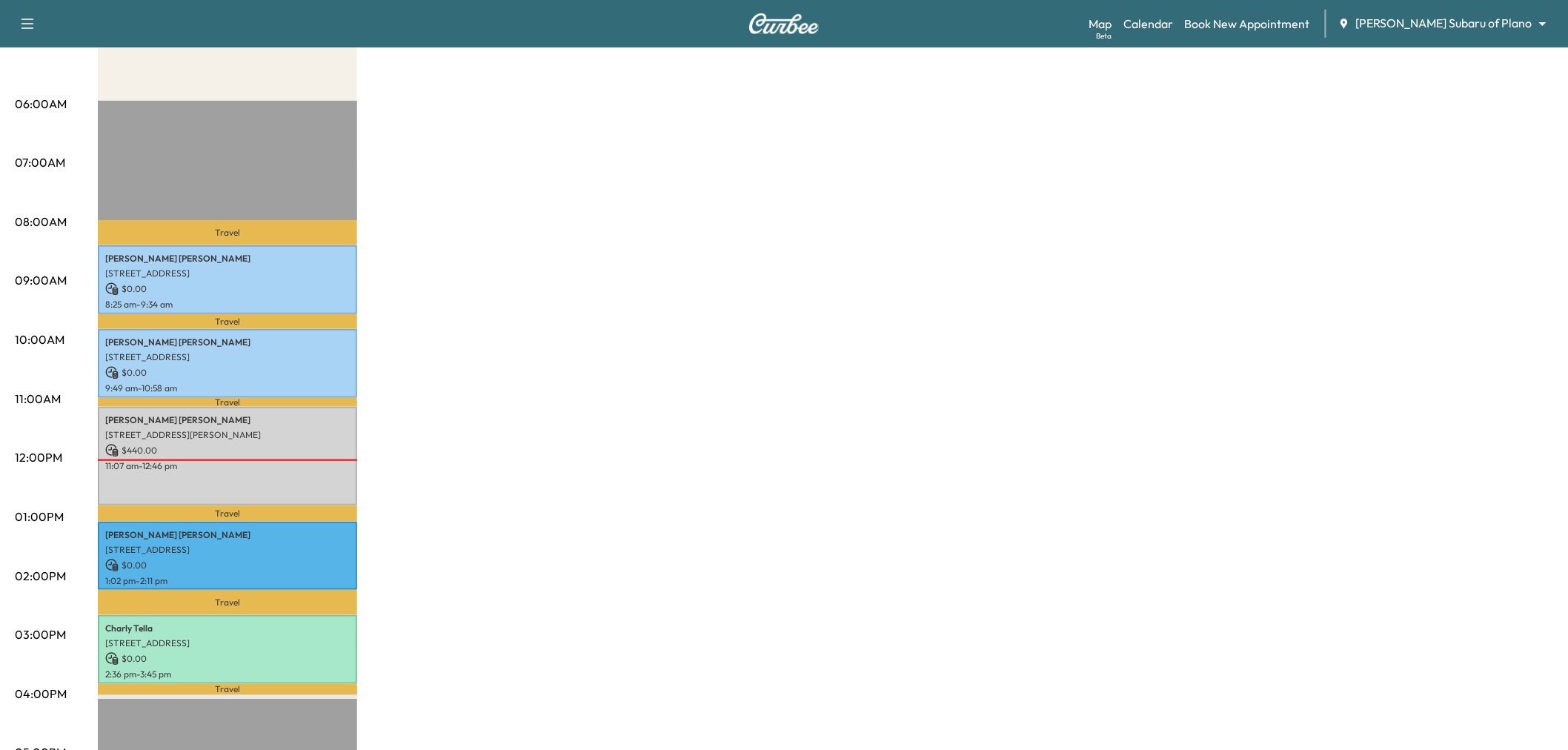
drag, startPoint x: 522, startPoint y: 282, endPoint x: 535, endPoint y: 294, distance: 17.7
click at [522, 283] on div "Subaru on the Go Revenue $ 440.00 Work Time 375 mins Transit Time 104 mins Trav…" at bounding box center [825, 503] width 1456 height 1112
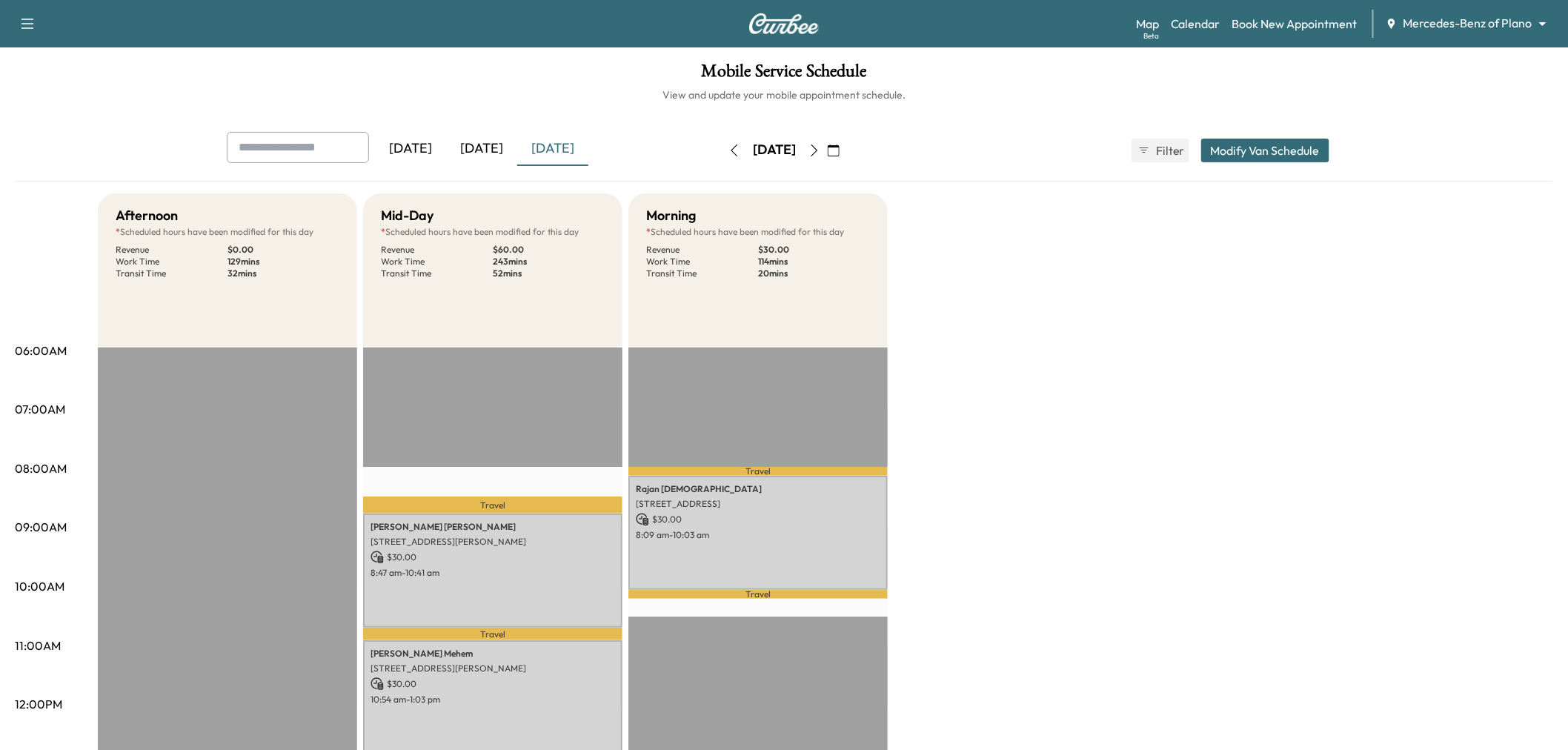
click at [497, 152] on div "[DATE]" at bounding box center [482, 149] width 71 height 34
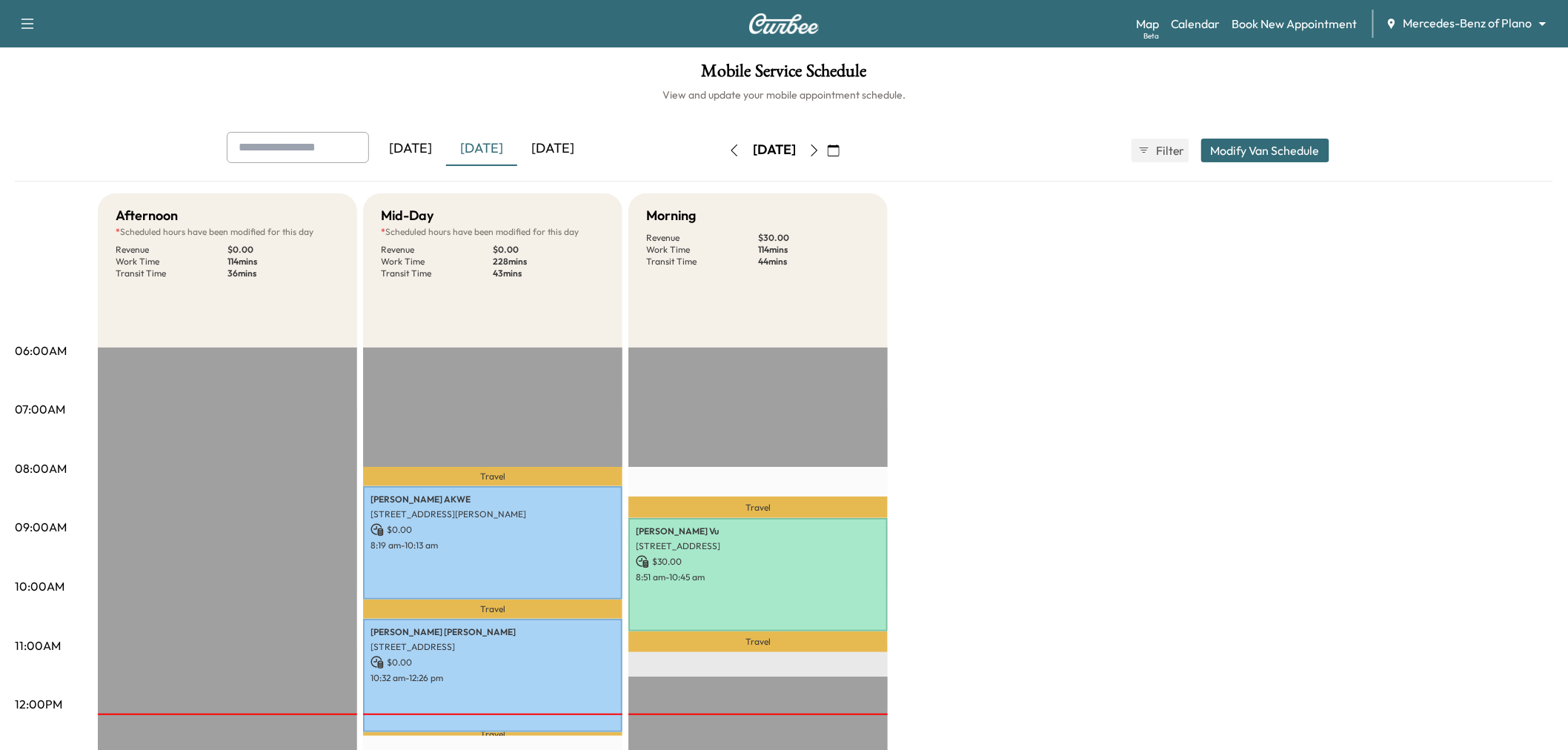
click at [728, 149] on icon "button" at bounding box center [734, 151] width 12 height 12
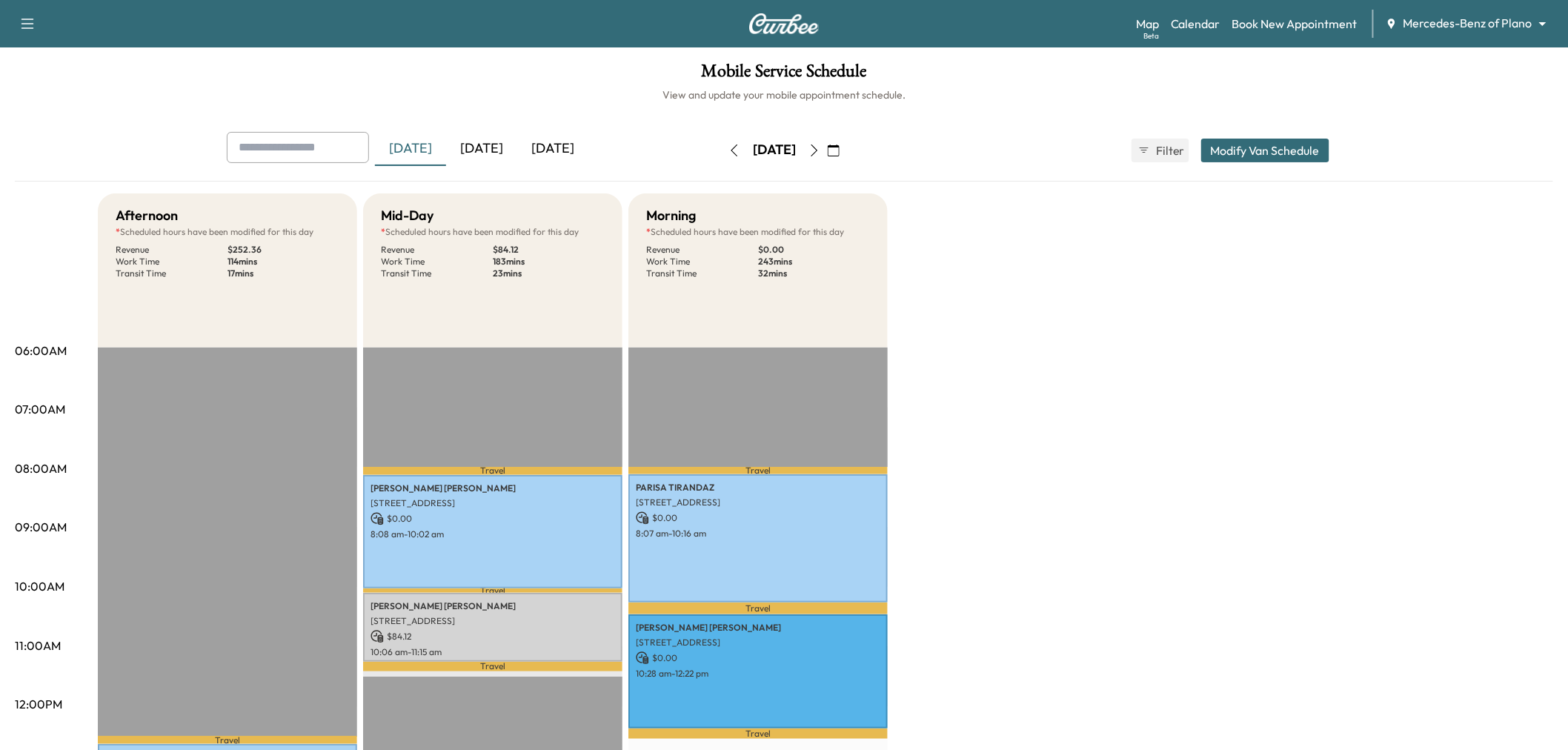
click at [722, 150] on button "button" at bounding box center [734, 150] width 25 height 23
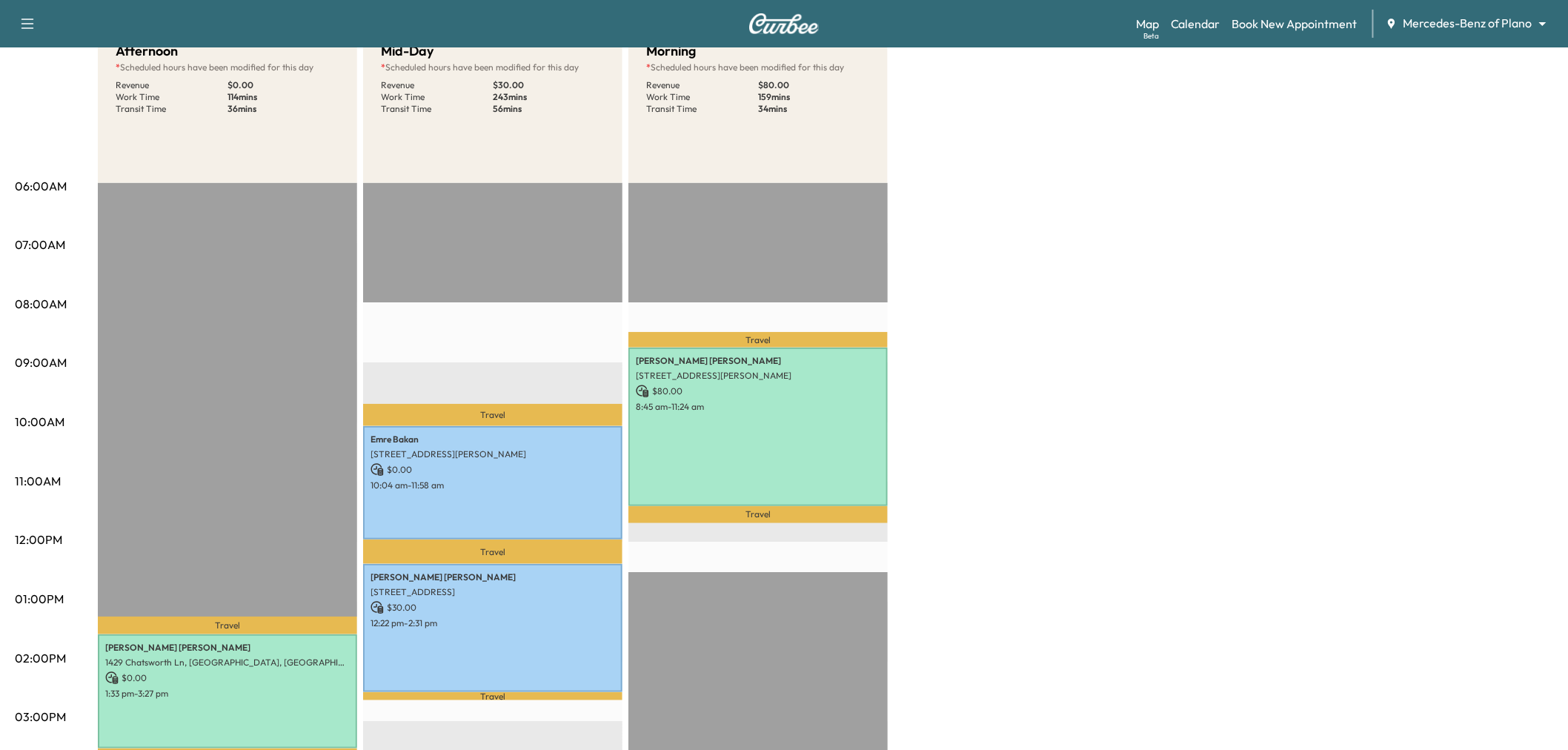
scroll to position [247, 0]
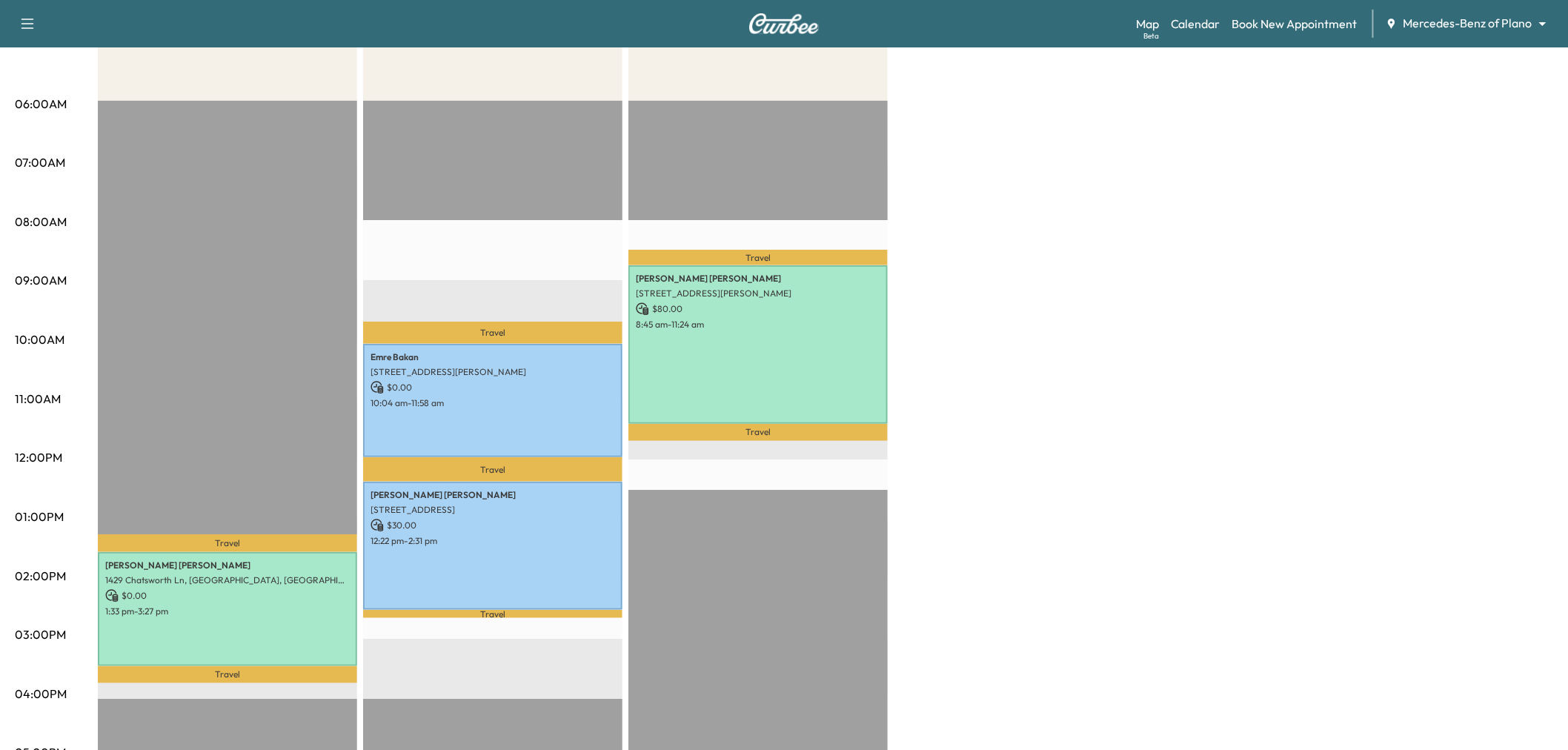
click at [1223, 298] on div "Afternoon * Scheduled hours have been modified for this day Revenue $ 0.00 Work…" at bounding box center [825, 503] width 1456 height 1112
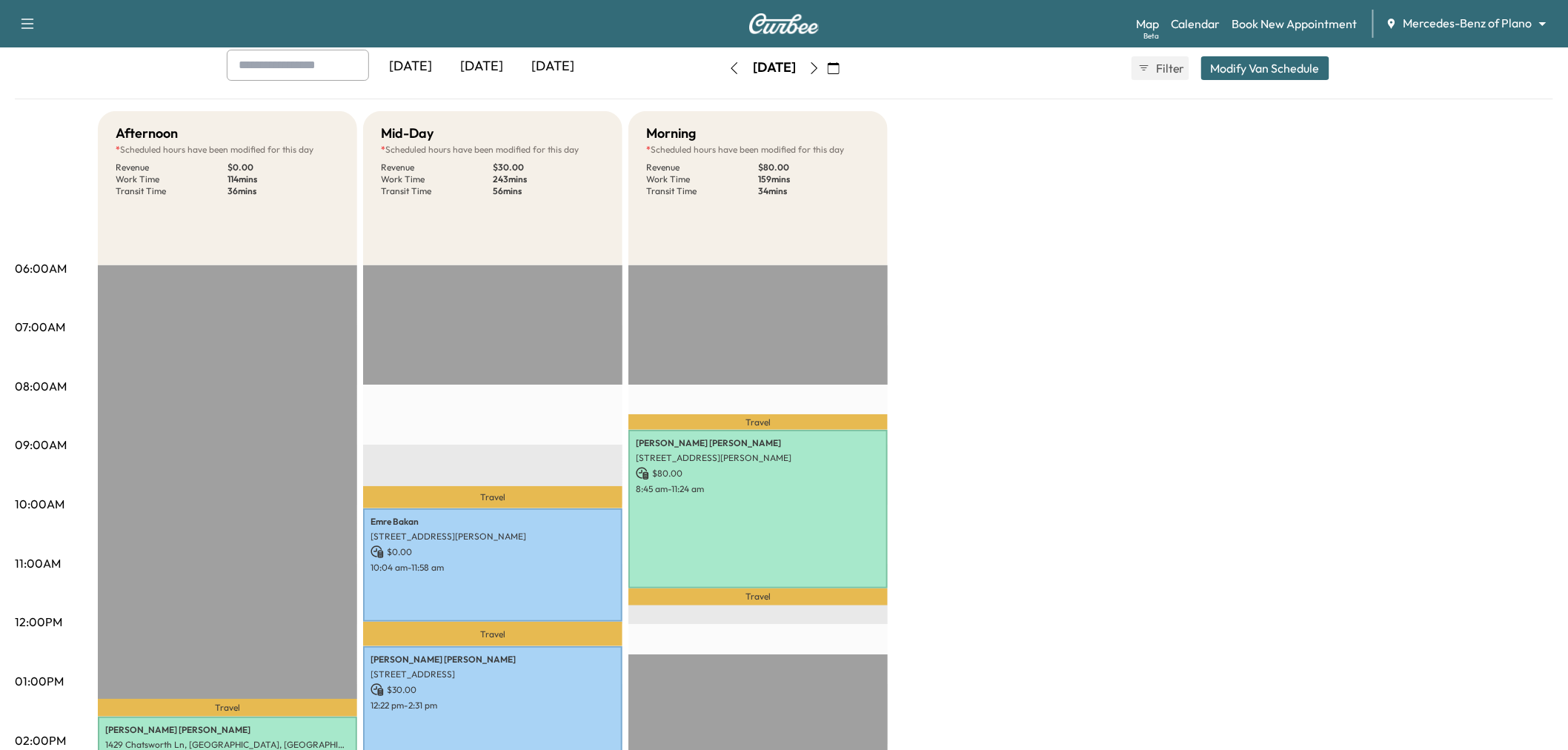
scroll to position [0, 0]
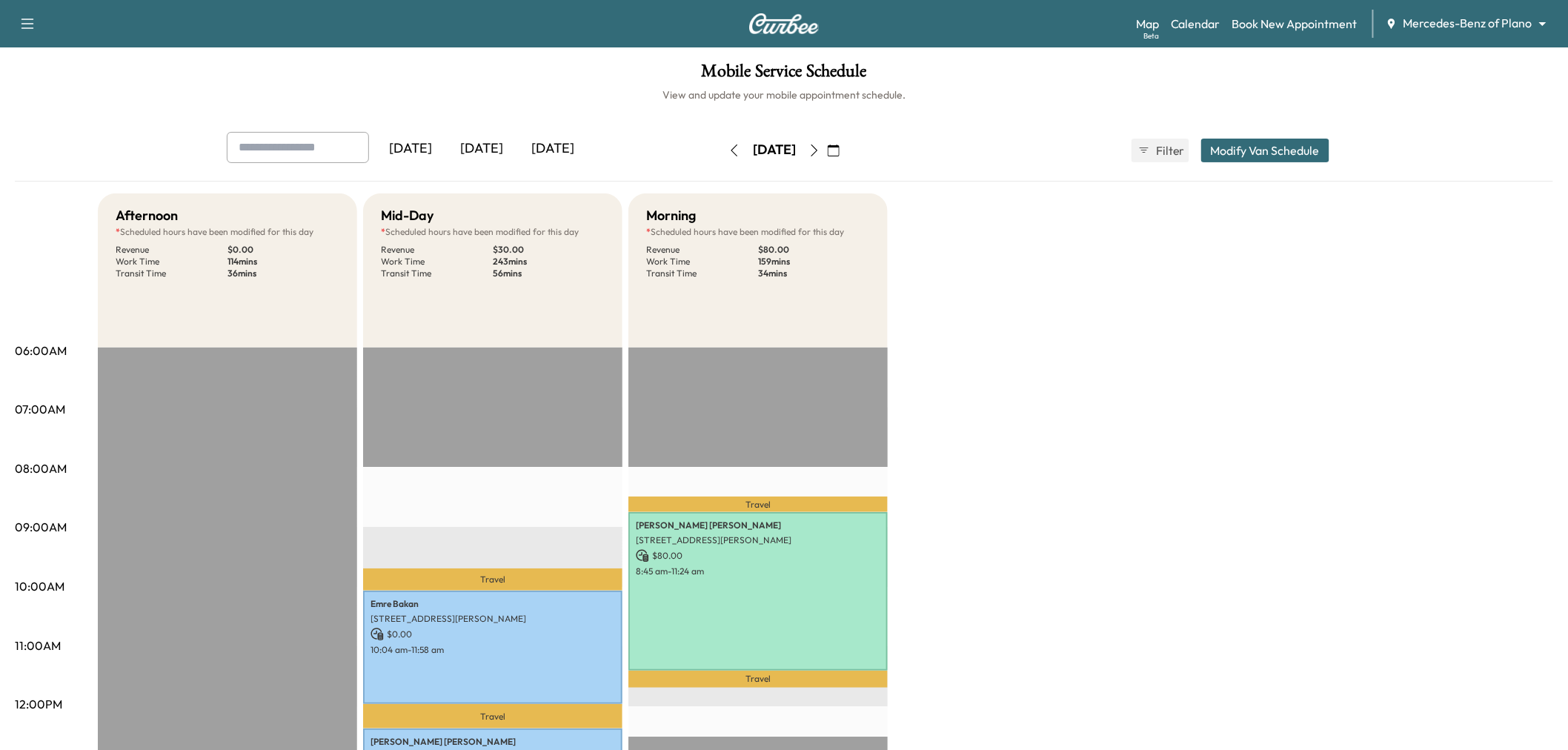
click at [847, 149] on button "button" at bounding box center [834, 150] width 25 height 23
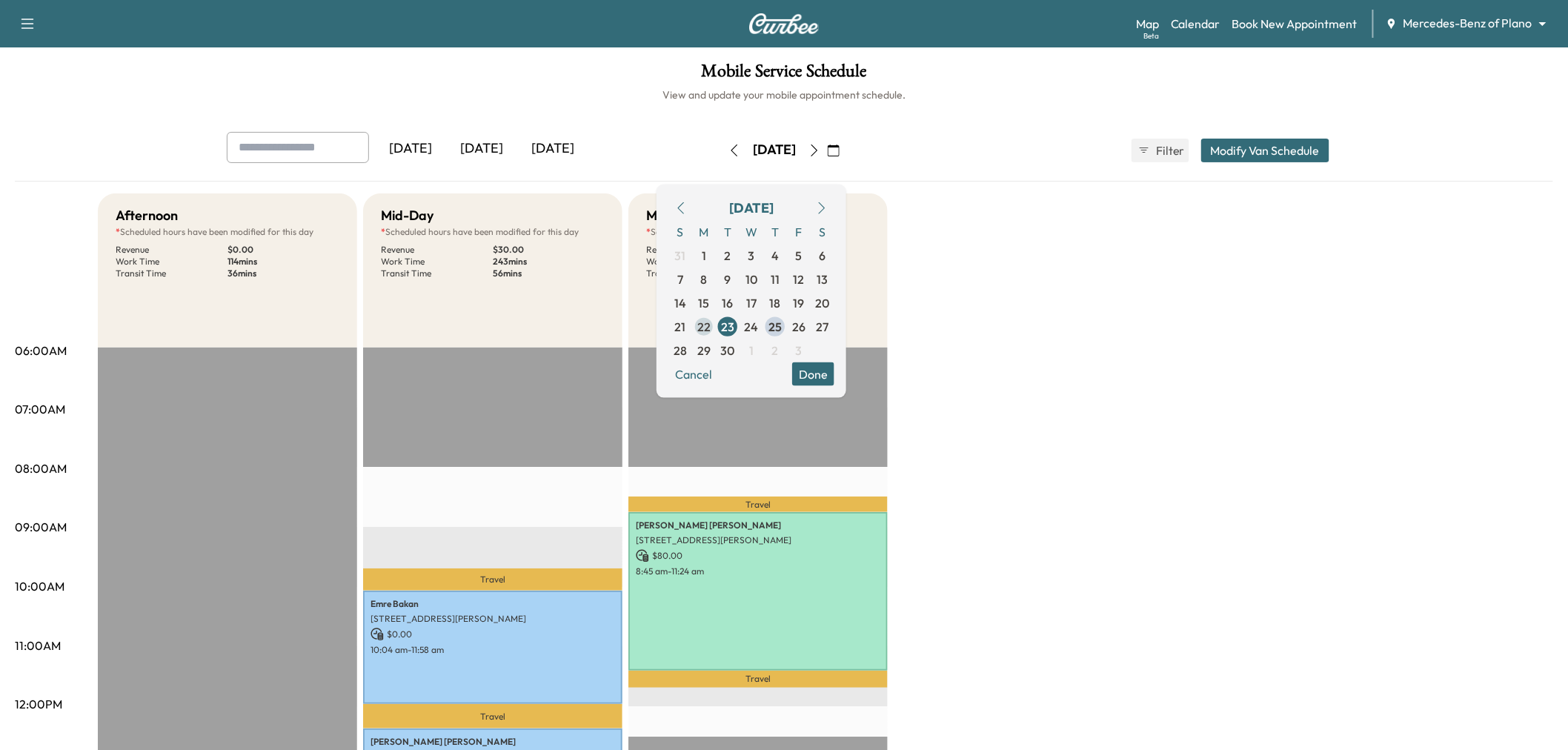
click at [716, 322] on span "22" at bounding box center [703, 325] width 23 height 23
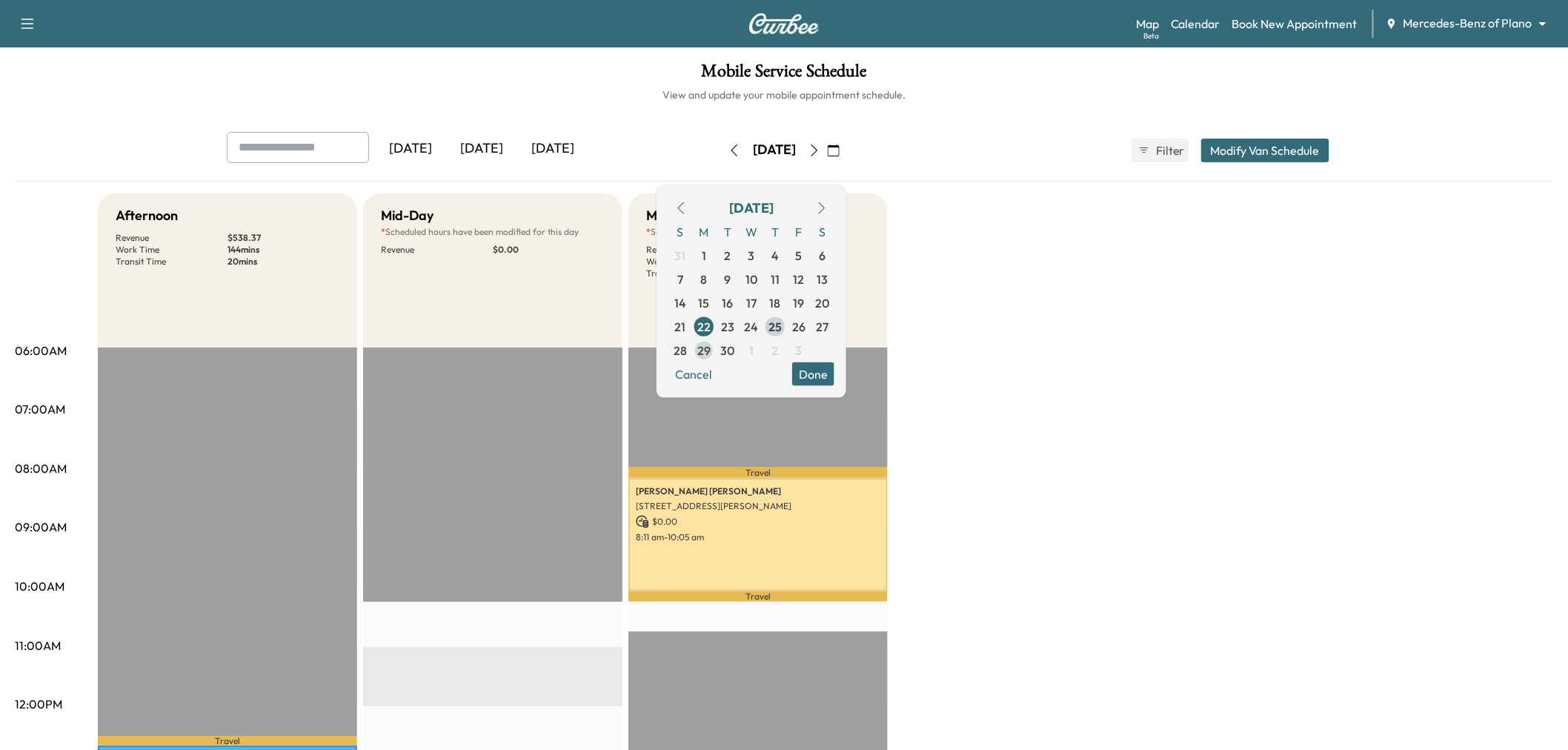
click at [711, 347] on span "29" at bounding box center [703, 350] width 13 height 17
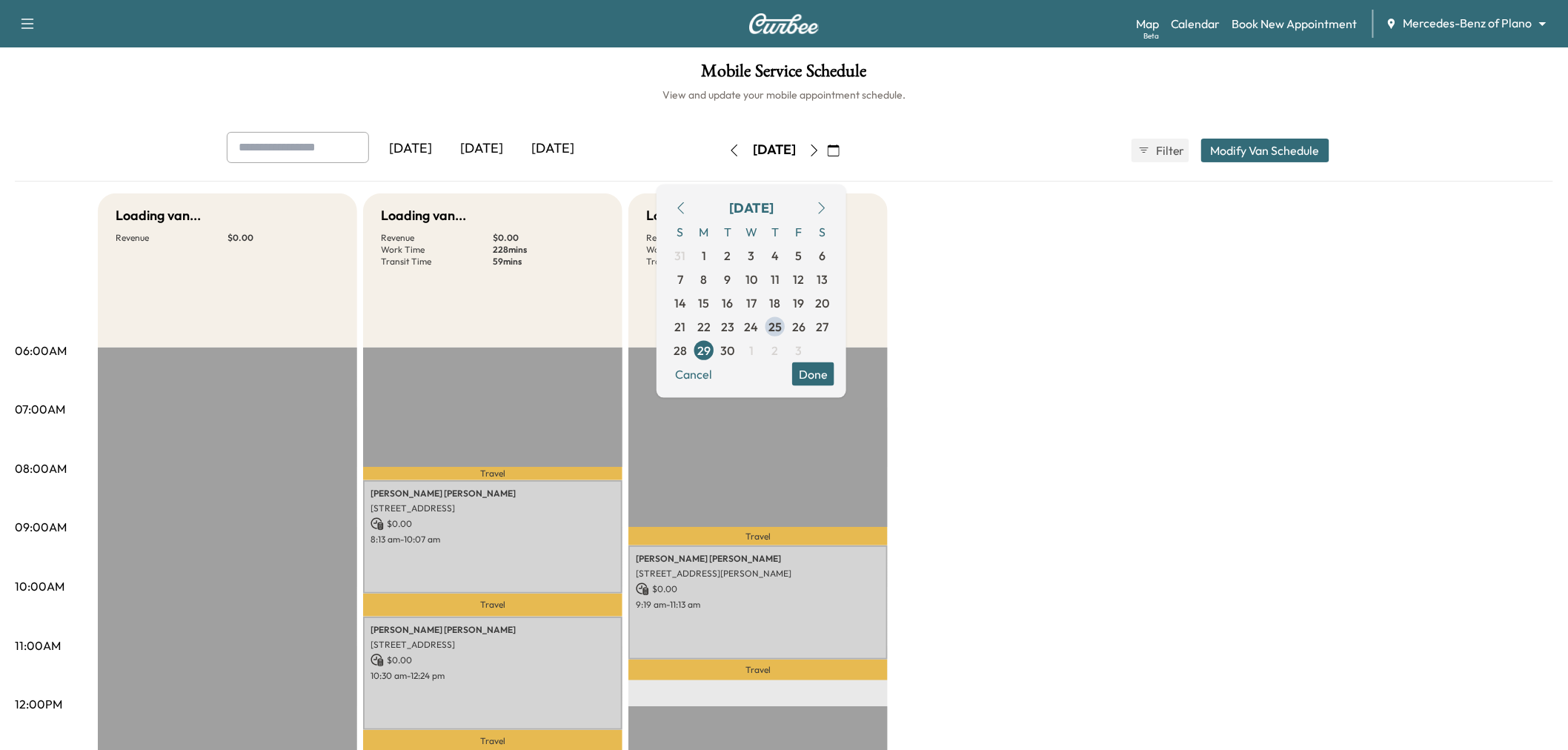
click at [573, 468] on p "Travel" at bounding box center [493, 473] width 259 height 12
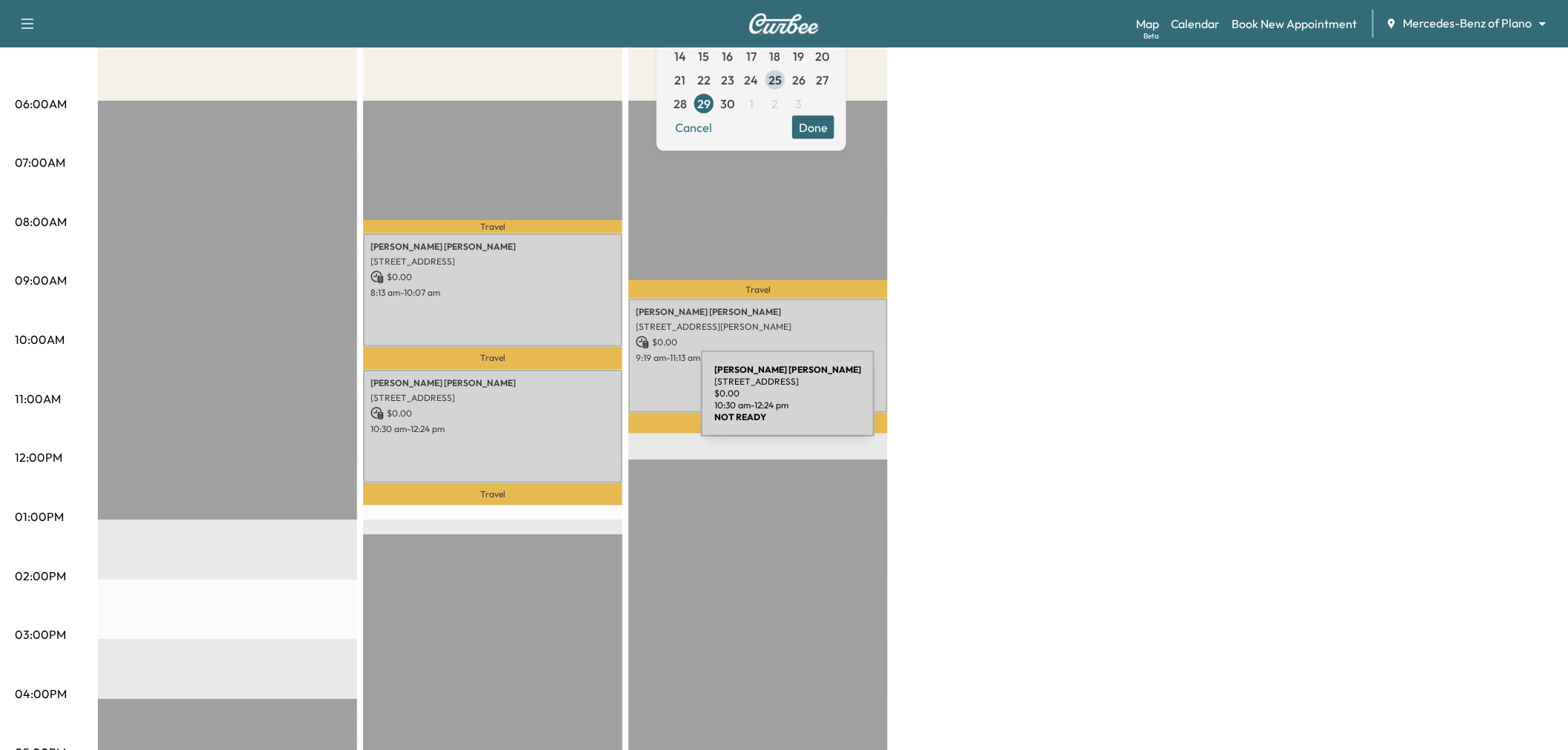
scroll to position [83, 0]
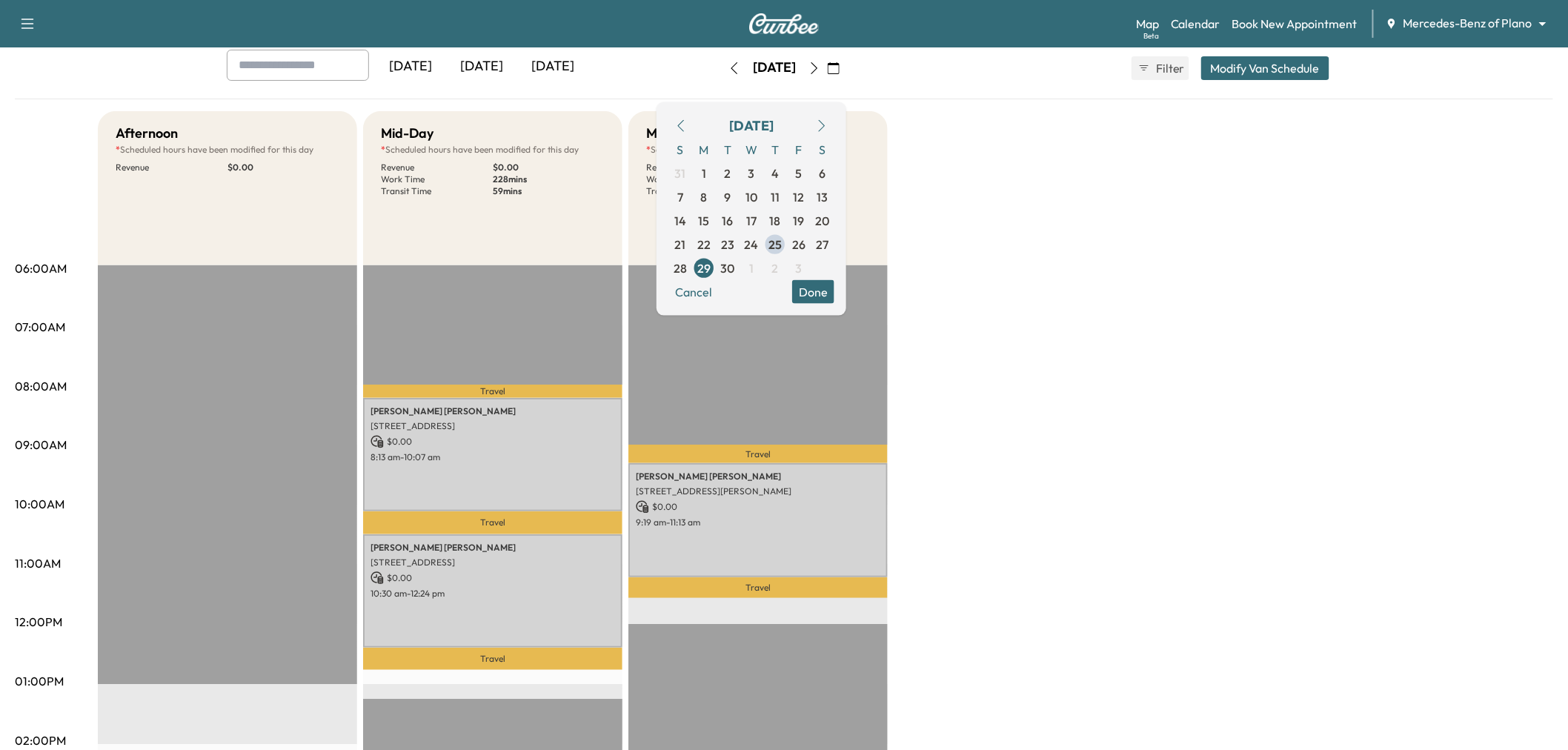
click at [627, 313] on div "Afternoon * Scheduled hours have been modified for this day Revenue $ 0.00 EST …" at bounding box center [825, 667] width 1456 height 1112
click at [834, 285] on button "Done" at bounding box center [813, 291] width 43 height 23
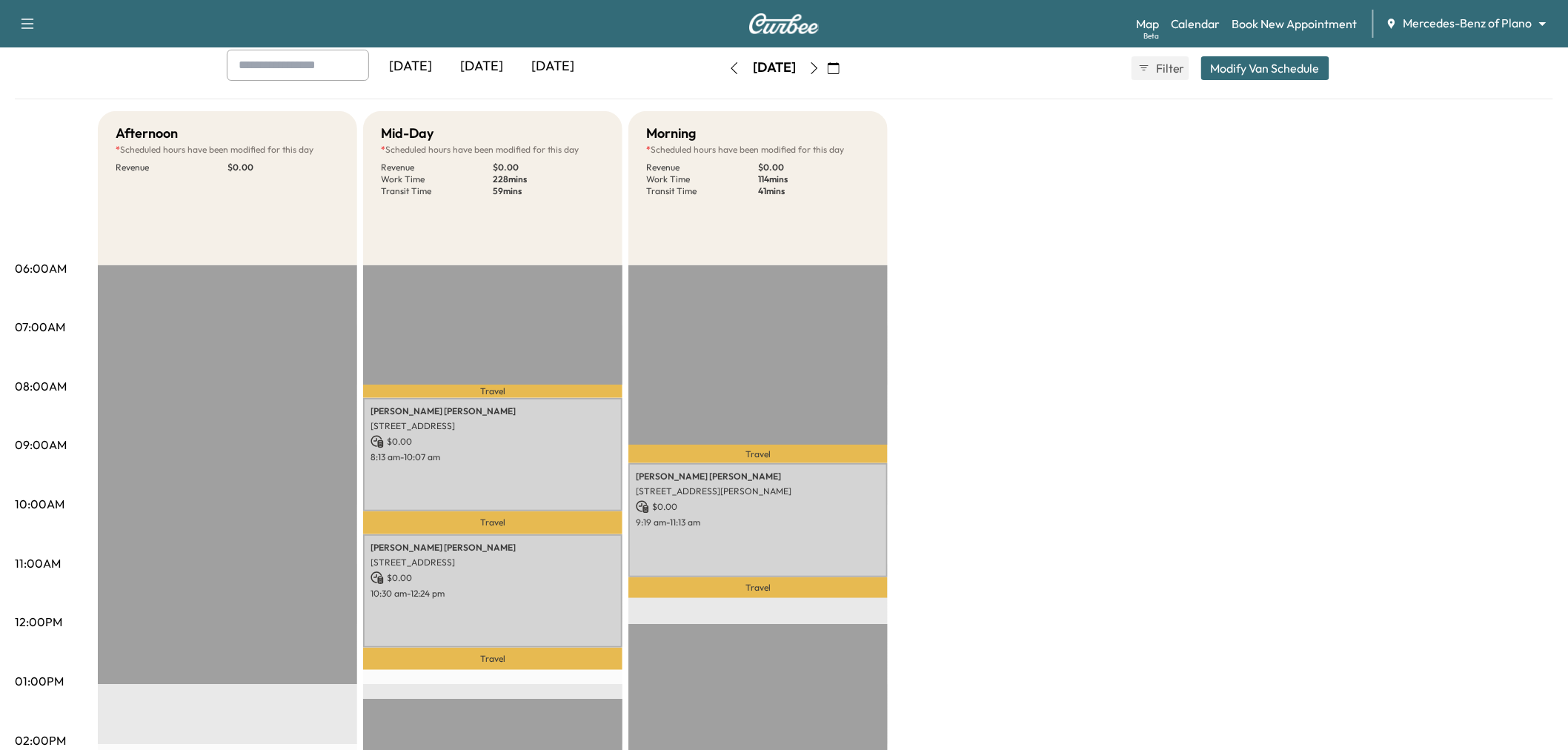
scroll to position [0, 0]
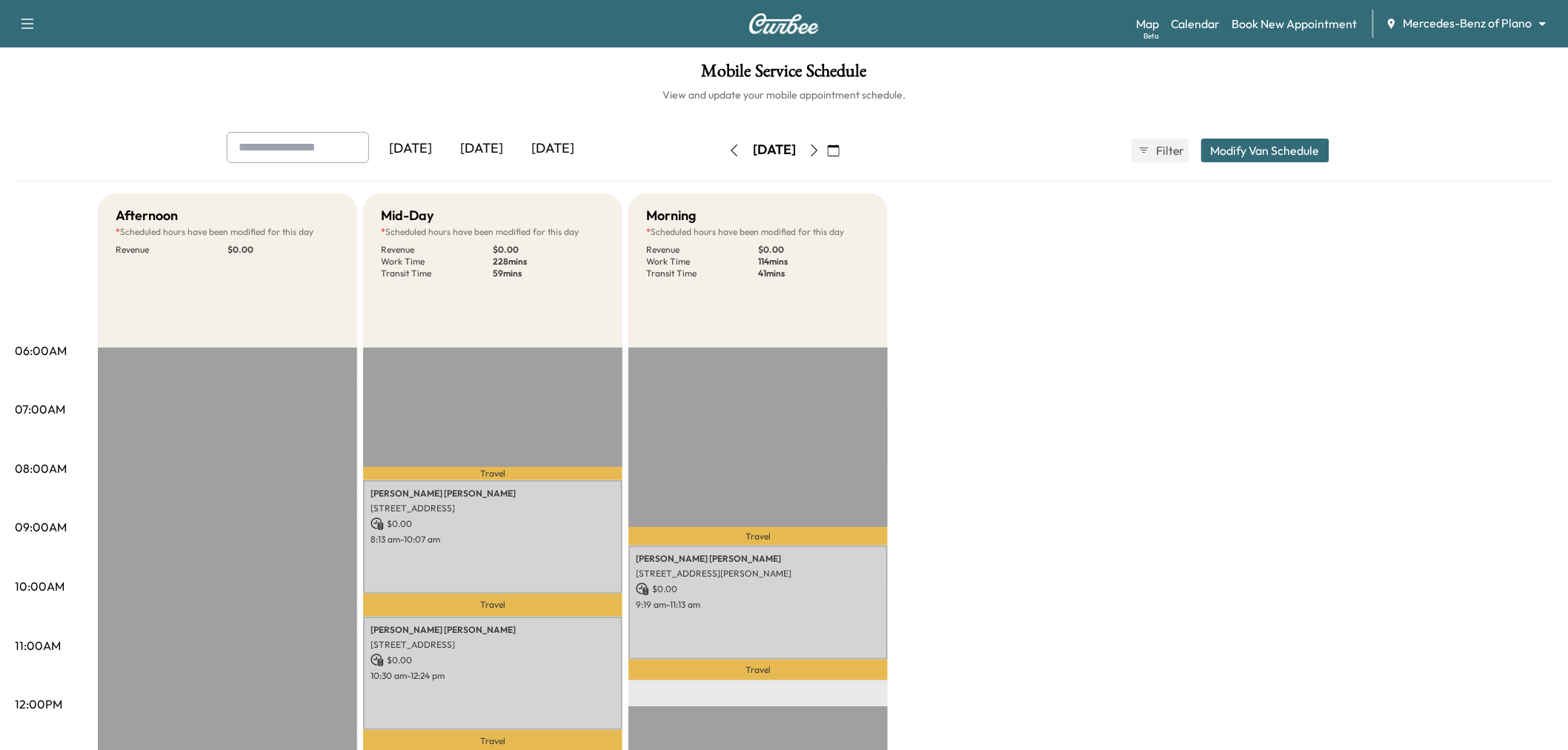
click at [821, 153] on icon "button" at bounding box center [814, 151] width 12 height 12
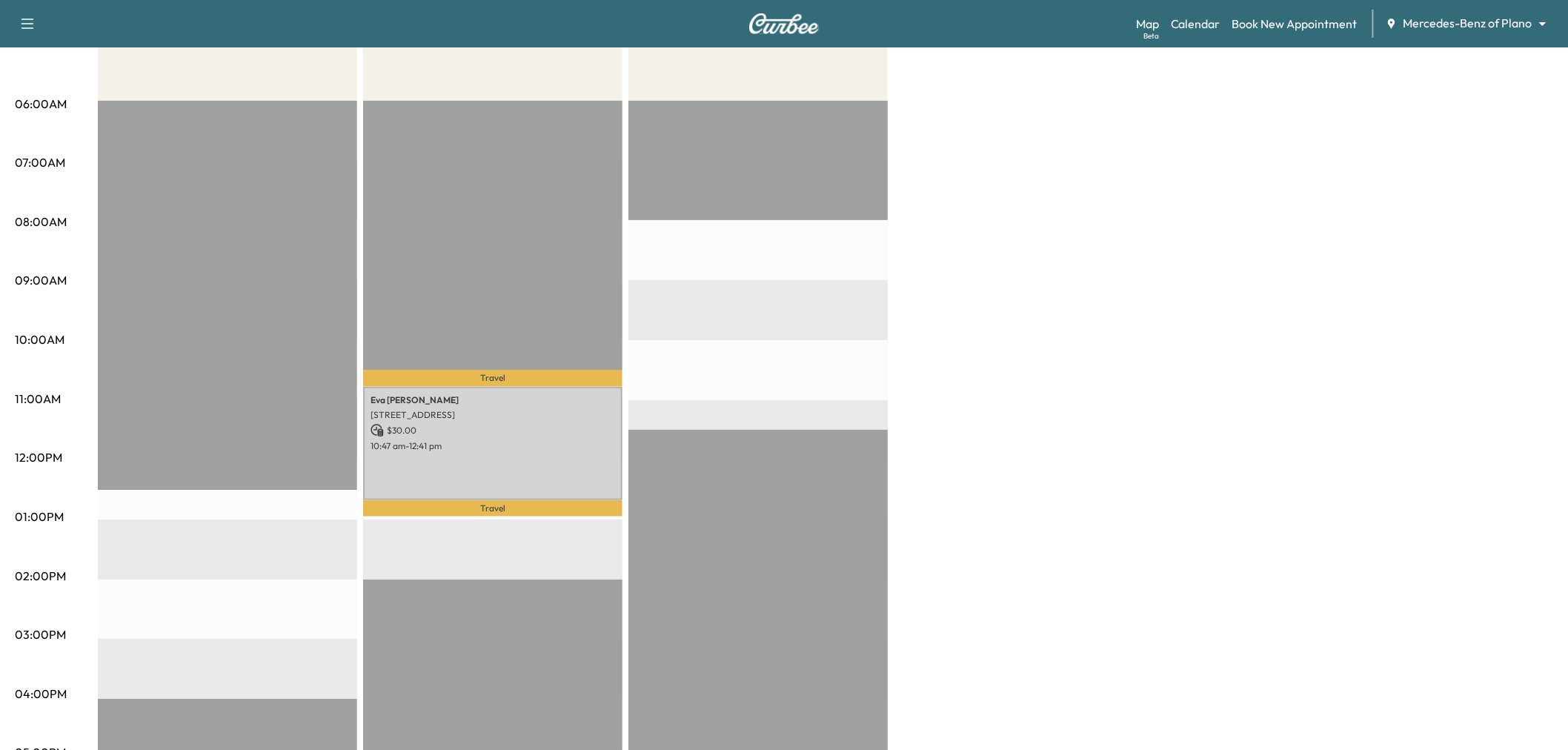
scroll to position [164, 0]
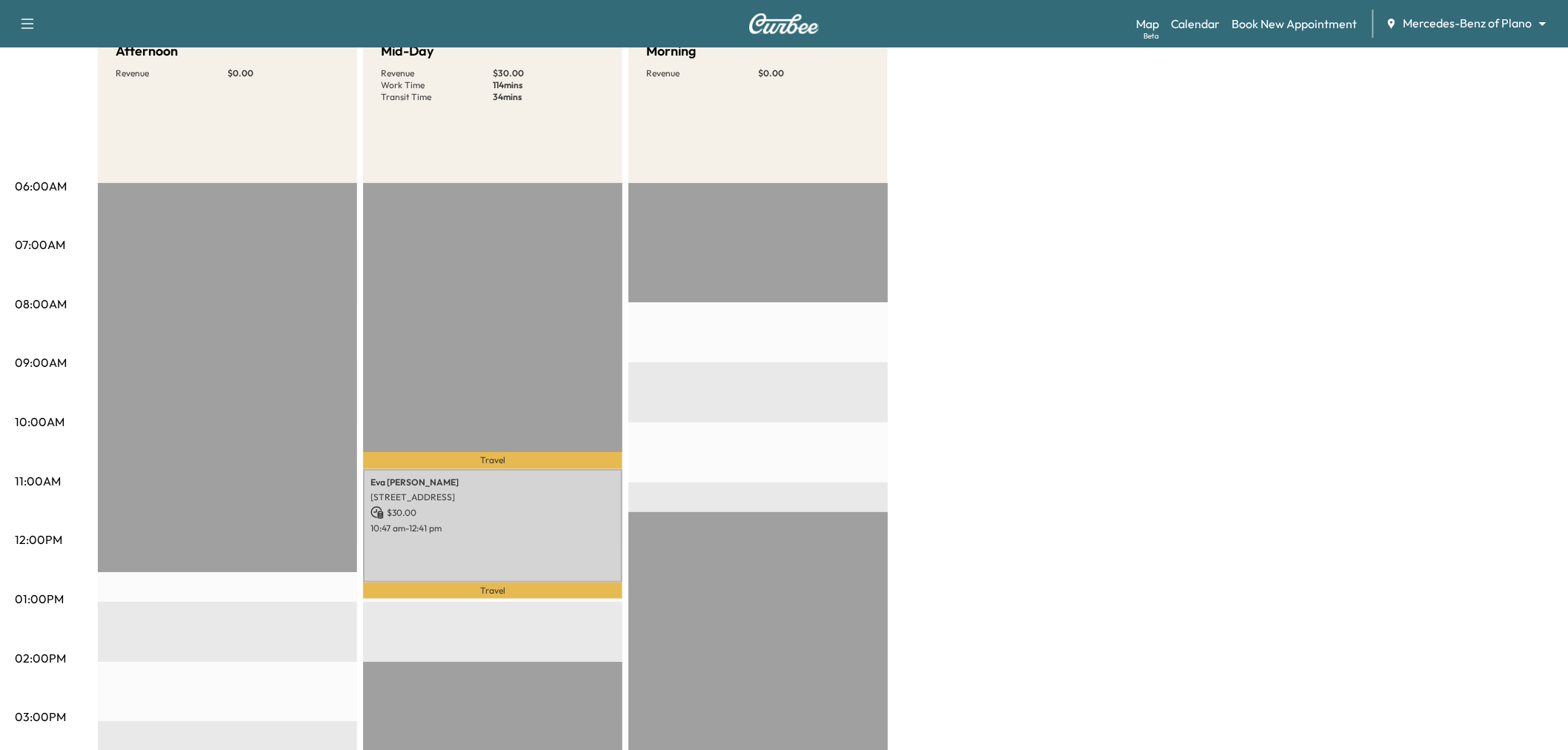
click at [572, 507] on p "$ 30.00" at bounding box center [493, 512] width 245 height 13
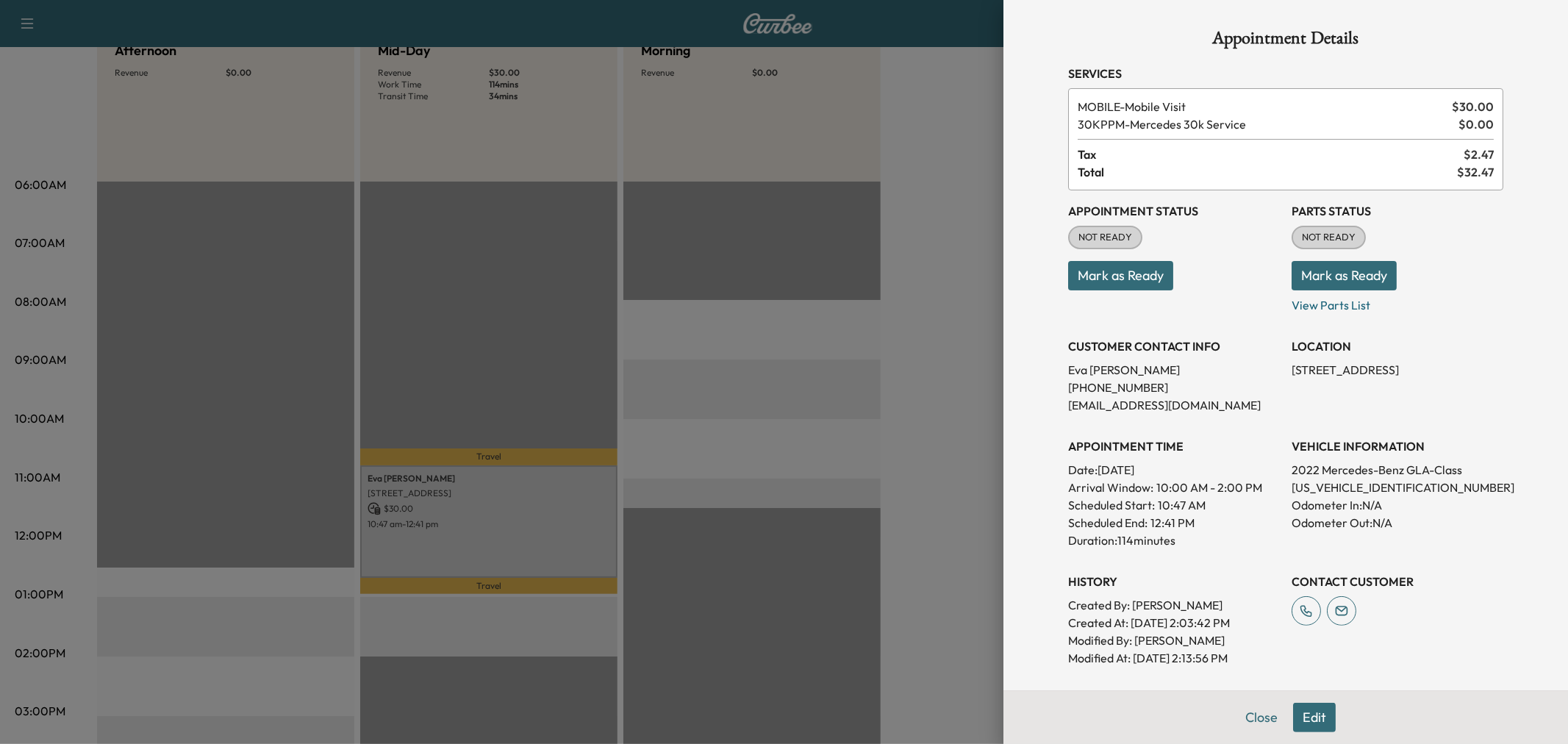
click at [567, 503] on div at bounding box center [784, 372] width 1568 height 744
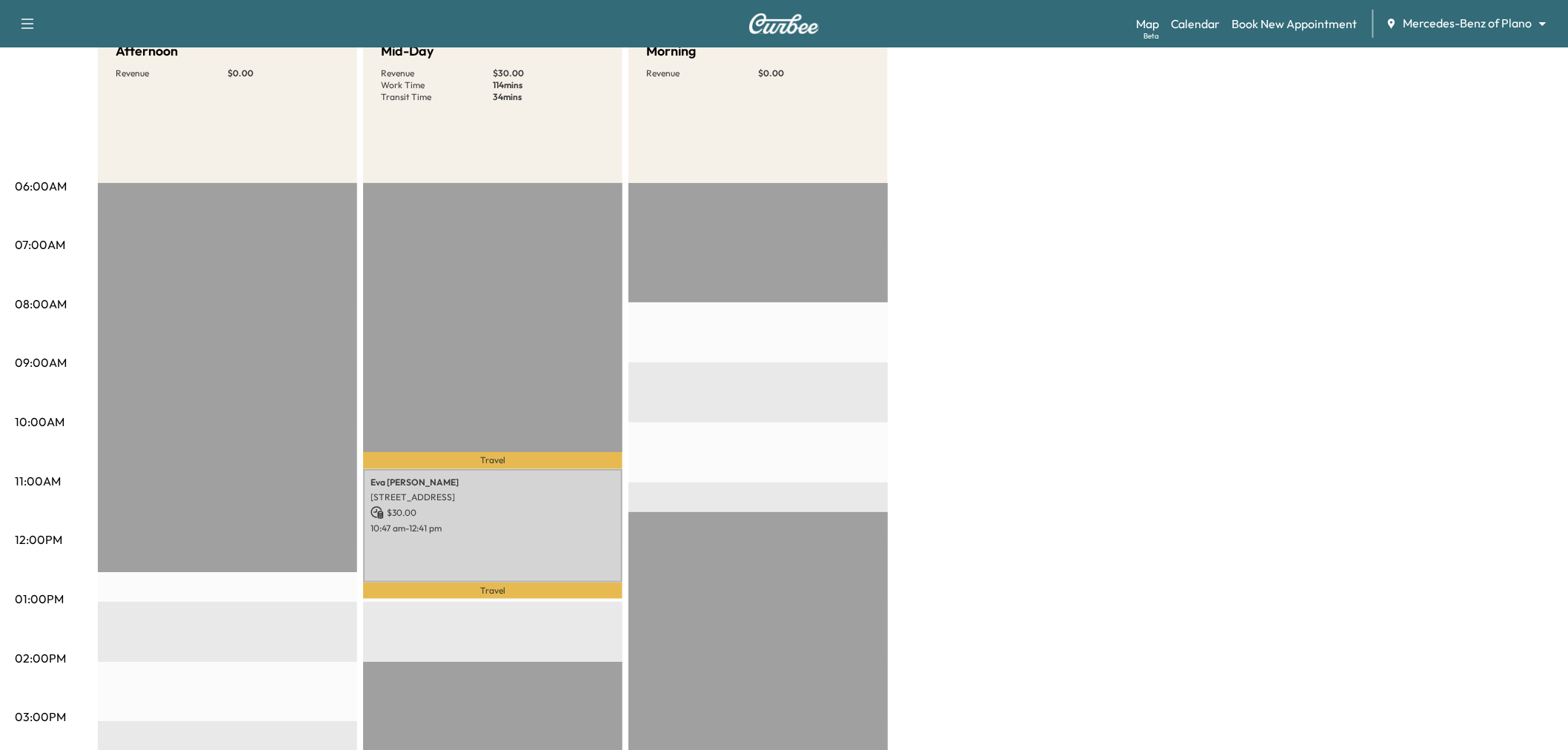
scroll to position [0, 0]
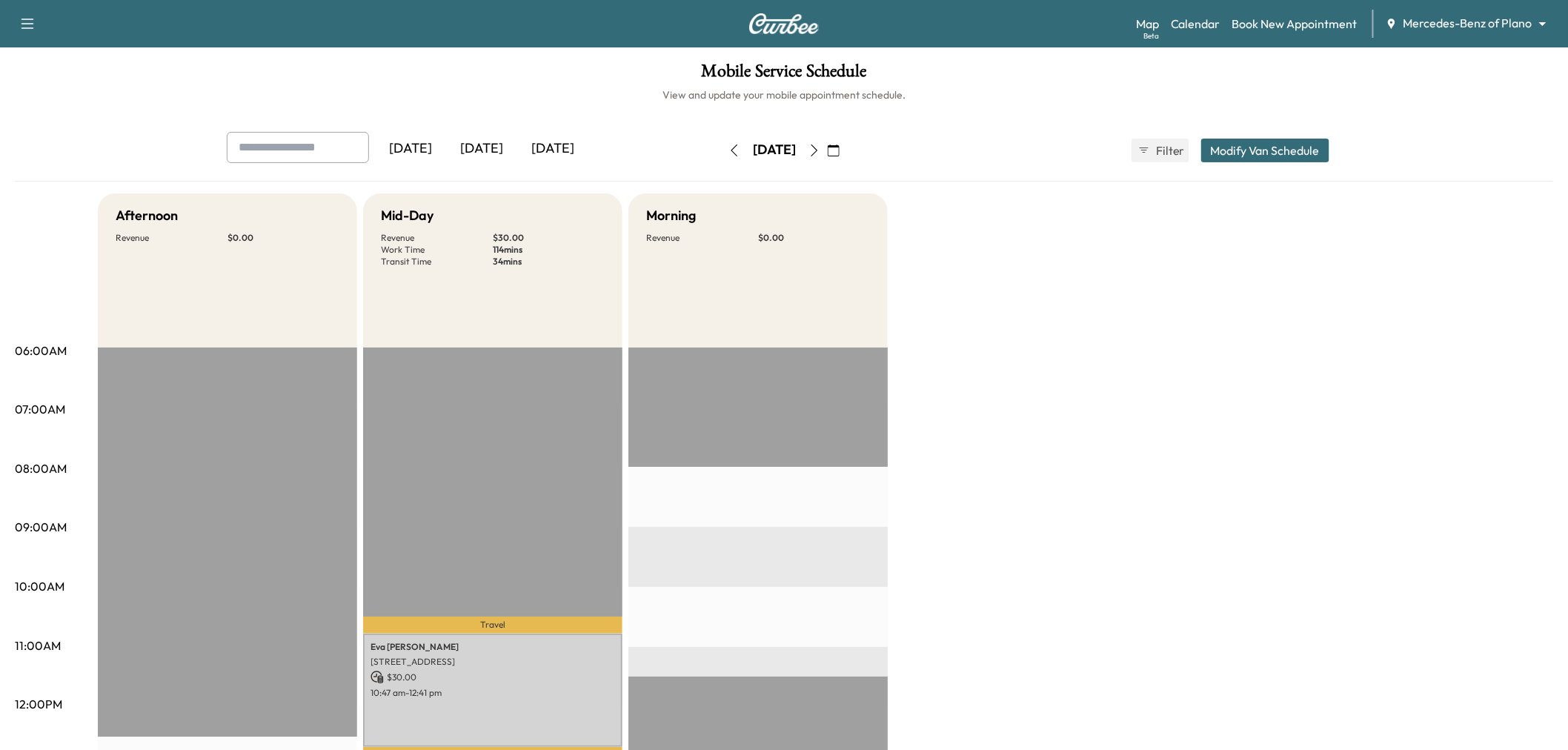
click at [821, 144] on icon "button" at bounding box center [814, 151] width 12 height 12
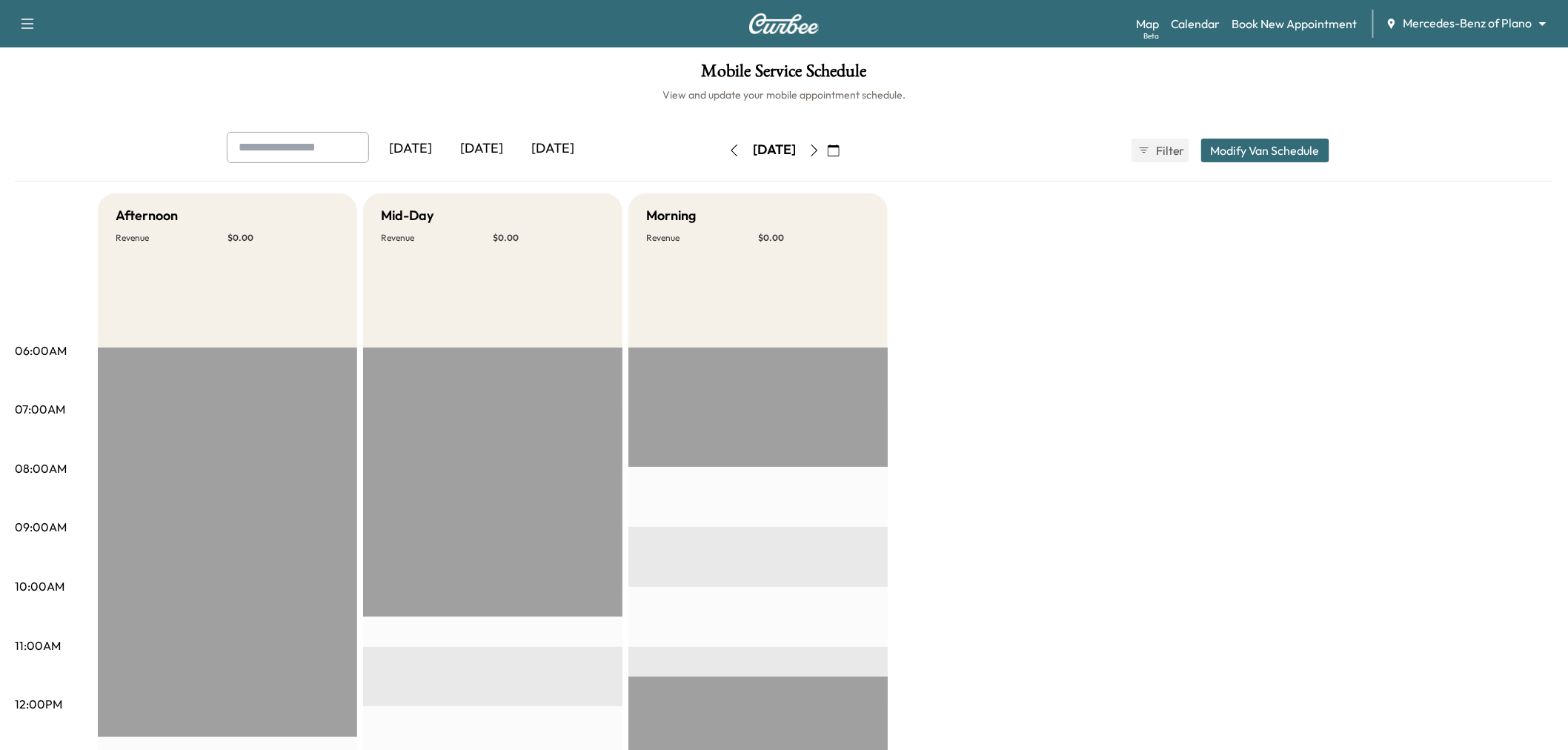
click at [840, 152] on icon "button" at bounding box center [834, 151] width 12 height 12
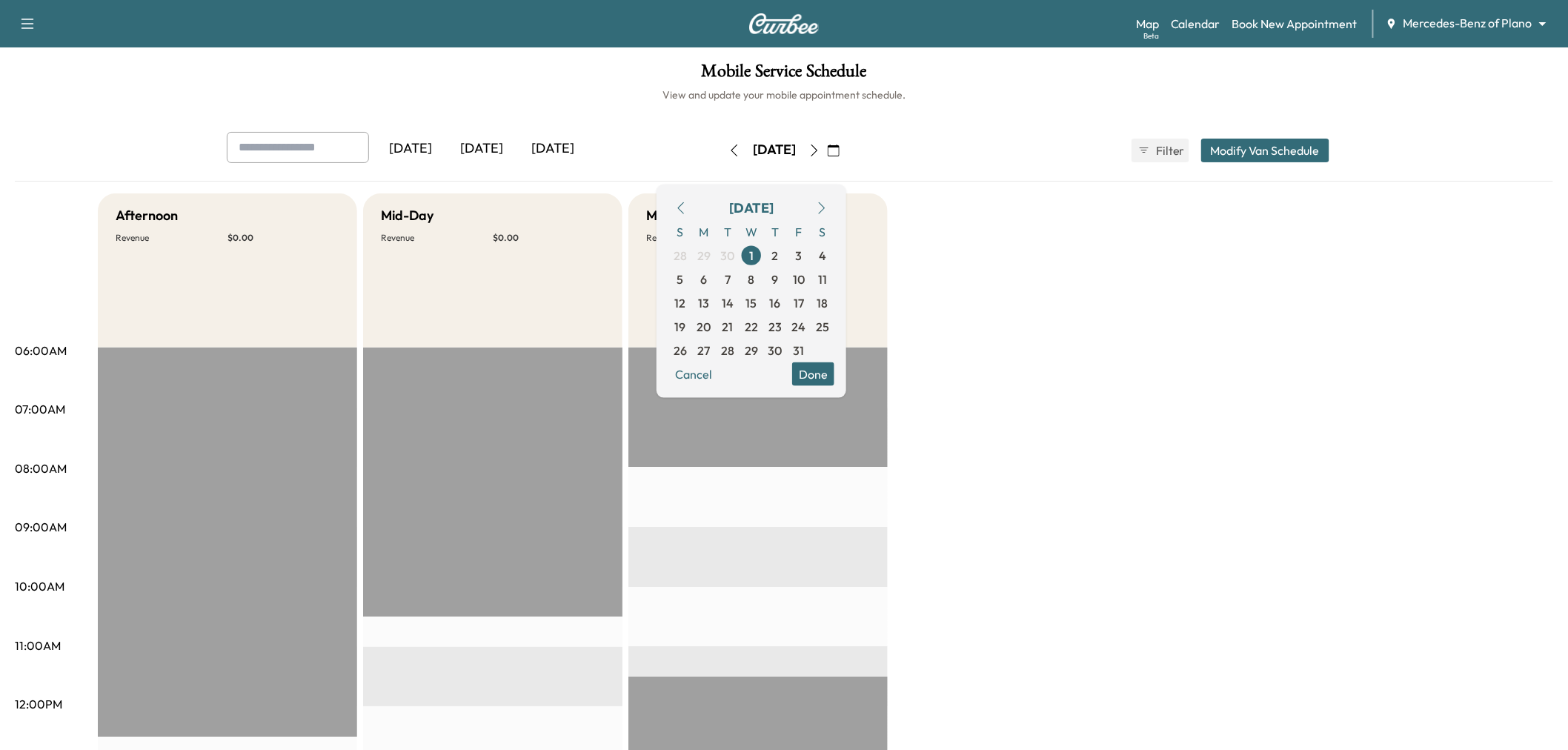
click at [687, 206] on icon "button" at bounding box center [681, 208] width 12 height 12
click at [811, 250] on span "5" at bounding box center [799, 254] width 23 height 23
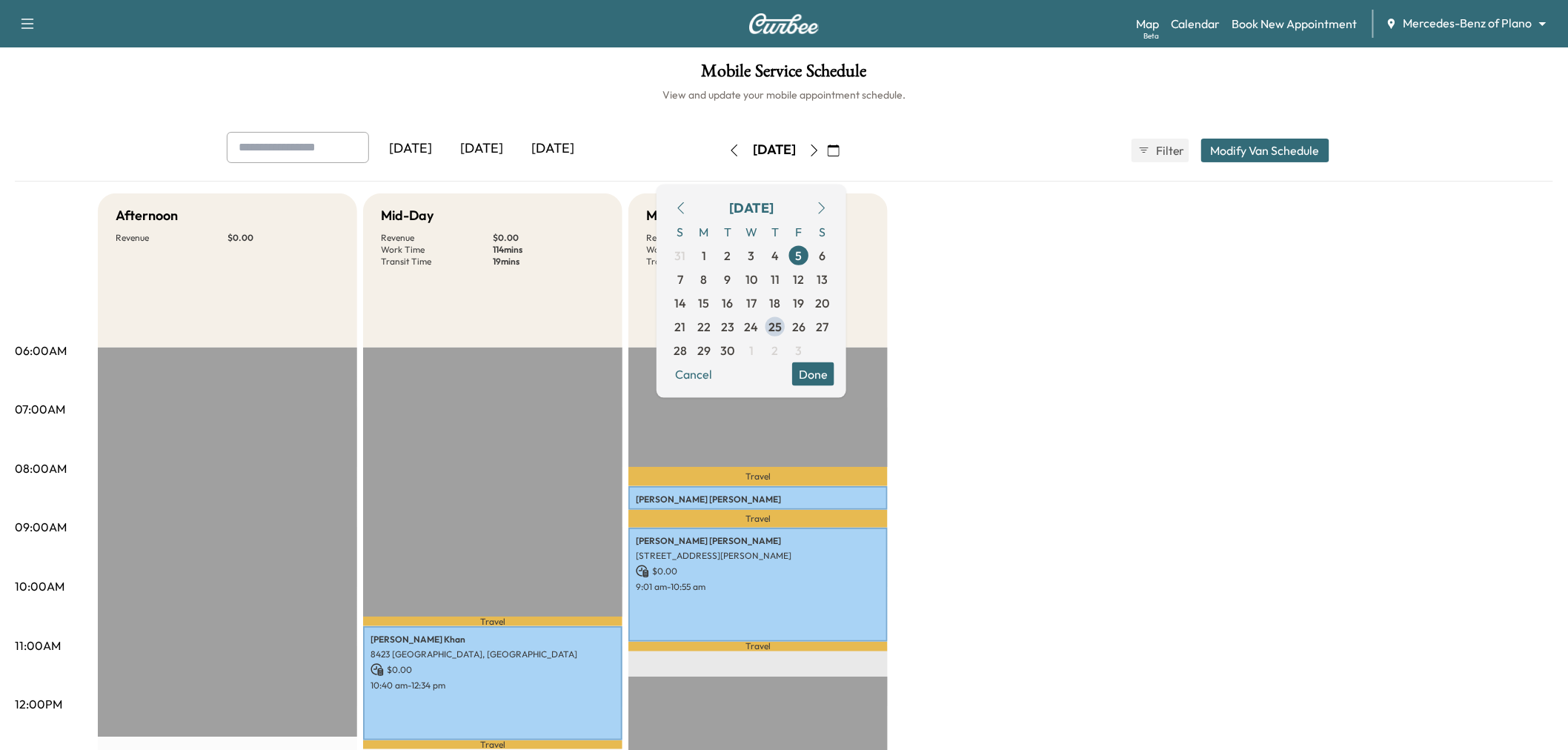
click at [953, 224] on div "Afternoon Revenue $ 0.00 EST Start Mid-Day Revenue $ 0.00 Work Time 114 mins Tr…" at bounding box center [825, 749] width 1456 height 1112
click at [1036, 326] on div "Afternoon Revenue $ 0.00 EST Start Mid-Day Revenue $ 0.00 Work Time 114 mins Tr…" at bounding box center [825, 749] width 1456 height 1112
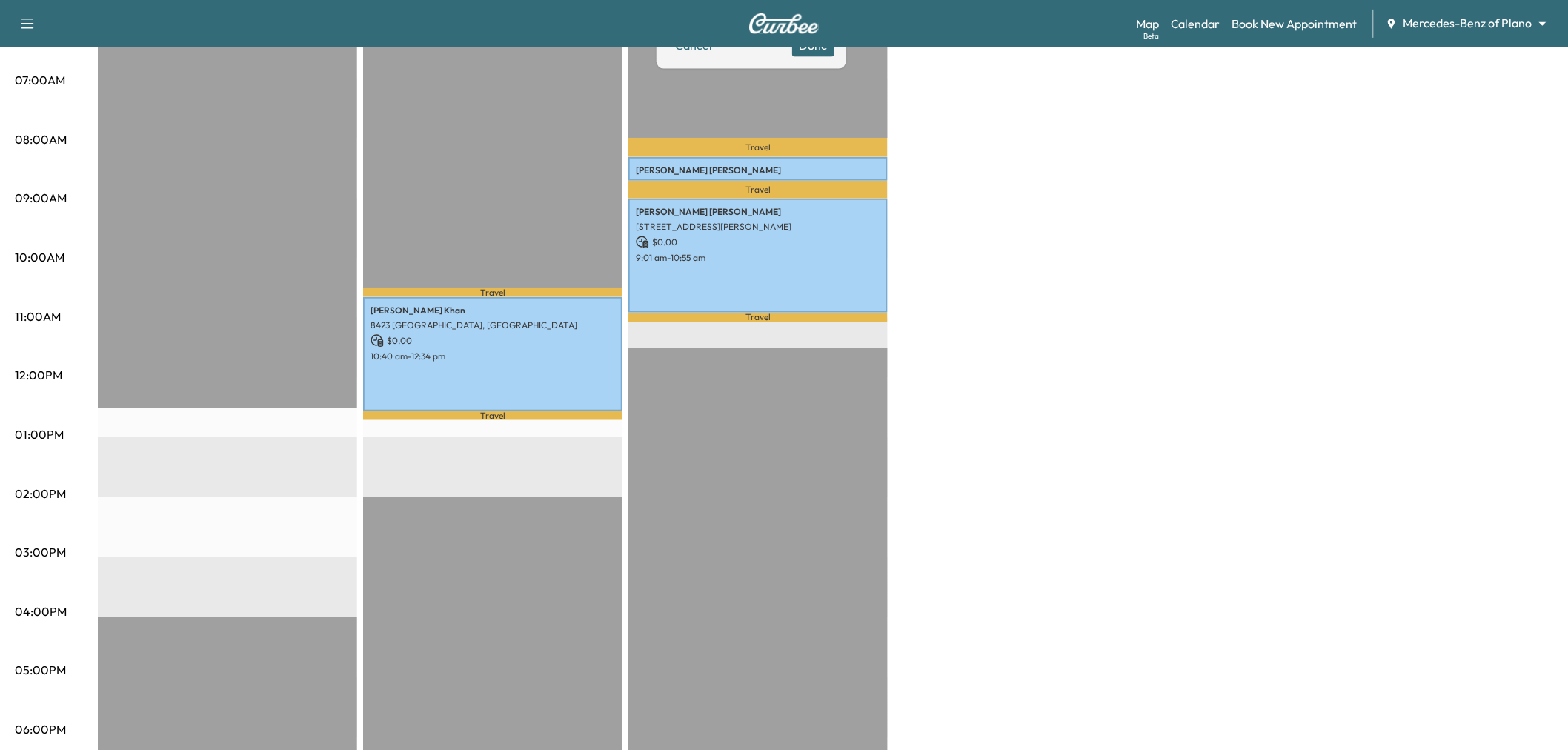
scroll to position [164, 0]
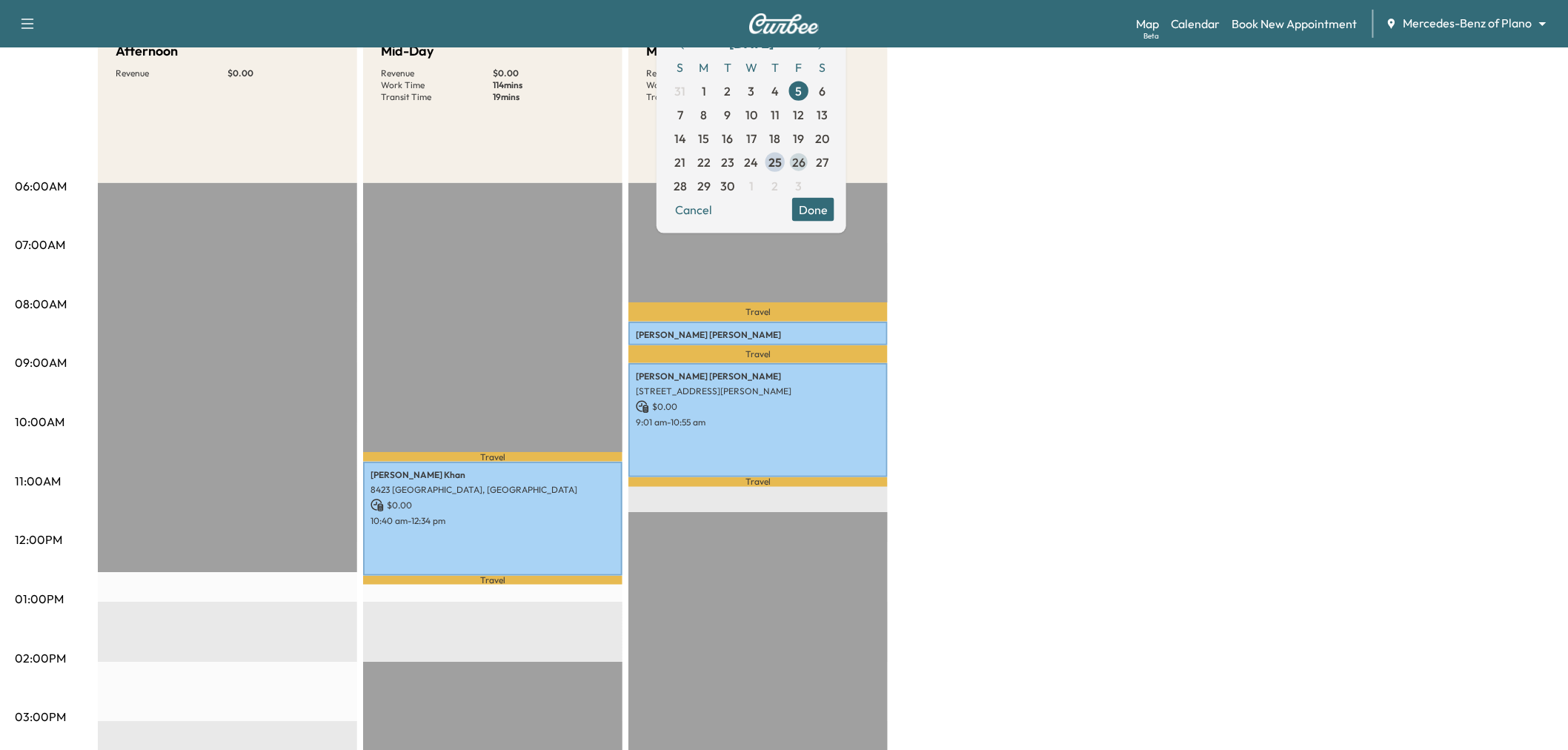
click at [806, 159] on span "26" at bounding box center [798, 161] width 13 height 17
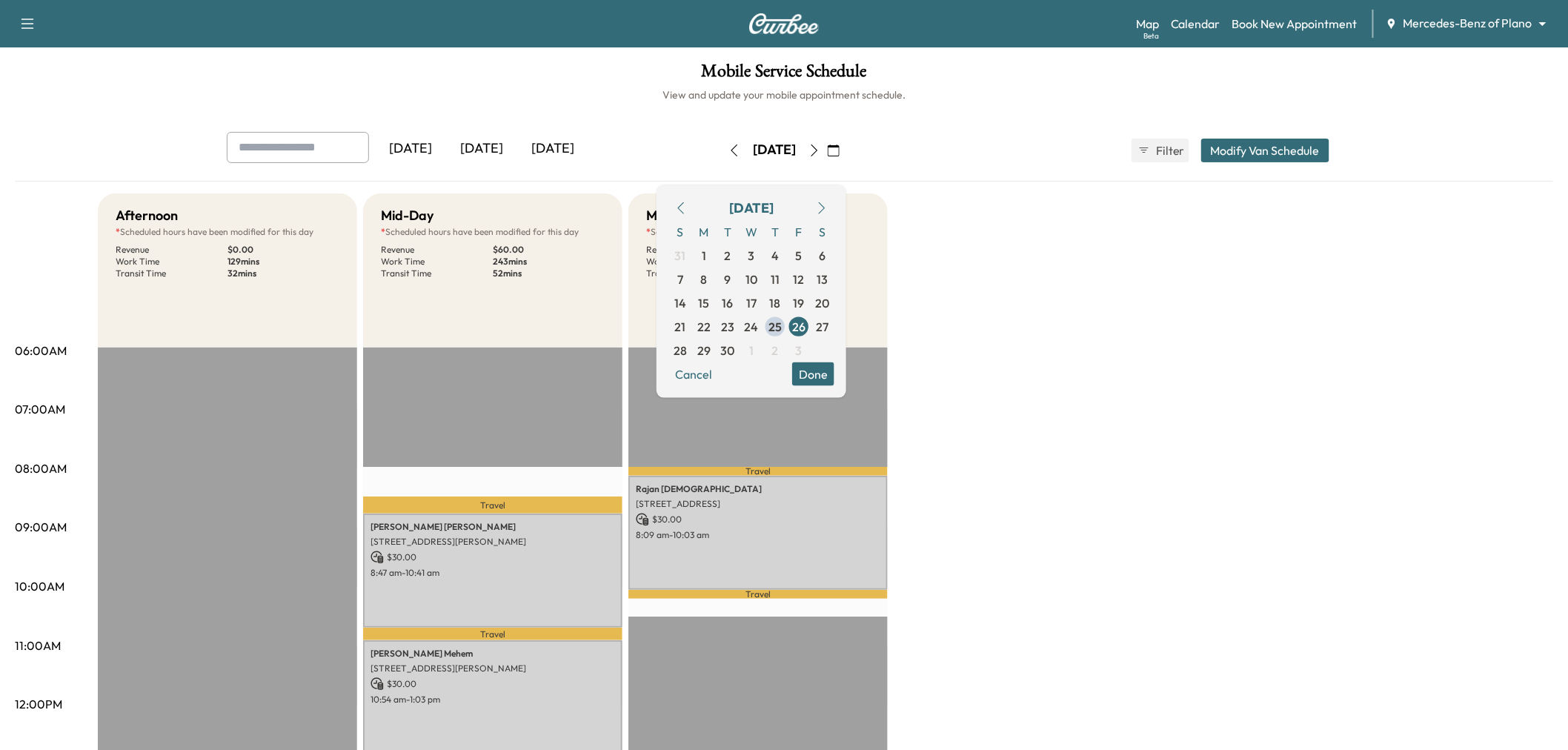
click at [834, 371] on button "Done" at bounding box center [813, 373] width 43 height 23
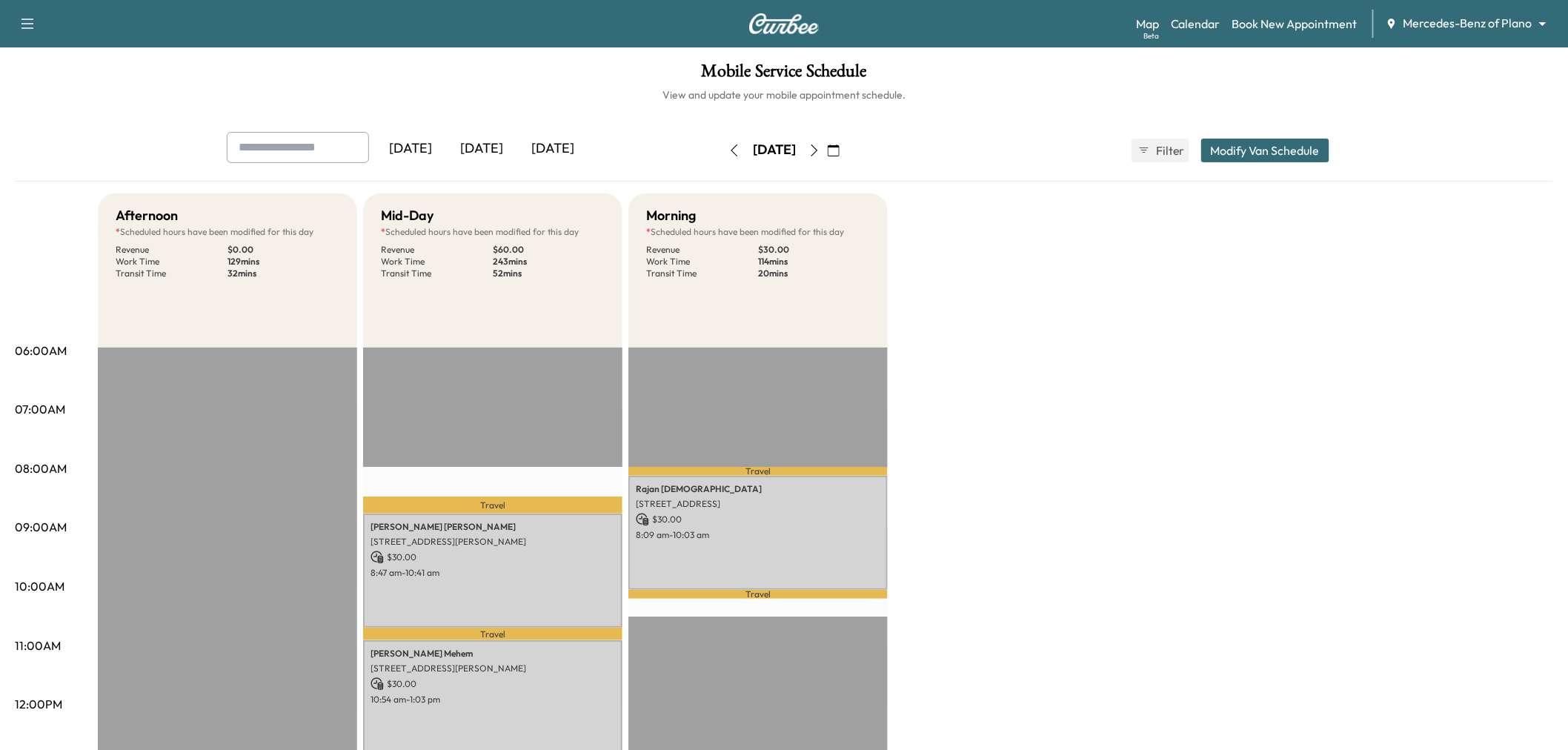
click at [1029, 365] on div "Afternoon * Scheduled hours have been modified for this day Revenue $ 0.00 Work…" at bounding box center [825, 749] width 1456 height 1112
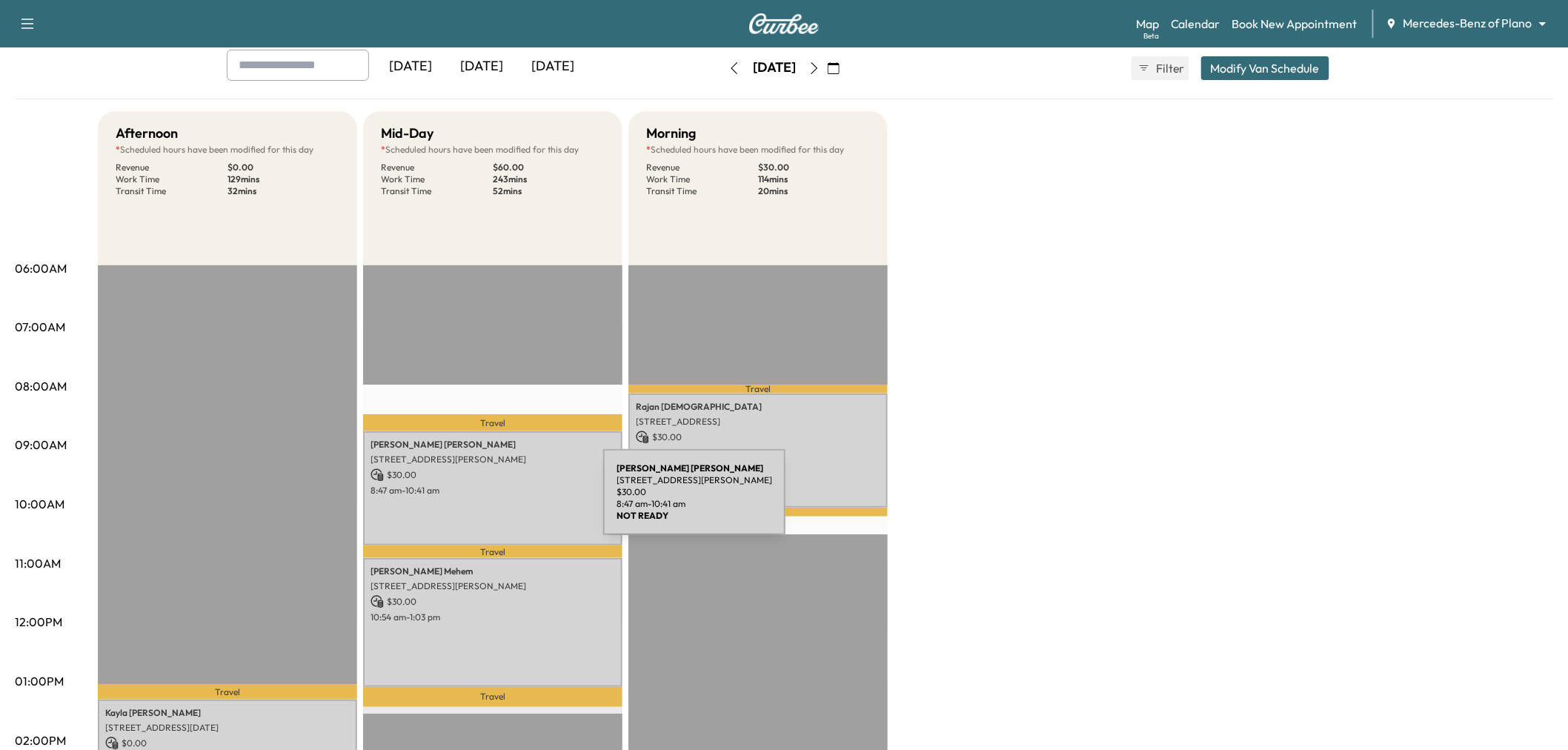
click at [493, 501] on div "Melissa Gulbranson 5324 Tuscarora Trl, McKinney, TX 75070, USA $ 30.00 8:47 am …" at bounding box center [493, 488] width 259 height 113
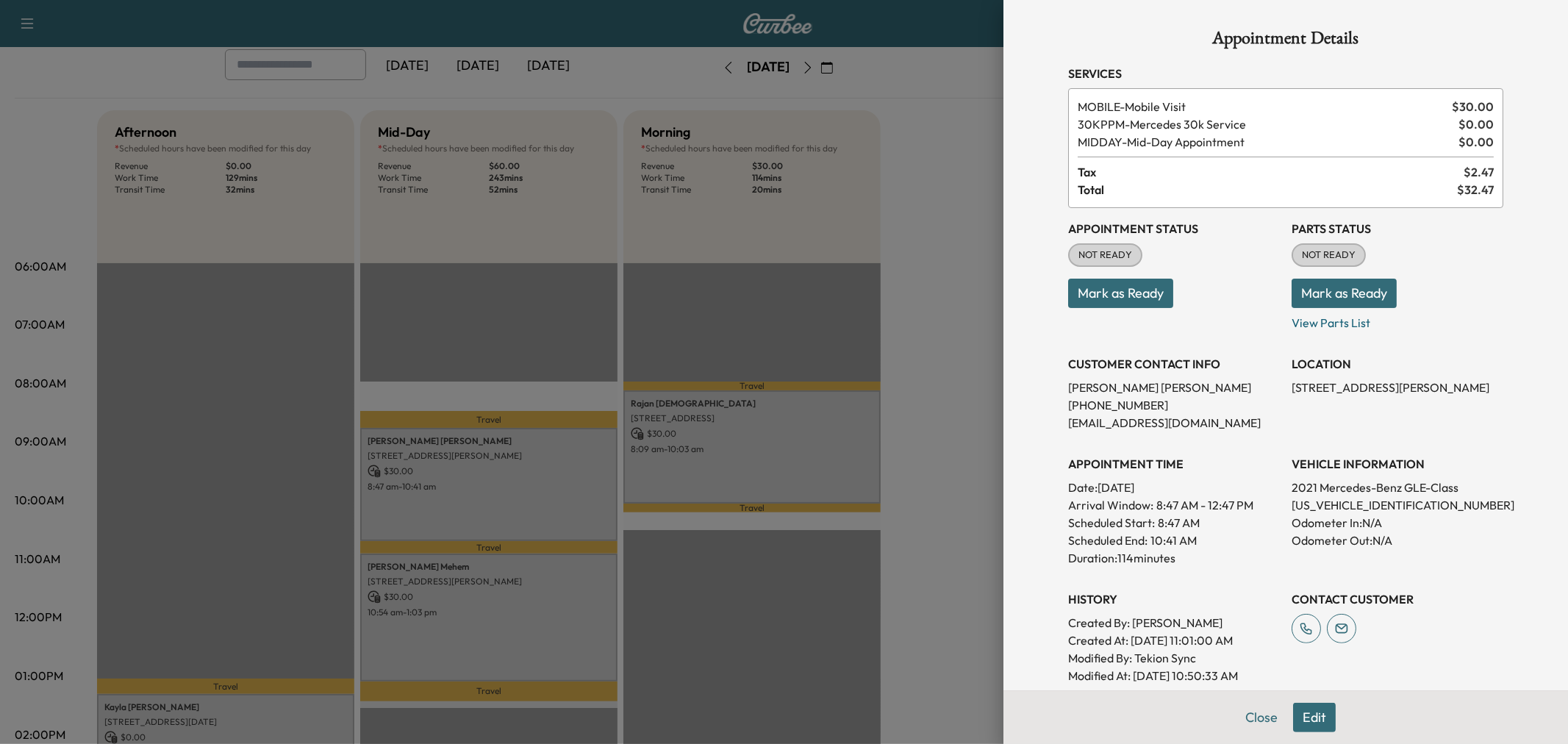
click at [986, 268] on div at bounding box center [784, 372] width 1568 height 744
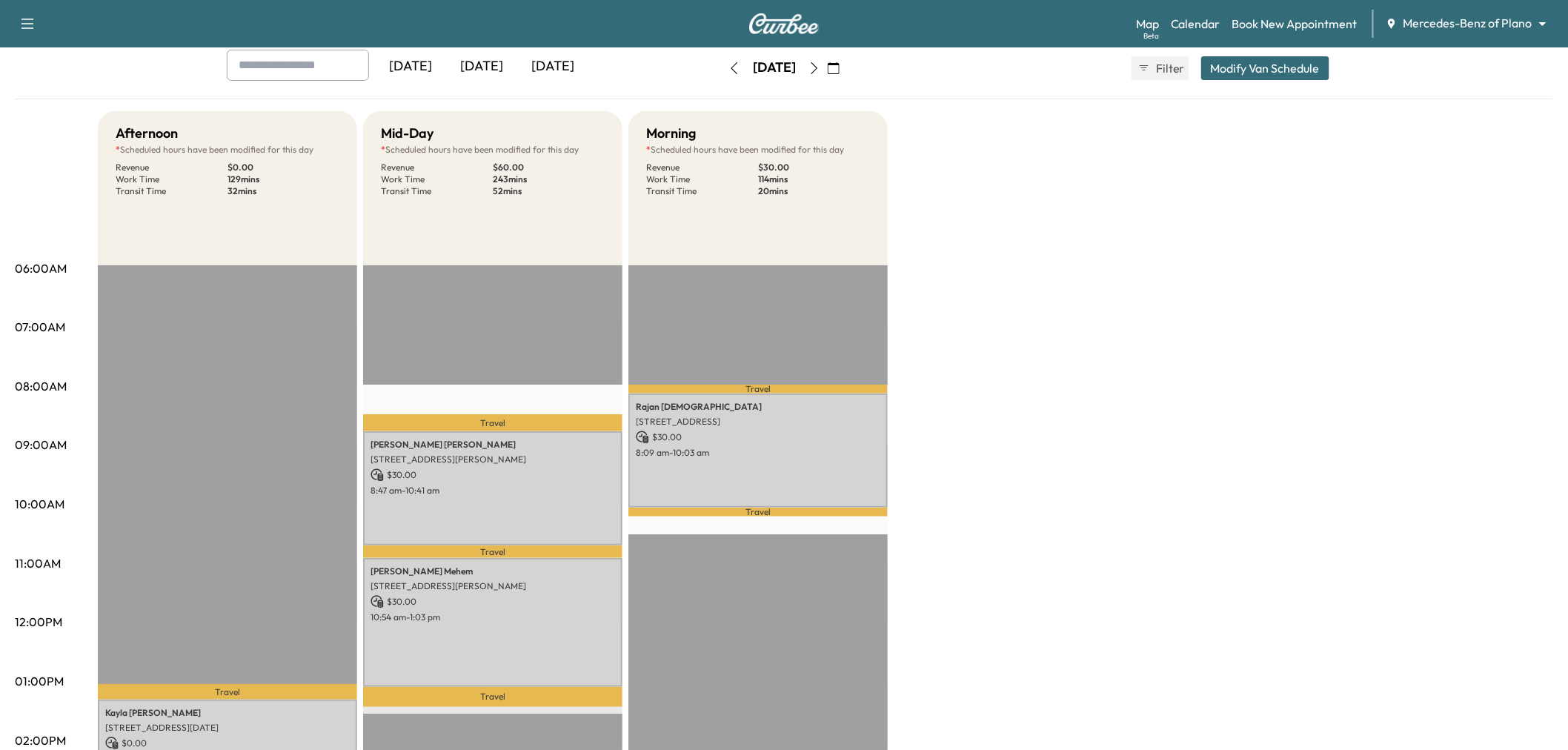
click at [722, 67] on button "button" at bounding box center [734, 68] width 25 height 23
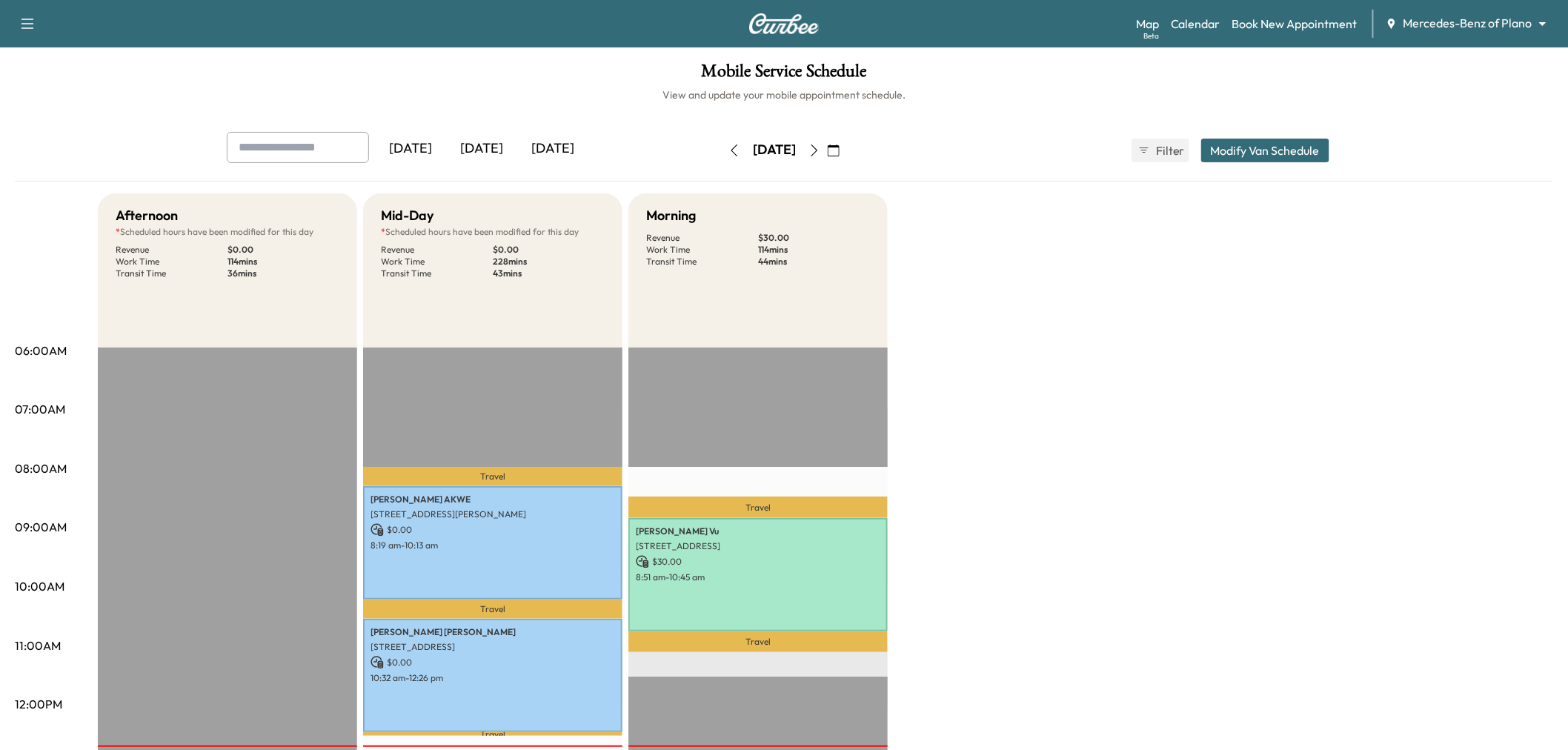
click at [728, 145] on icon "button" at bounding box center [734, 151] width 12 height 12
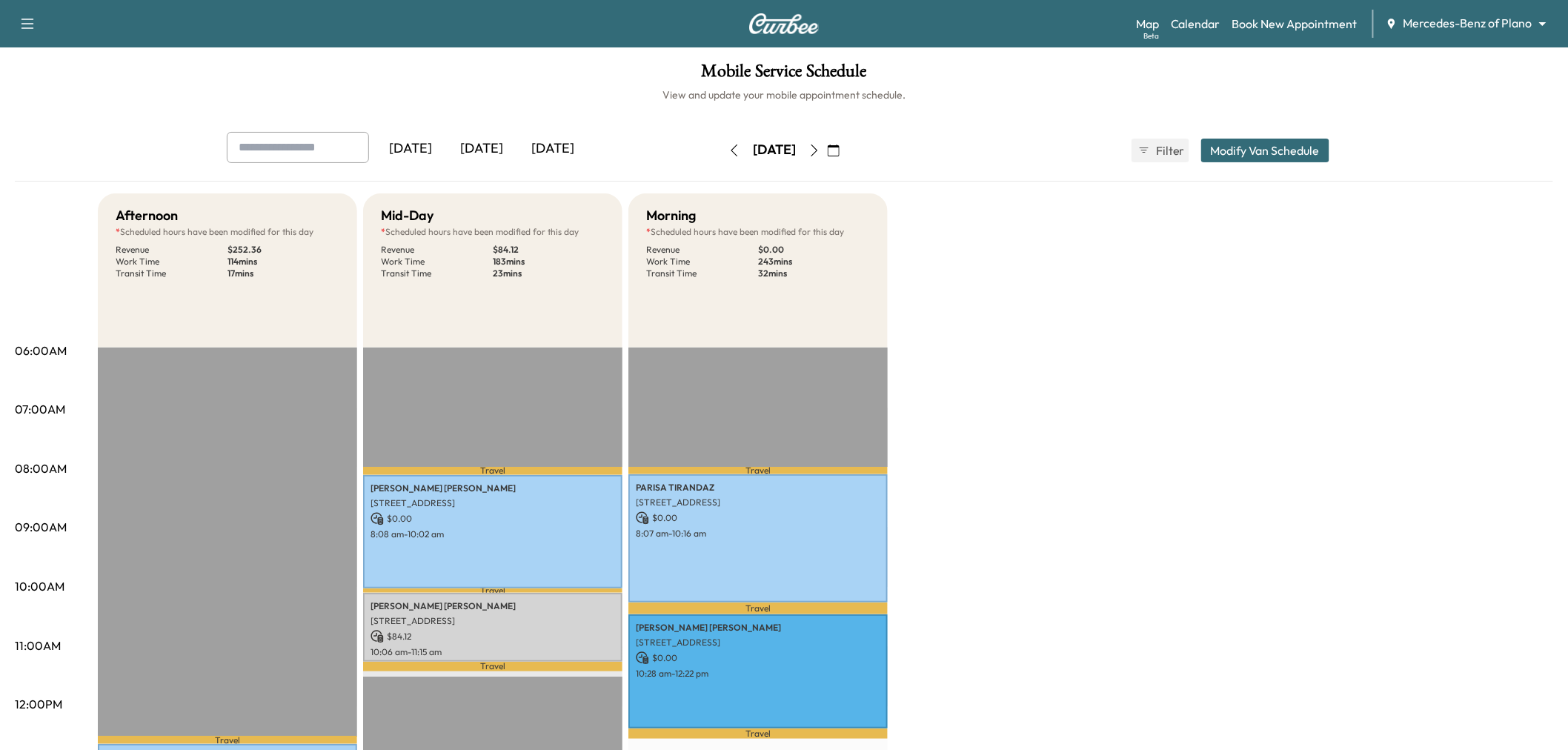
click at [722, 141] on button "button" at bounding box center [734, 150] width 25 height 23
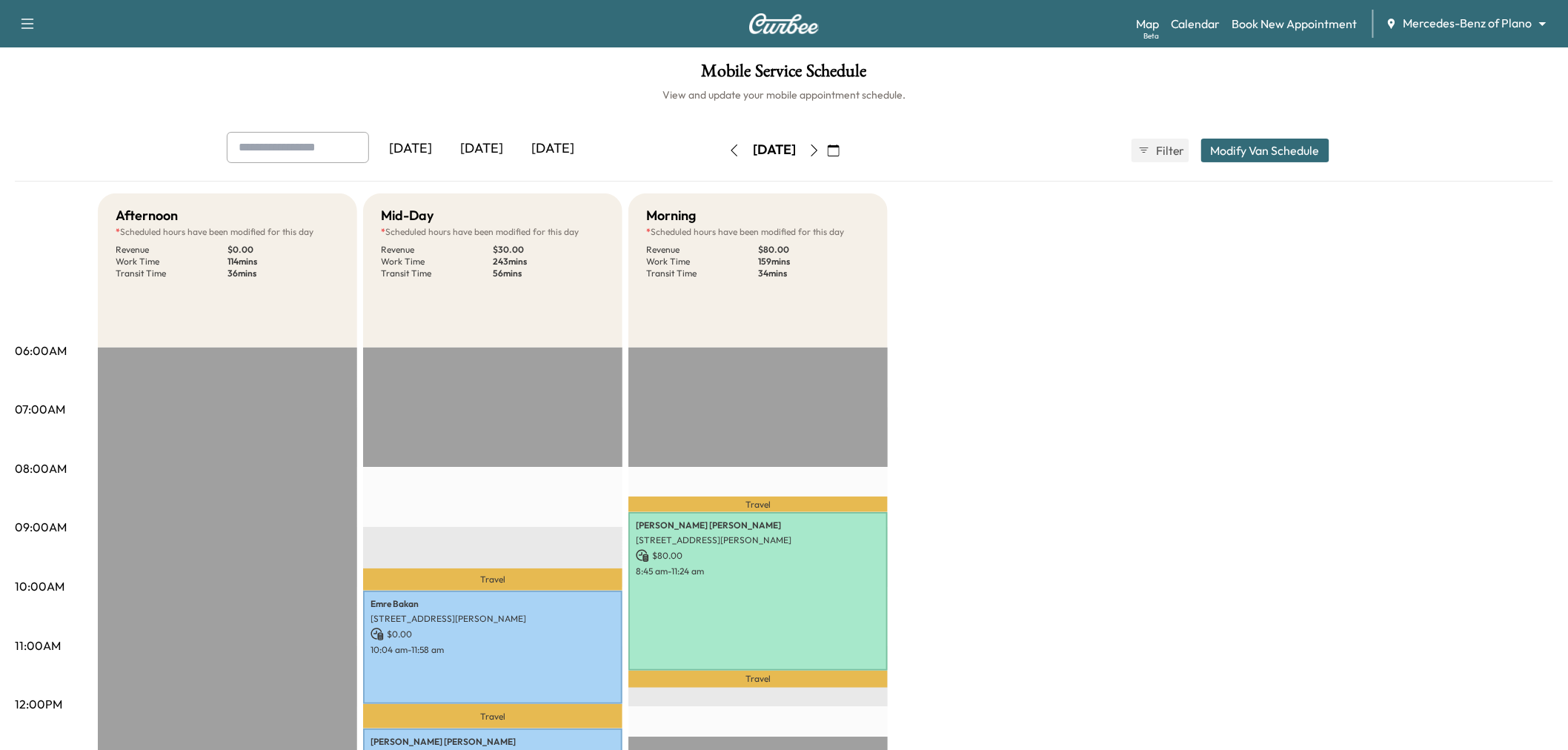
scroll to position [83, 0]
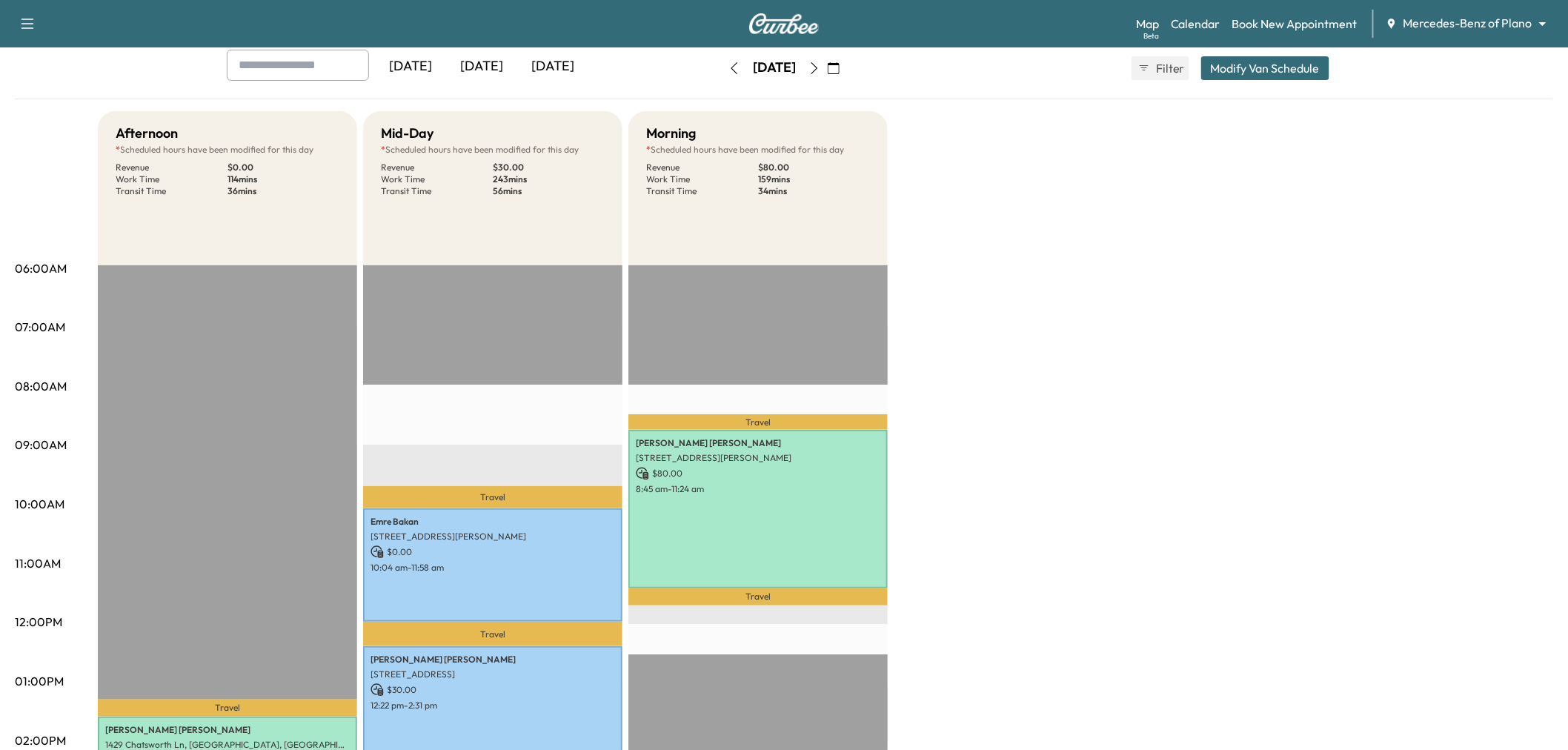
click at [821, 70] on icon "button" at bounding box center [814, 69] width 12 height 12
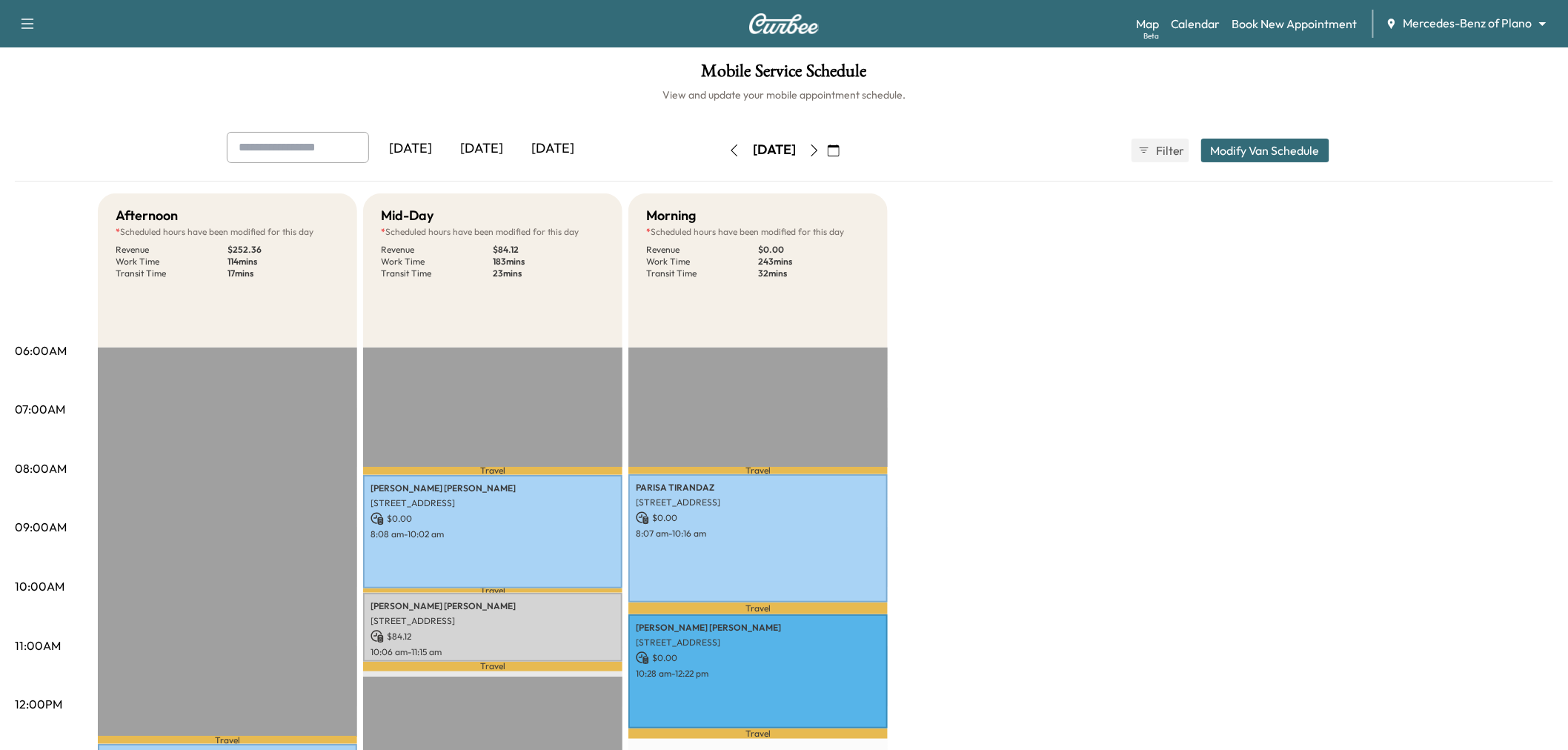
click at [821, 151] on icon "button" at bounding box center [814, 151] width 12 height 12
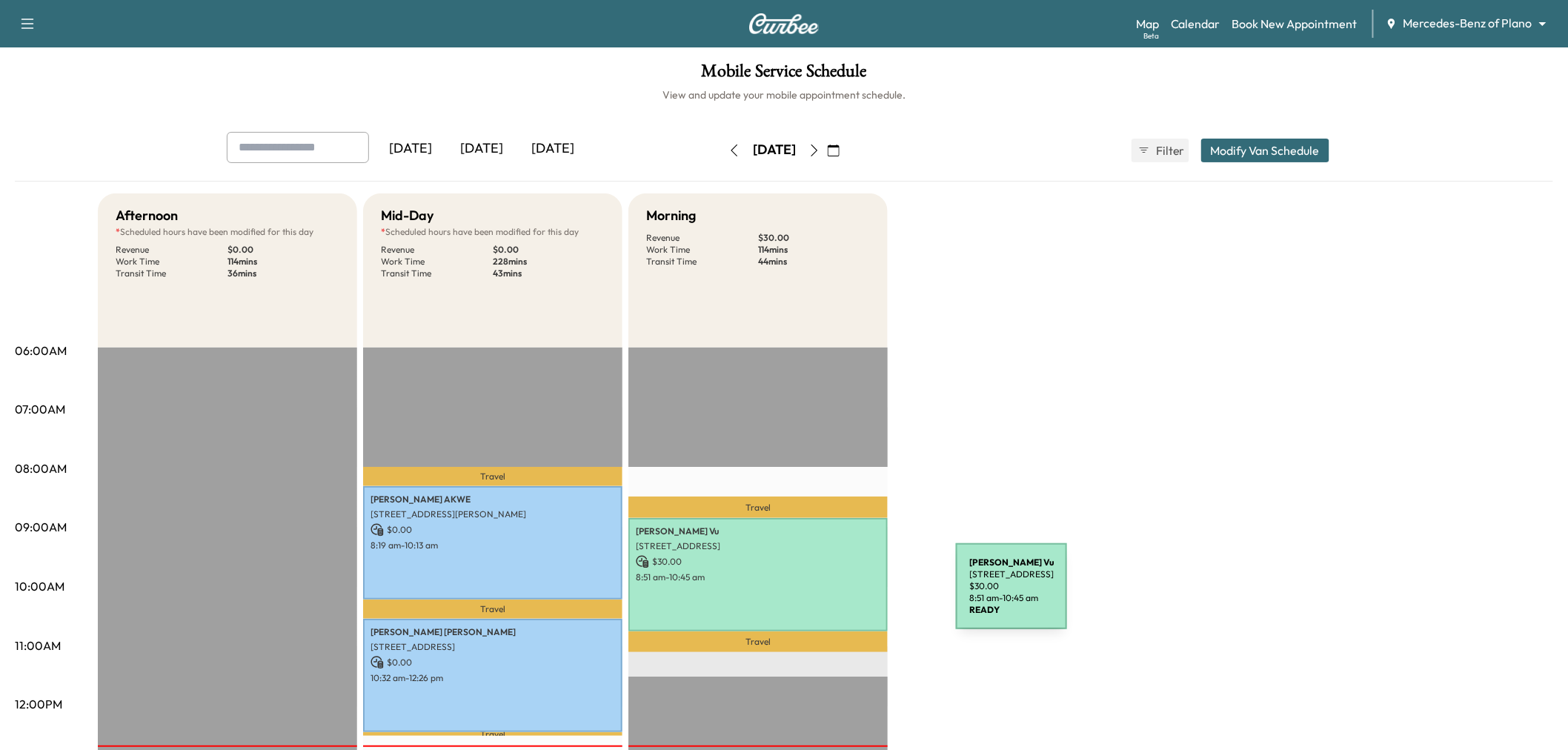
click at [836, 601] on div "Linh Vu 4033 Edgewater Ct, Richardson, TX 75082, US $ 30.00 8:51 am - 10:45 am" at bounding box center [758, 574] width 259 height 113
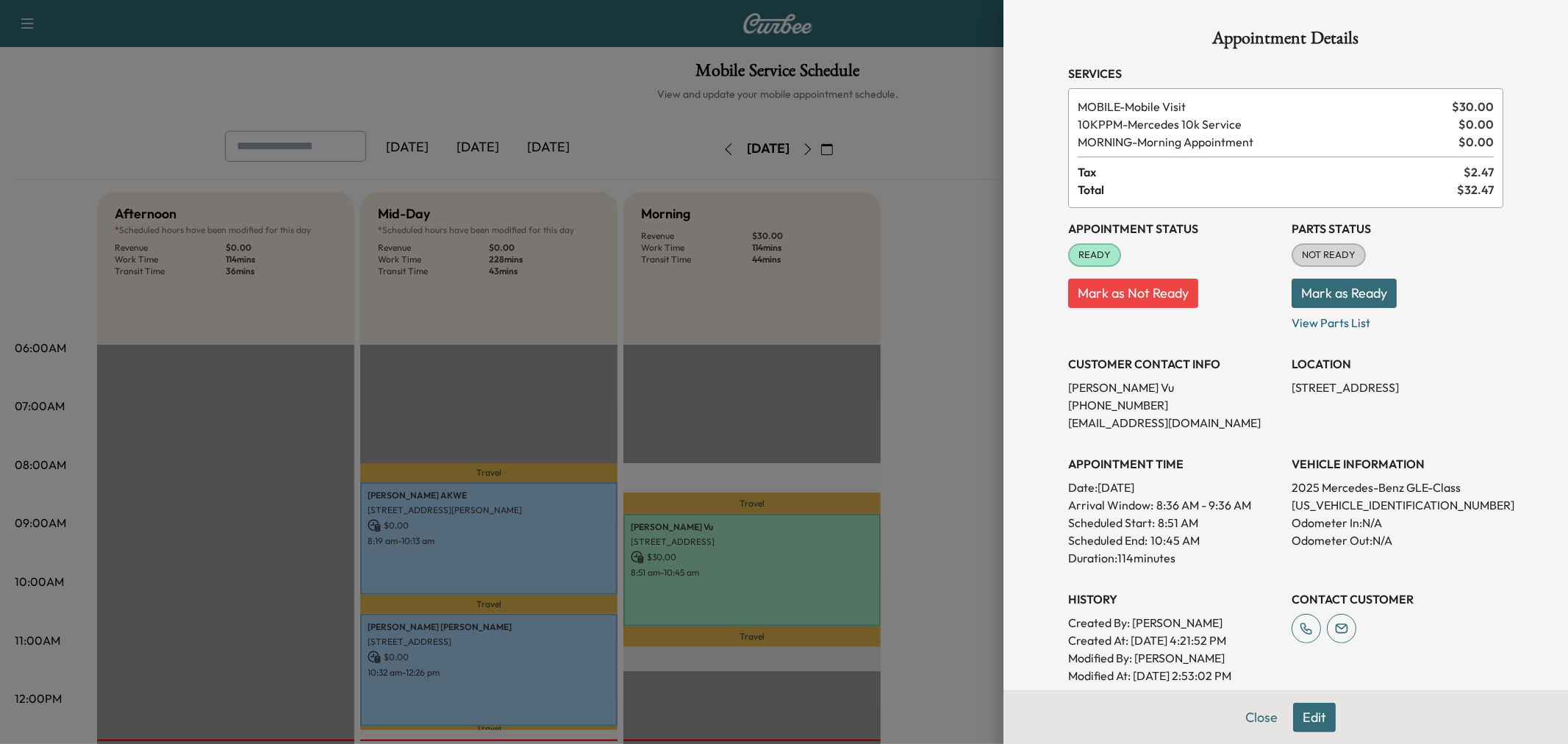
click at [949, 500] on div at bounding box center [784, 372] width 1568 height 744
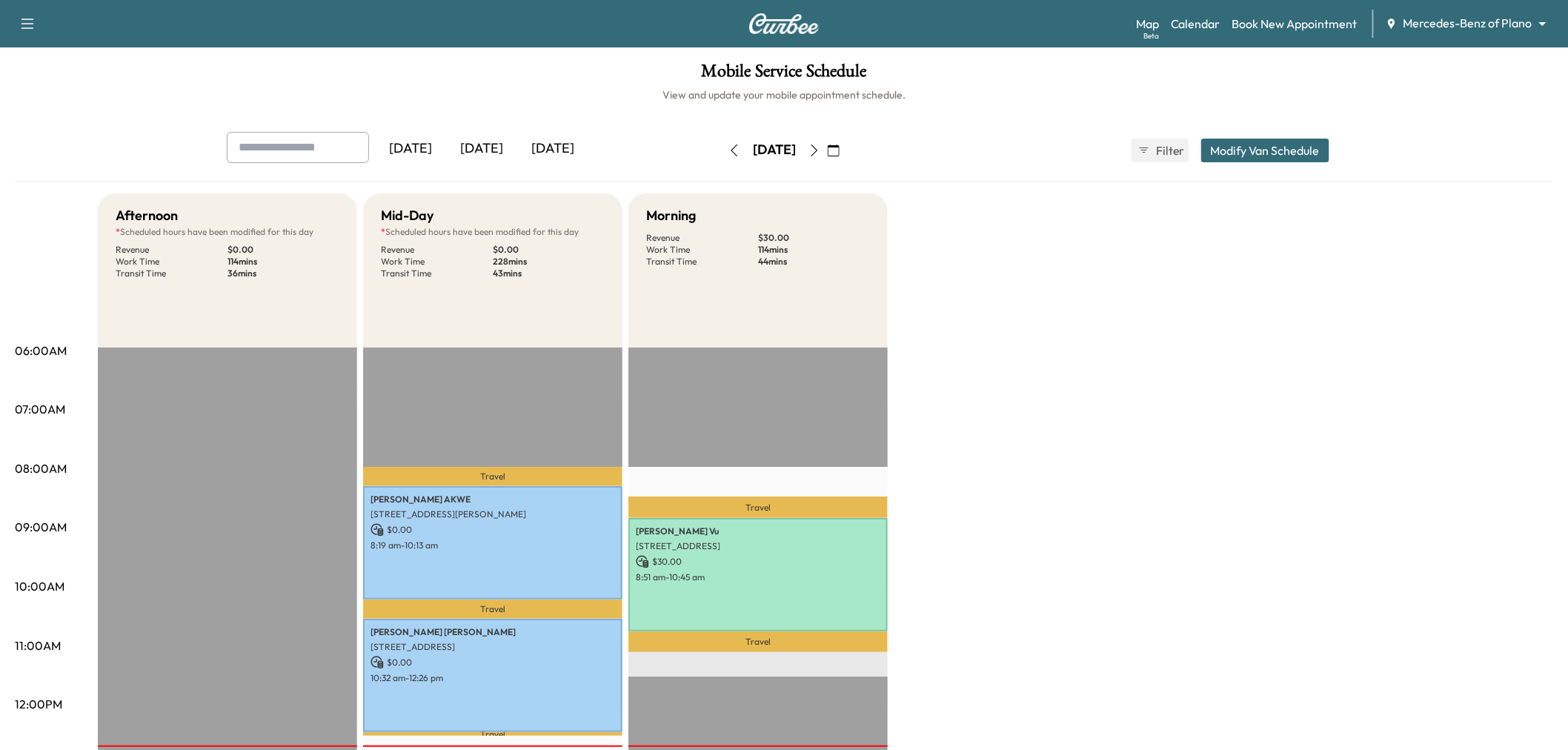
click at [821, 149] on icon "button" at bounding box center [814, 151] width 12 height 12
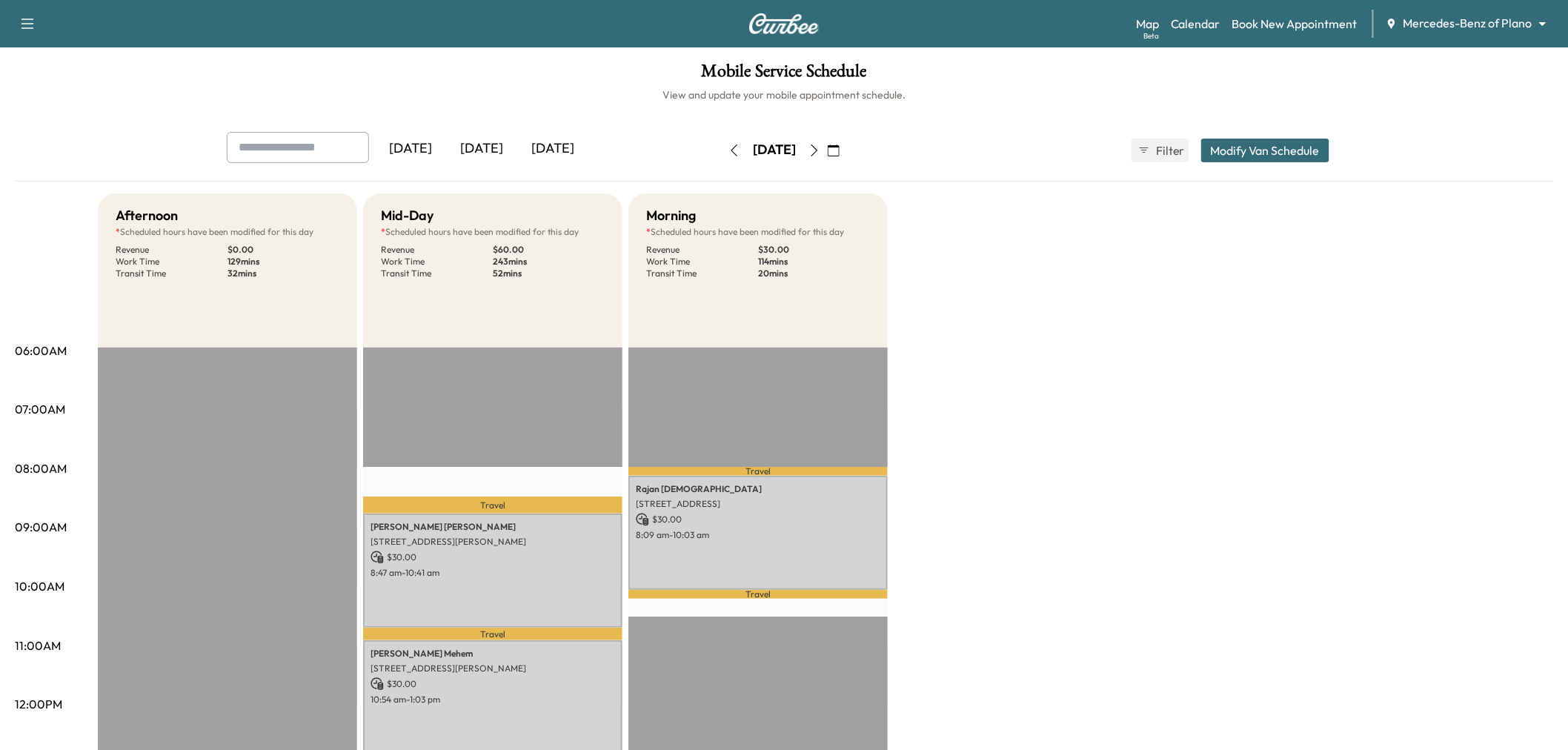
scroll to position [83, 0]
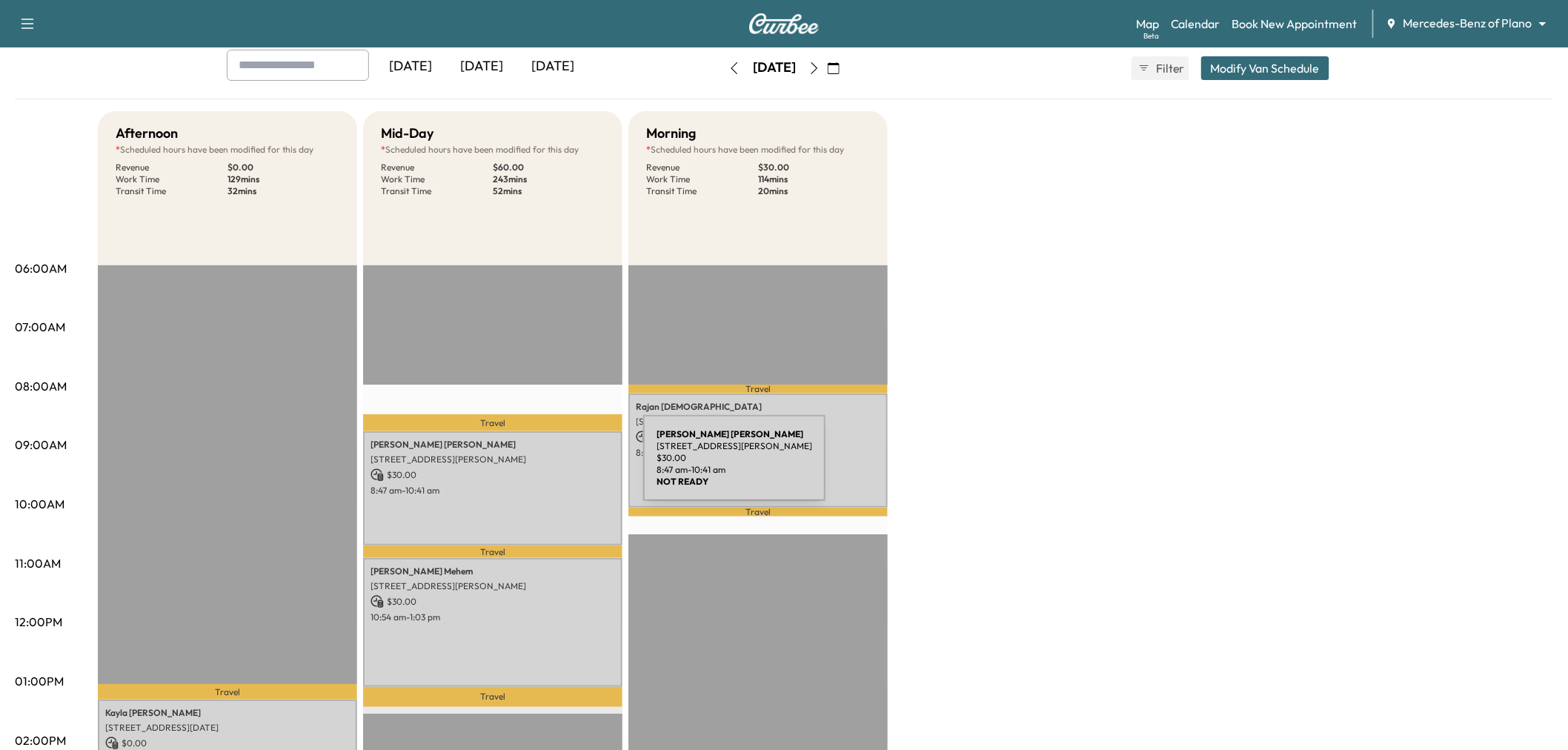
click at [539, 497] on div "Melissa Gulbranson 5324 Tuscarora Trl, McKinney, TX 75070, USA $ 30.00 8:47 am …" at bounding box center [493, 488] width 259 height 113
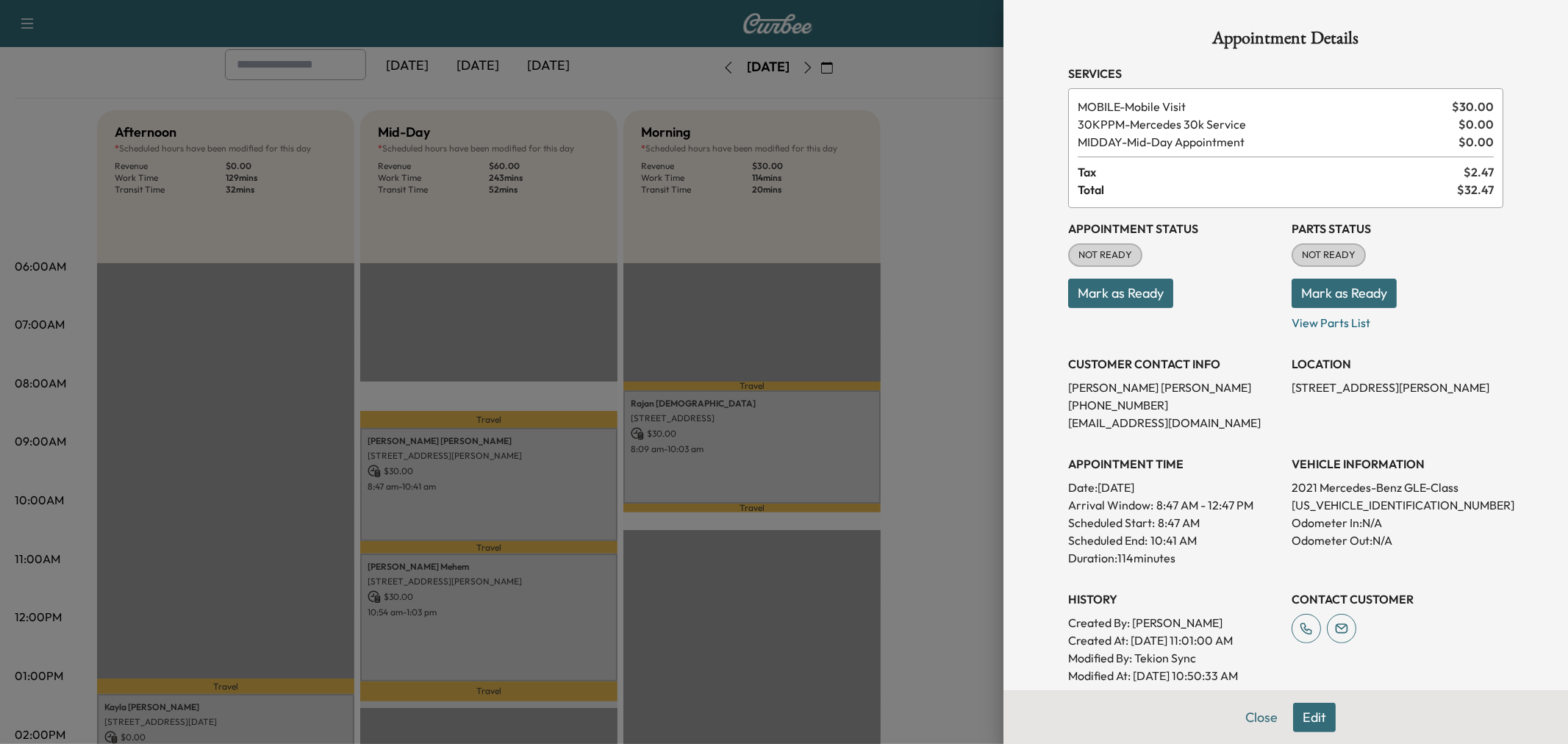
click at [960, 457] on div at bounding box center [784, 372] width 1568 height 744
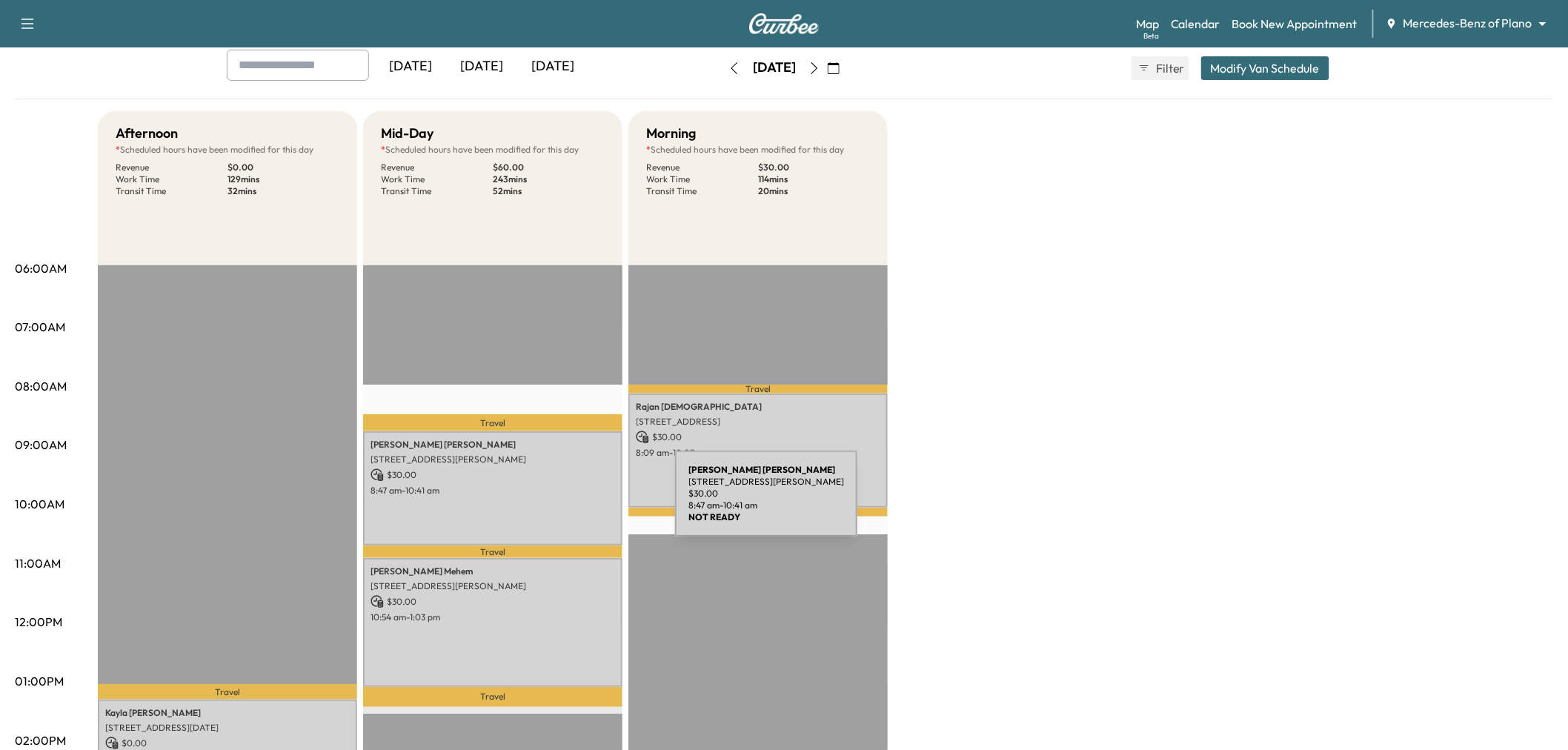
click at [564, 502] on div "Melissa Gulbranson 5324 Tuscarora Trl, McKinney, TX 75070, USA $ 30.00 8:47 am …" at bounding box center [493, 488] width 259 height 113
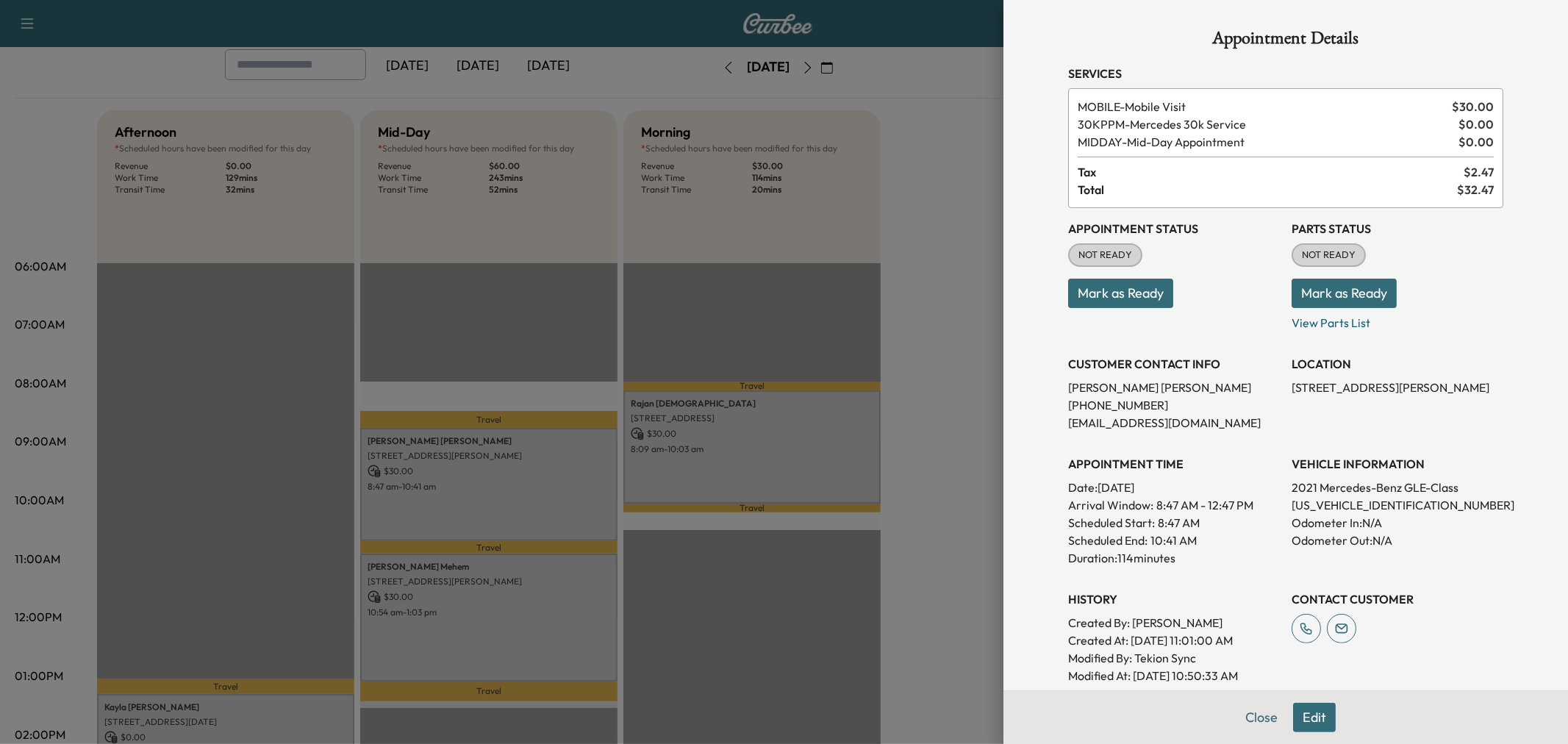
click at [929, 434] on div at bounding box center [784, 372] width 1568 height 744
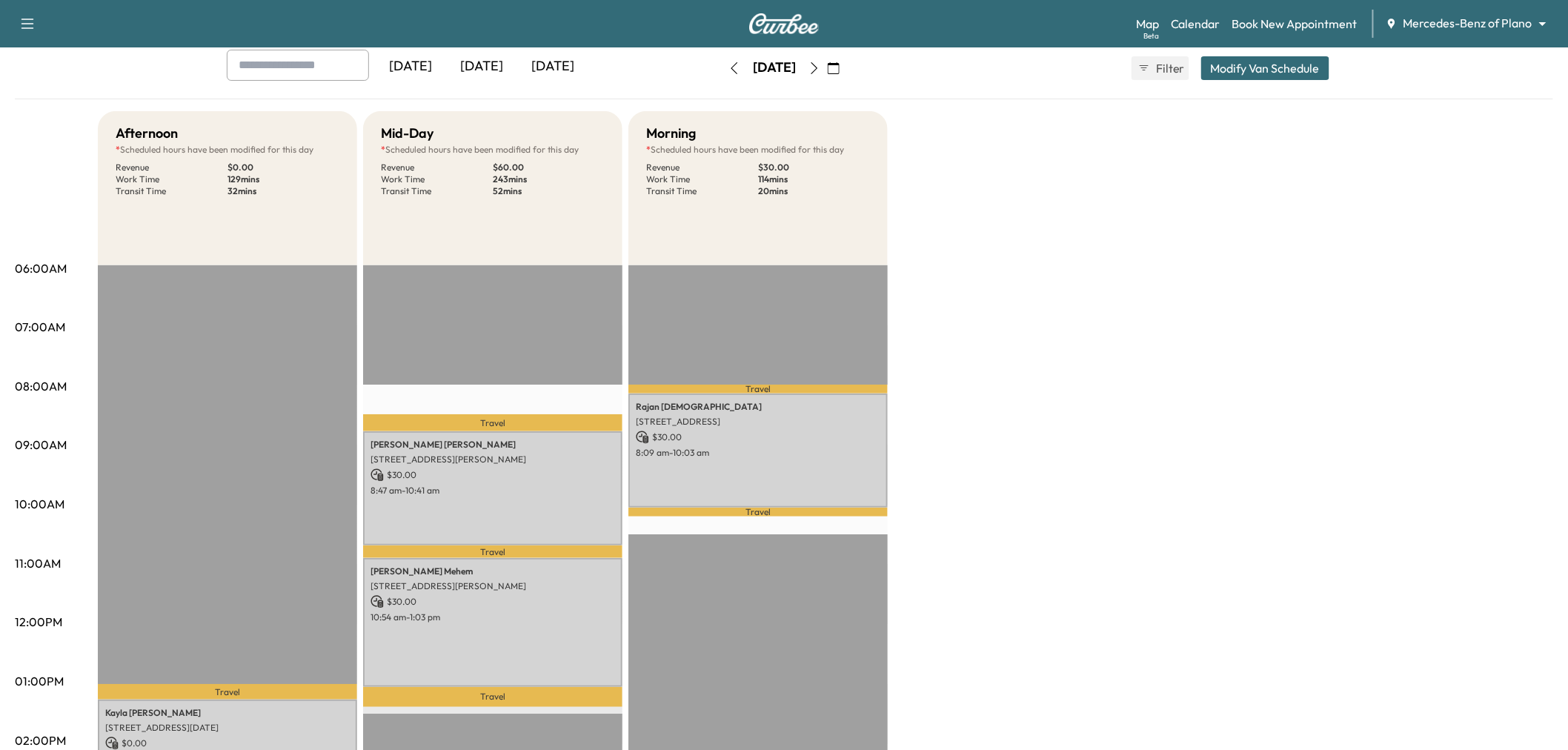
click at [976, 282] on div "Afternoon * Scheduled hours have been modified for this day Revenue $ 0.00 Work…" at bounding box center [825, 667] width 1456 height 1112
drag, startPoint x: 1305, startPoint y: 365, endPoint x: 1282, endPoint y: 372, distance: 24.0
click at [1305, 365] on div "Afternoon * Scheduled hours have been modified for this day Revenue $ 0.00 Work…" at bounding box center [825, 667] width 1456 height 1112
click at [1027, 377] on div "Afternoon * Scheduled hours have been modified for this day Revenue $ 0.00 Work…" at bounding box center [825, 667] width 1456 height 1112
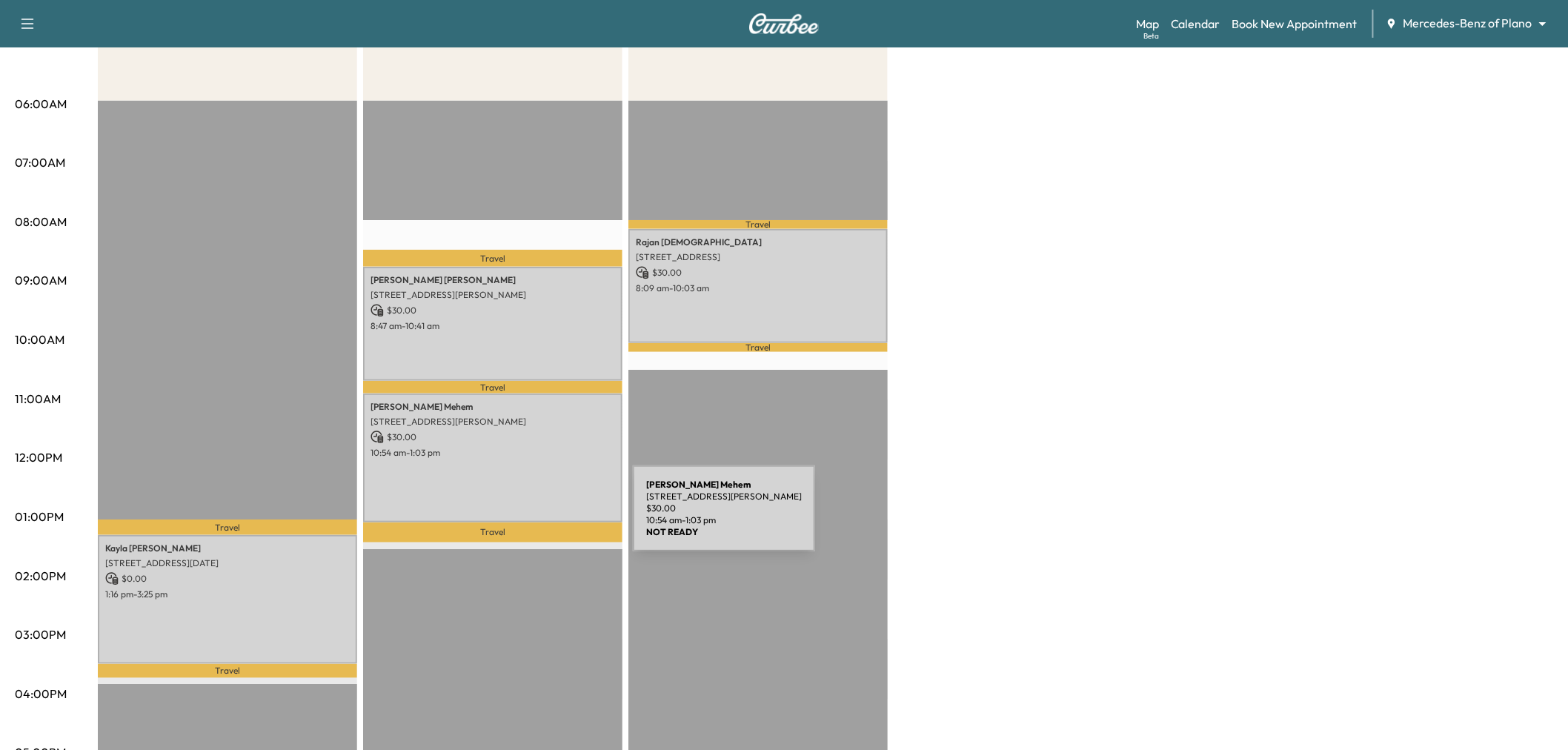
scroll to position [0, 0]
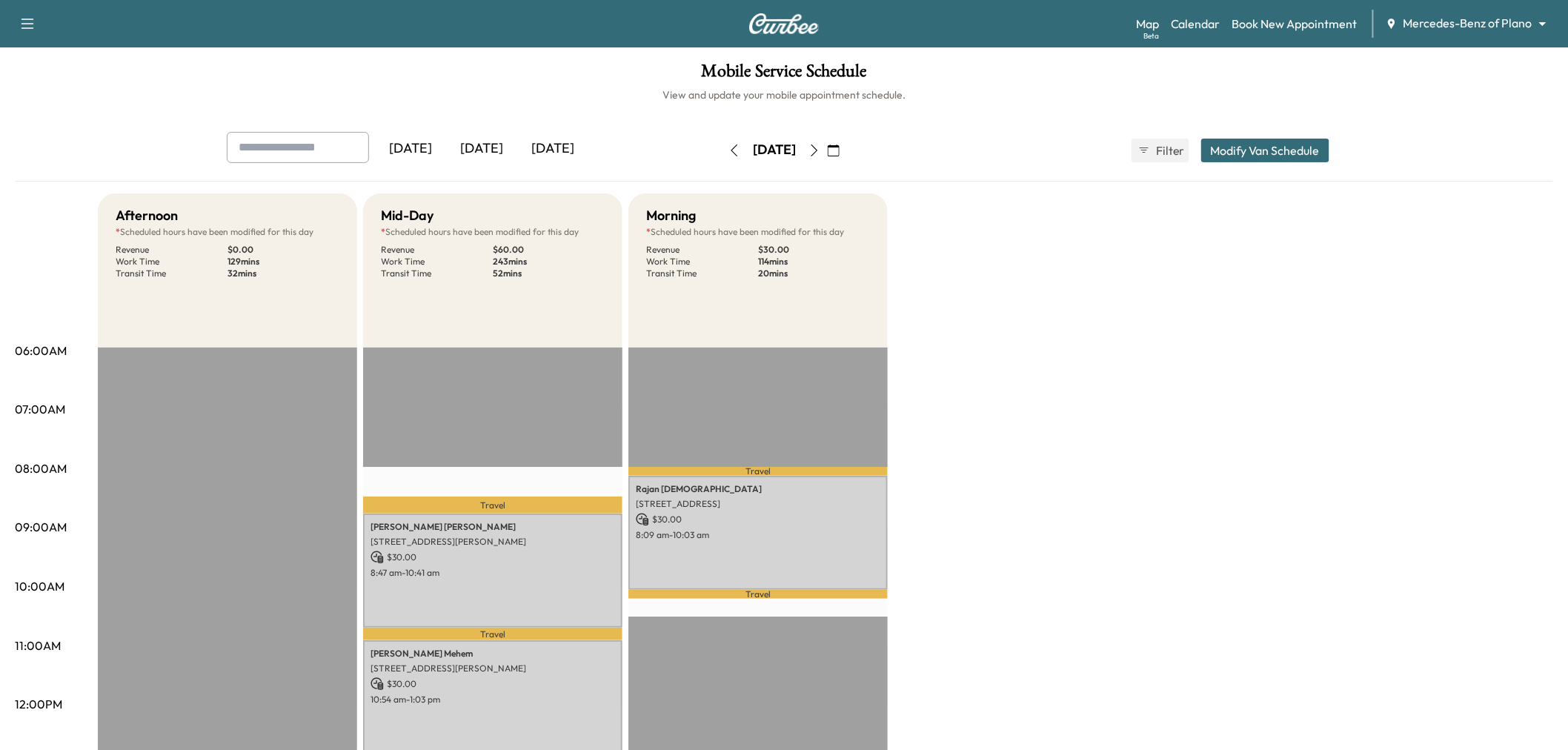
click at [483, 134] on div "[DATE]" at bounding box center [482, 149] width 71 height 34
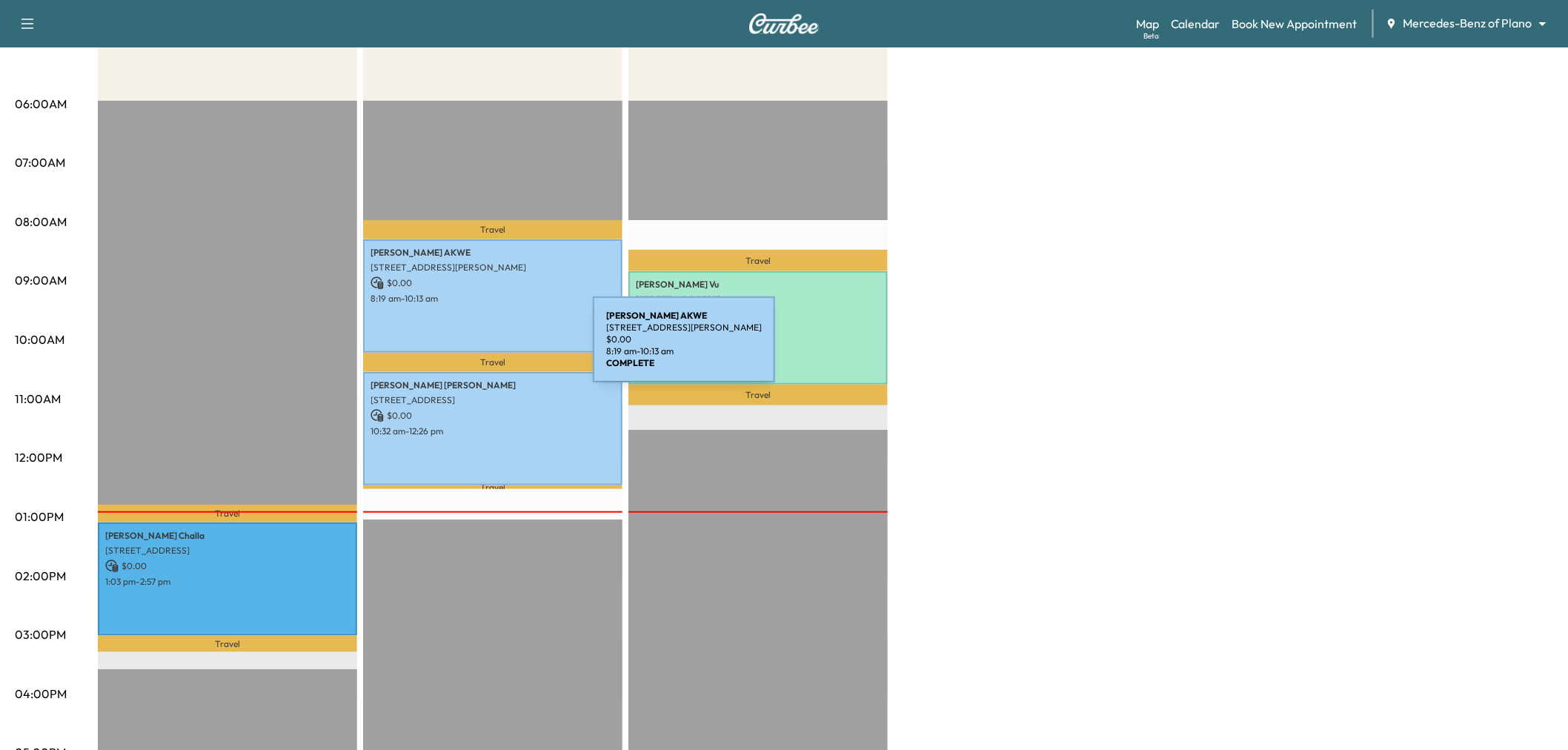
scroll to position [329, 0]
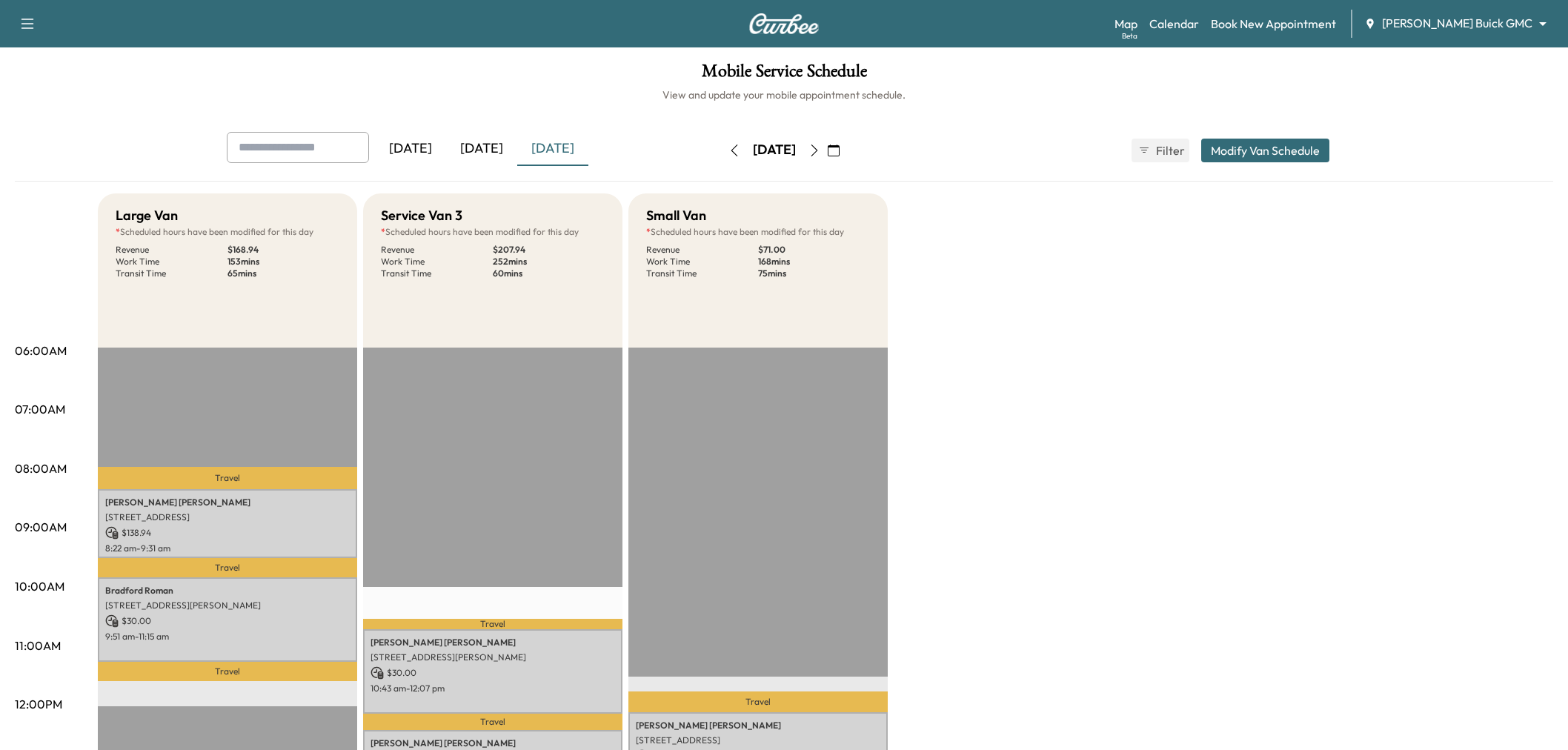
scroll to position [83, 0]
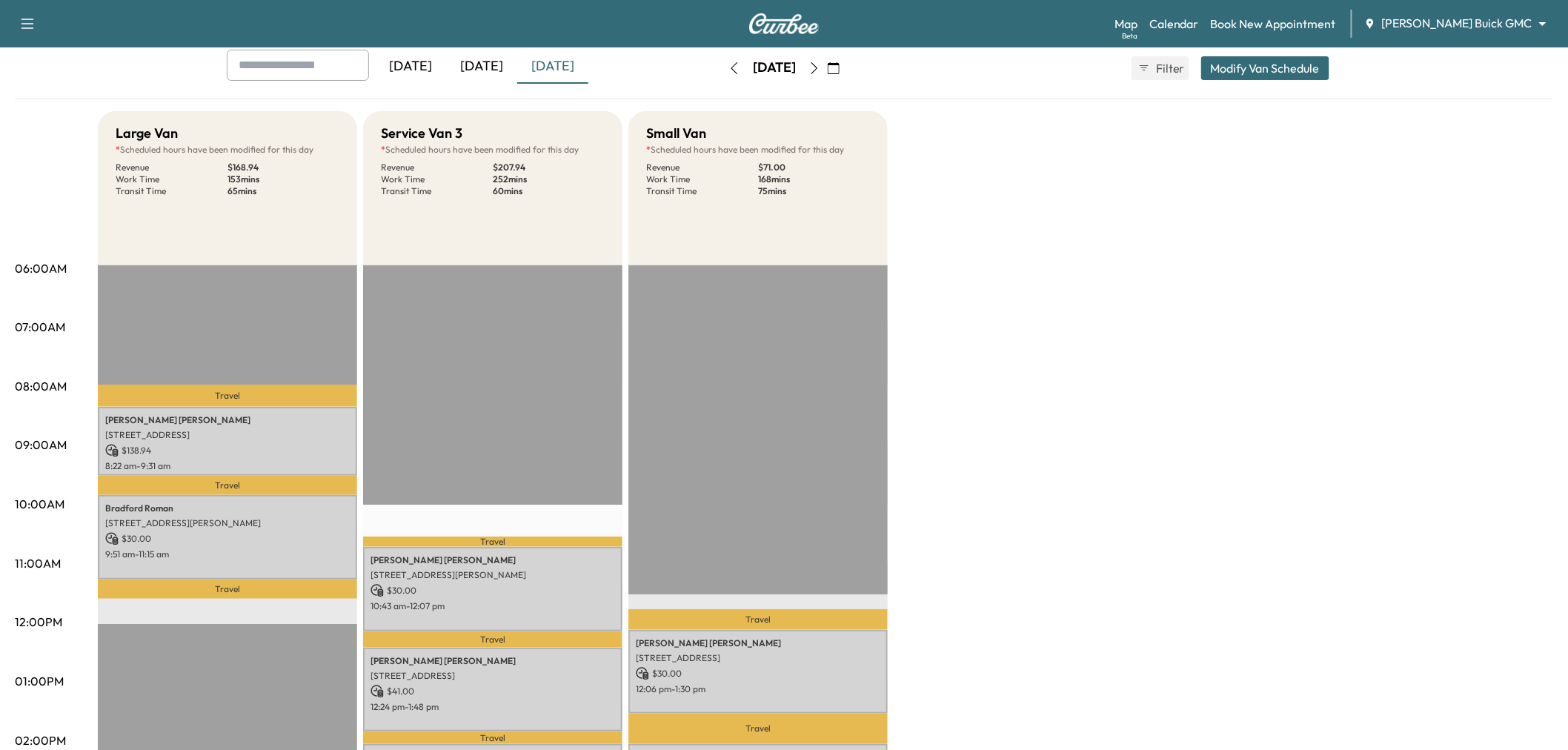
click at [847, 65] on button "button" at bounding box center [834, 68] width 25 height 23
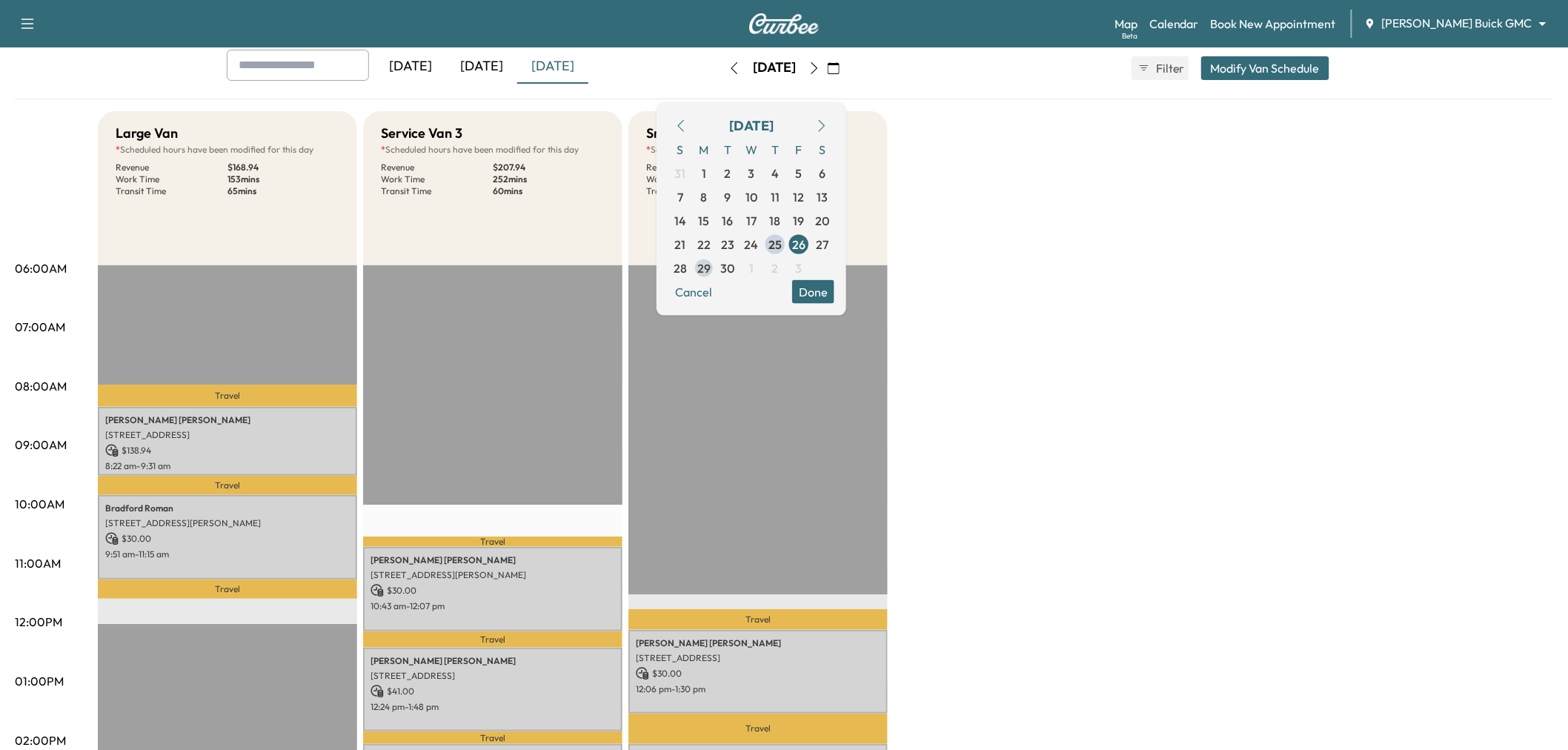
click at [711, 263] on span "29" at bounding box center [703, 267] width 13 height 17
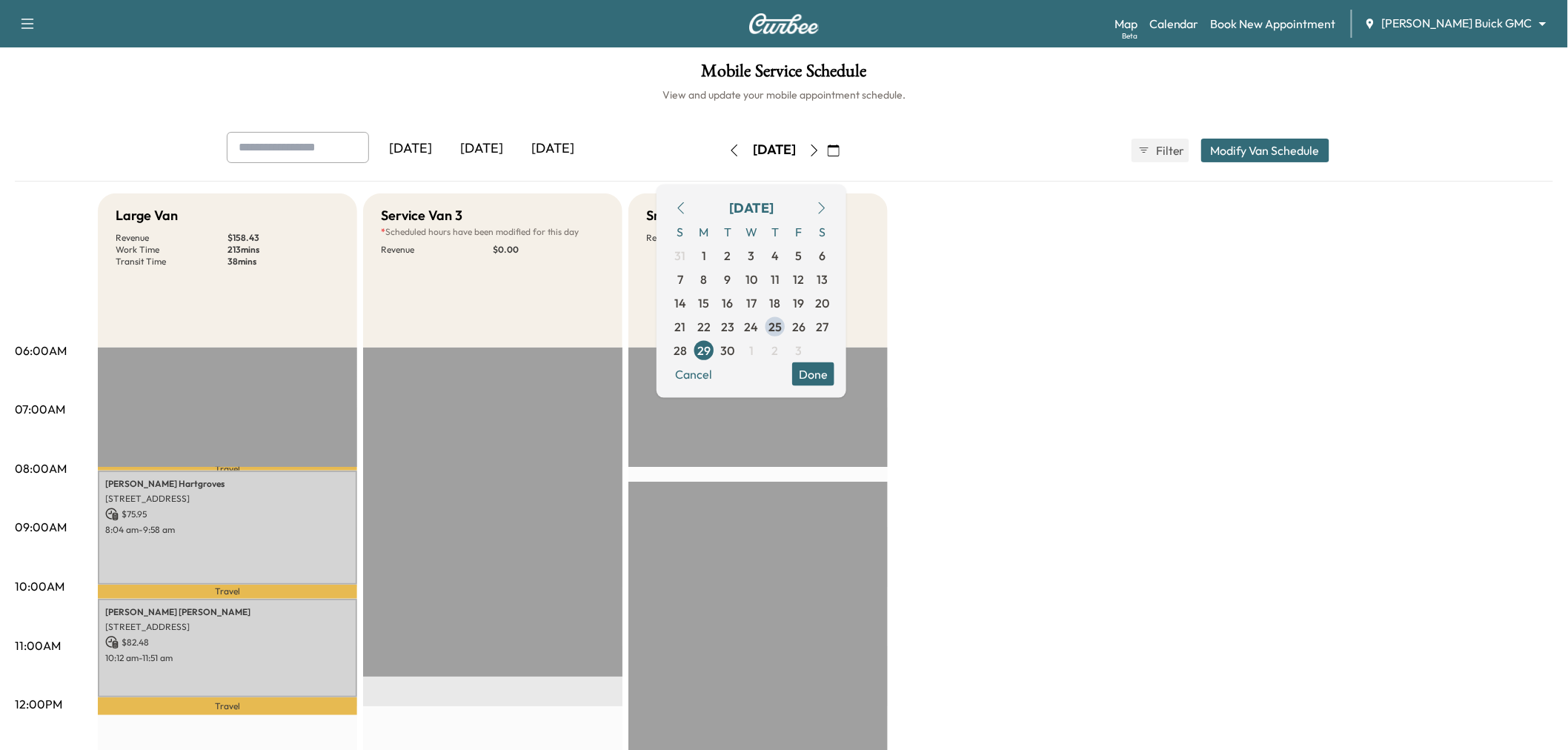
click at [834, 373] on button "Done" at bounding box center [813, 373] width 43 height 23
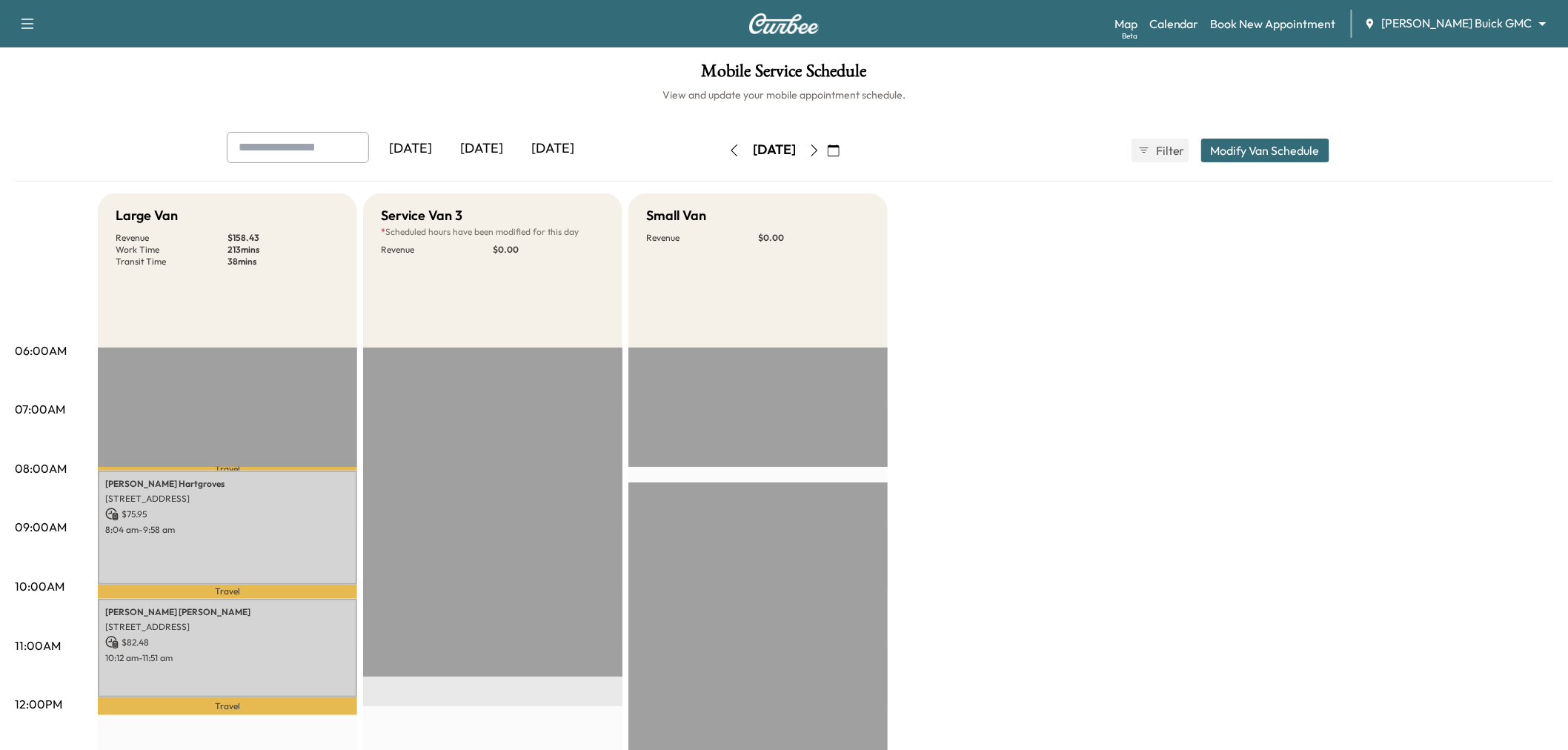
click at [494, 149] on div "[DATE]" at bounding box center [482, 149] width 71 height 34
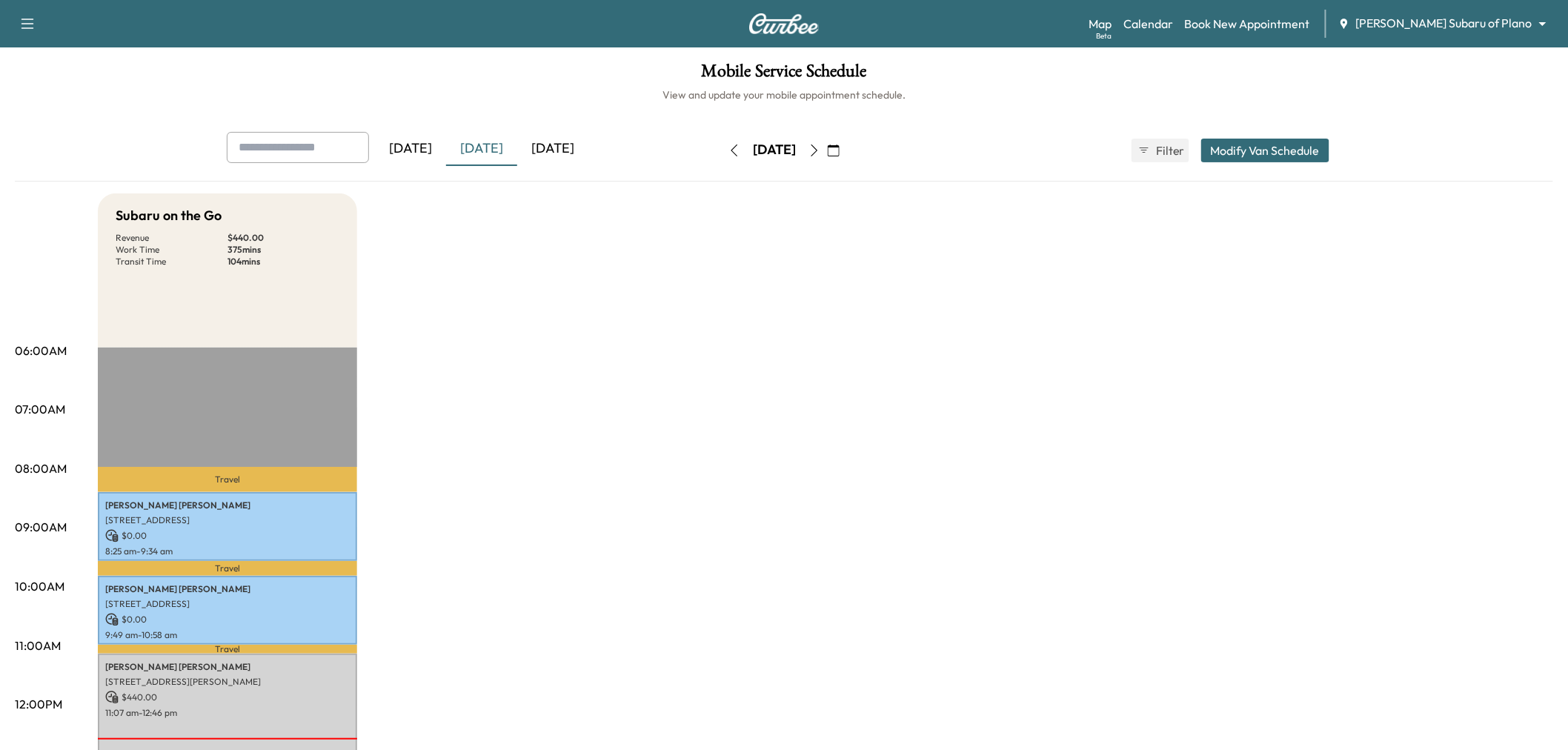
click at [840, 150] on icon "button" at bounding box center [834, 151] width 12 height 12
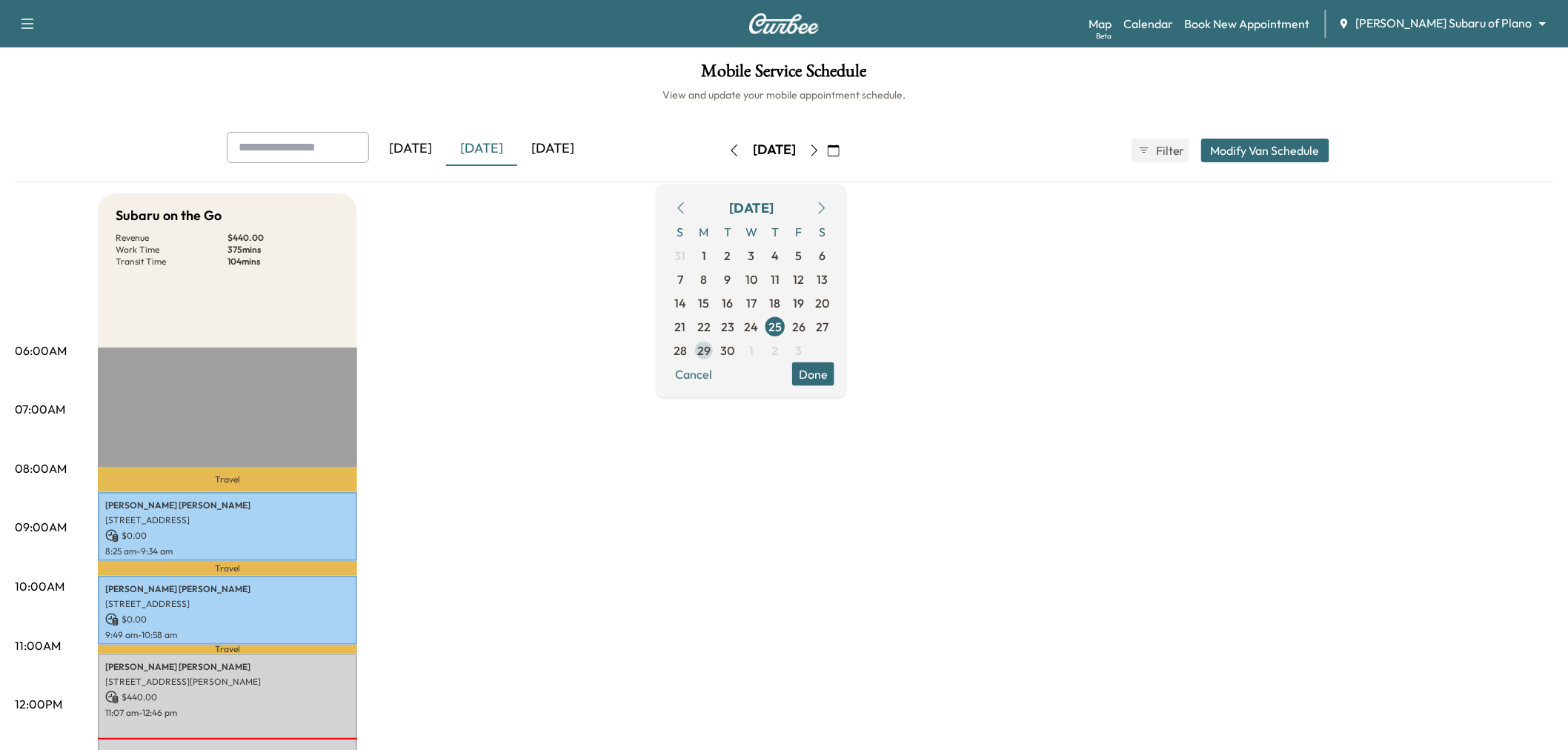
click at [711, 348] on span "29" at bounding box center [703, 350] width 13 height 17
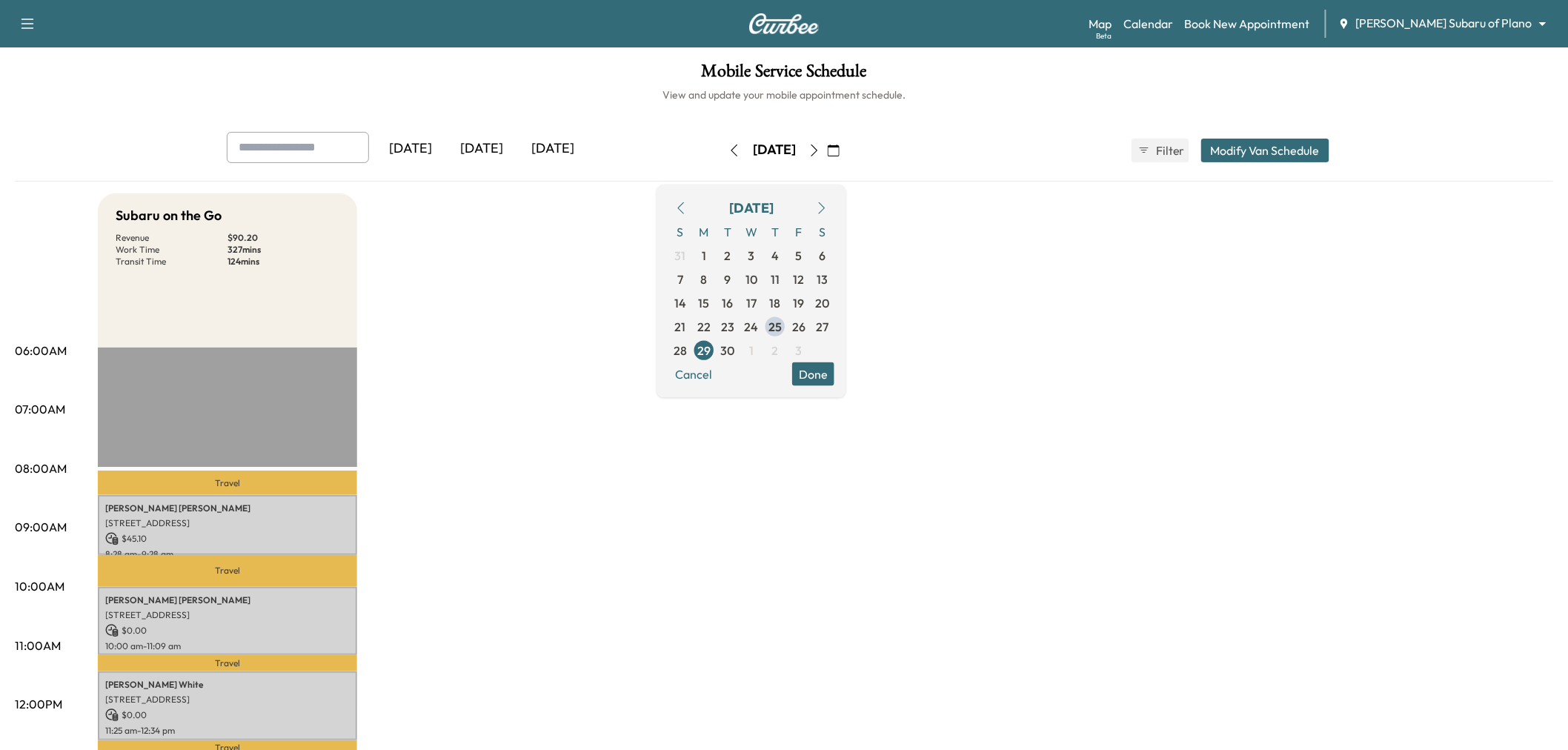
scroll to position [164, 0]
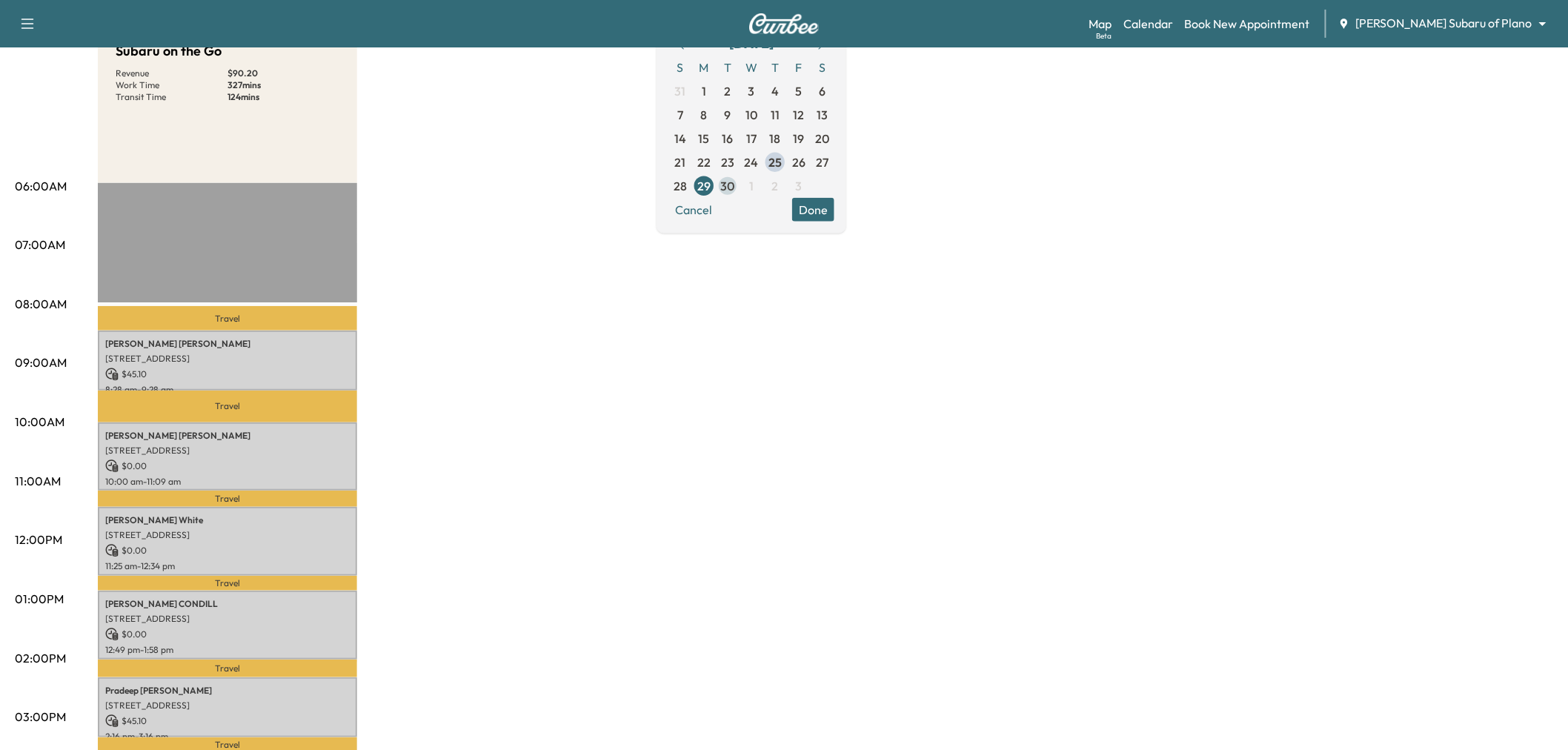
click at [735, 181] on span "30" at bounding box center [728, 185] width 14 height 17
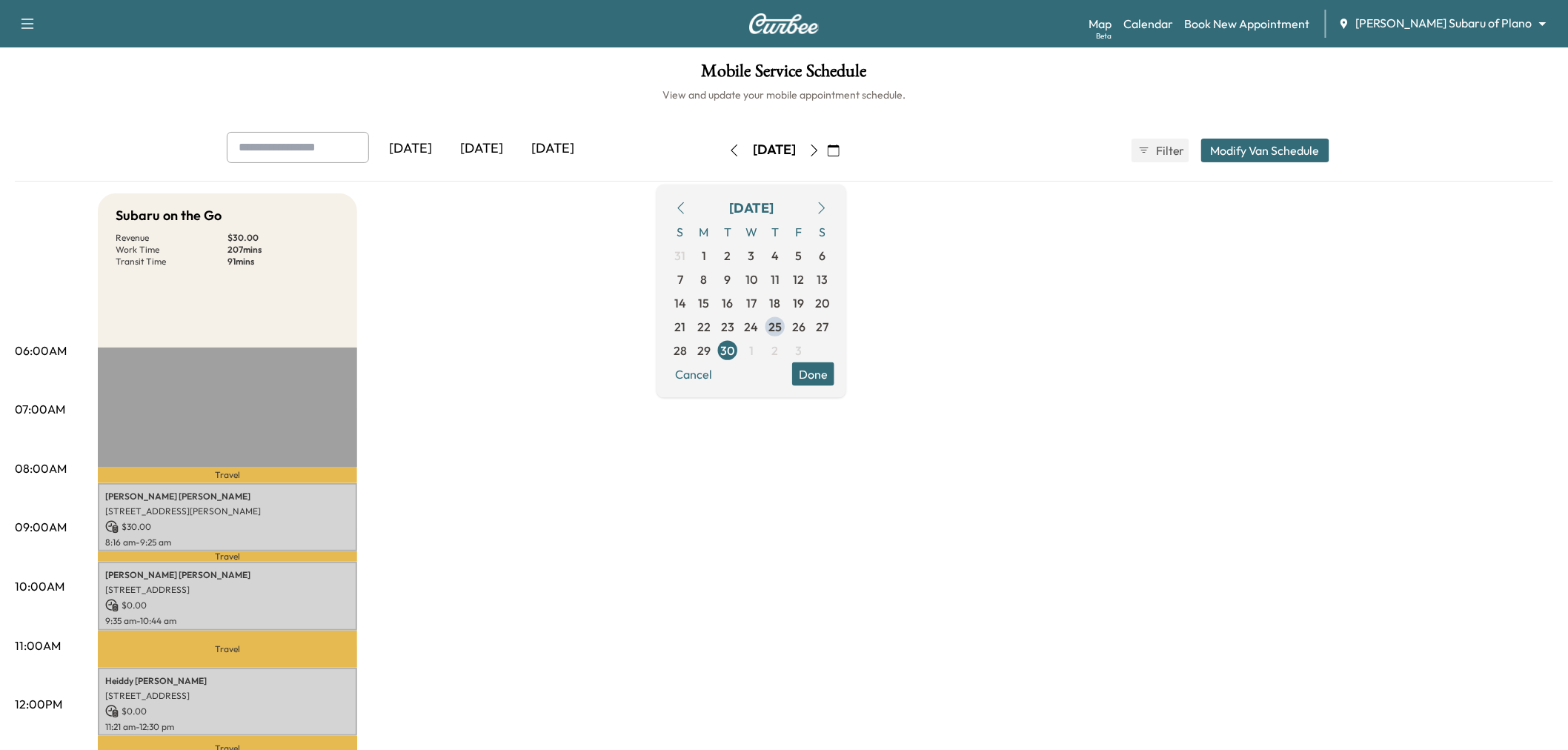
click at [486, 142] on div "[DATE]" at bounding box center [482, 149] width 71 height 34
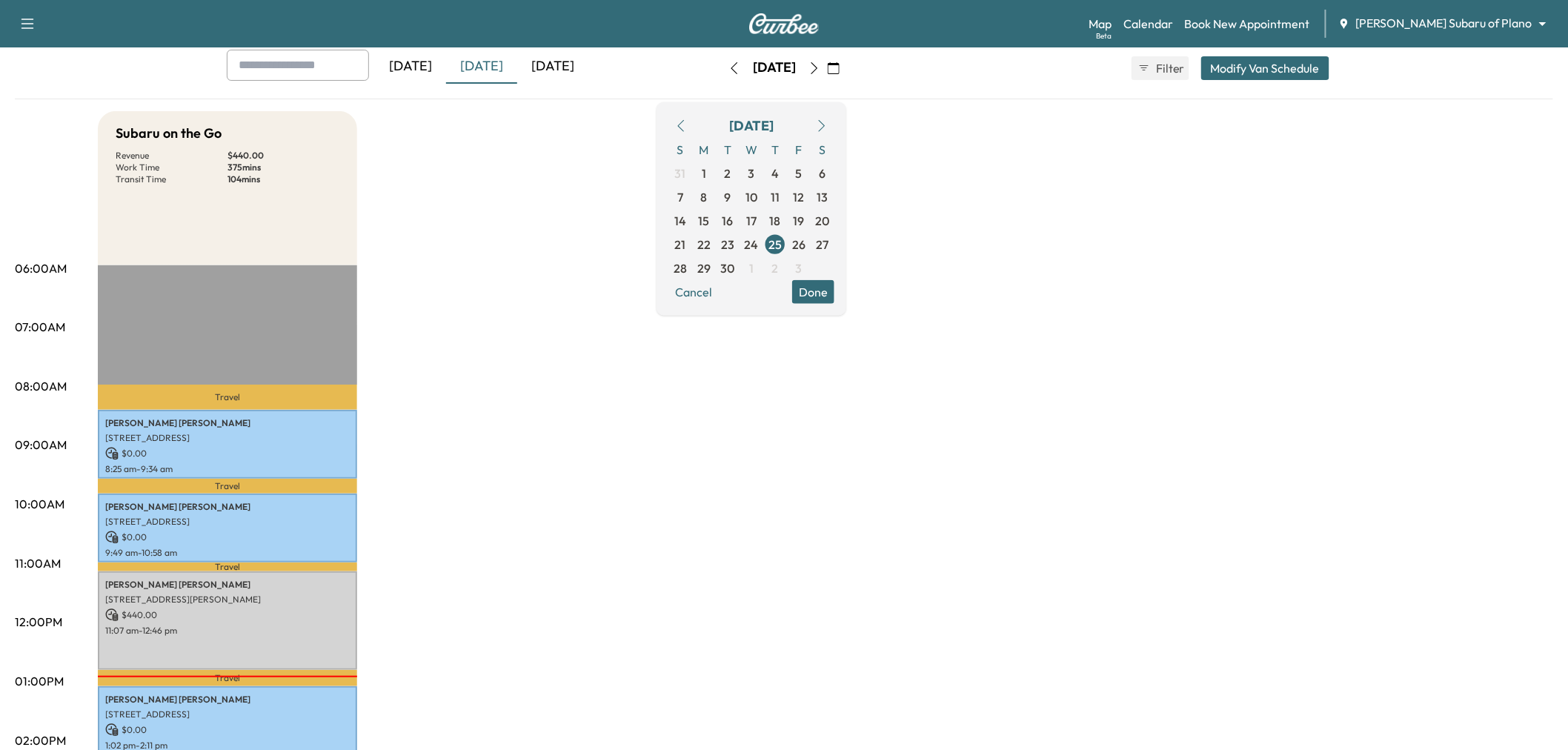
scroll to position [329, 0]
